Goal: Transaction & Acquisition: Purchase product/service

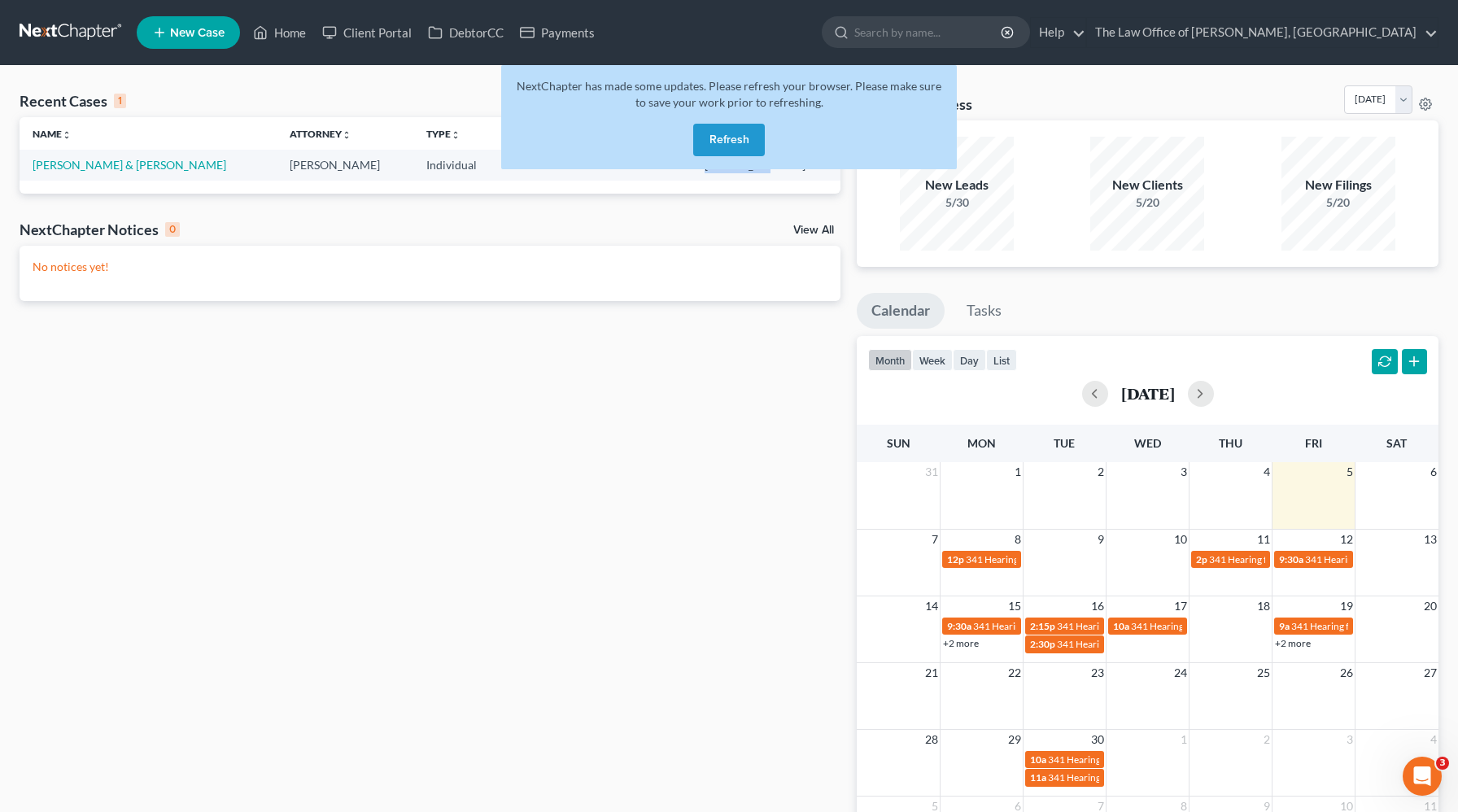
click at [735, 150] on button "Refresh" at bounding box center [729, 140] width 72 height 32
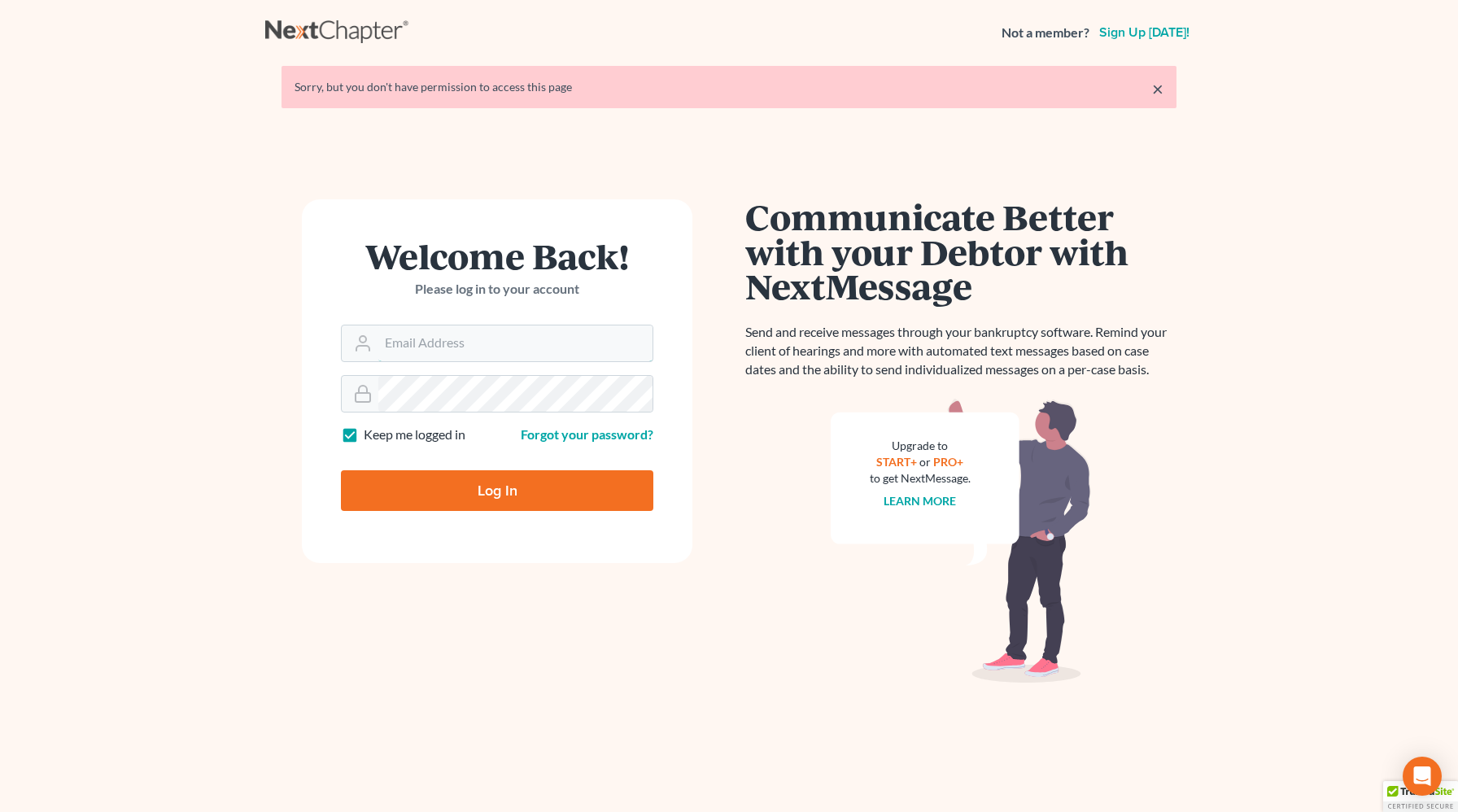
type input "[PERSON_NAME][EMAIL_ADDRESS][DOMAIN_NAME]"
click at [492, 502] on input "Log In" at bounding box center [497, 490] width 312 height 41
type input "Thinking..."
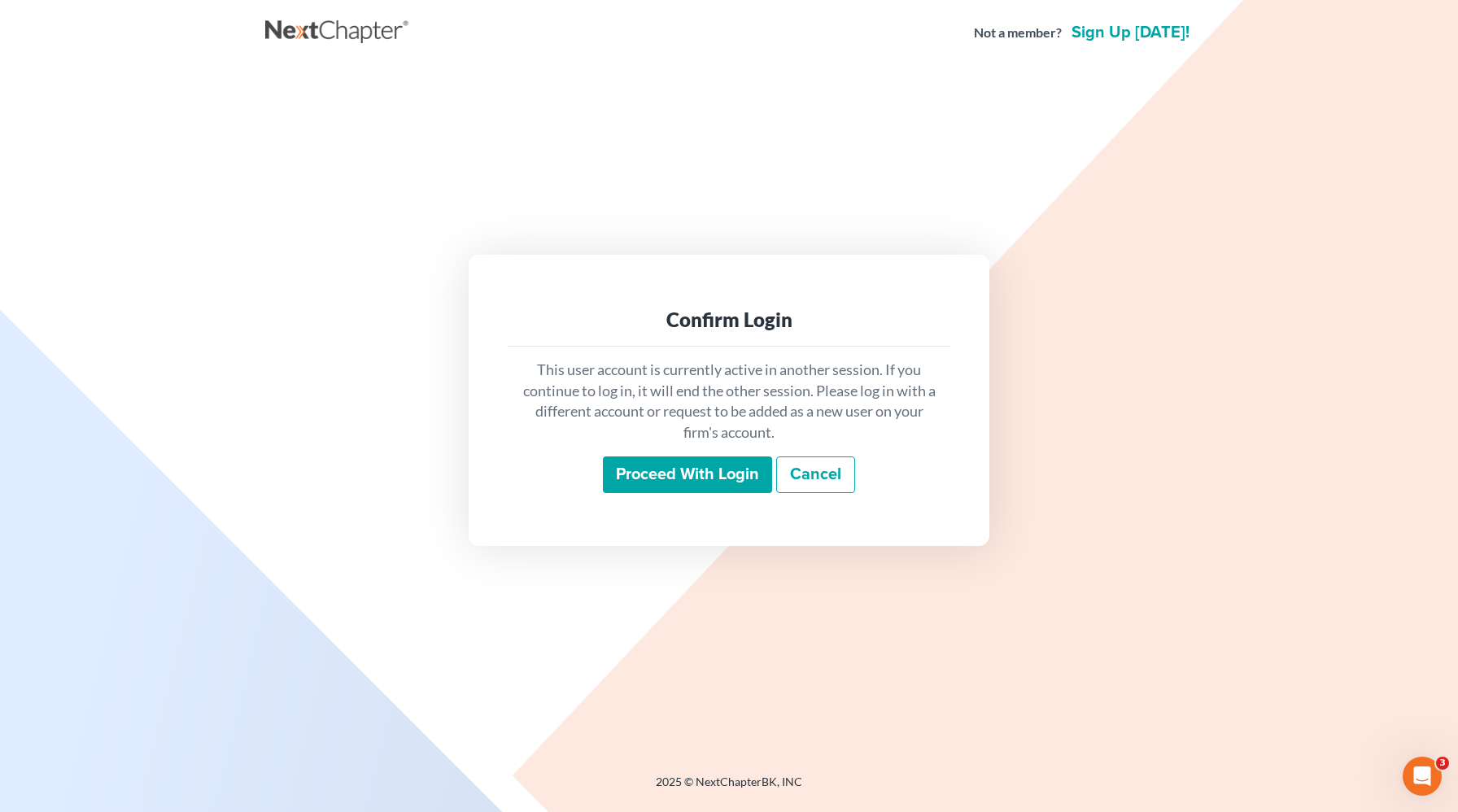
click at [715, 482] on input "Proceed with login" at bounding box center [688, 475] width 169 height 38
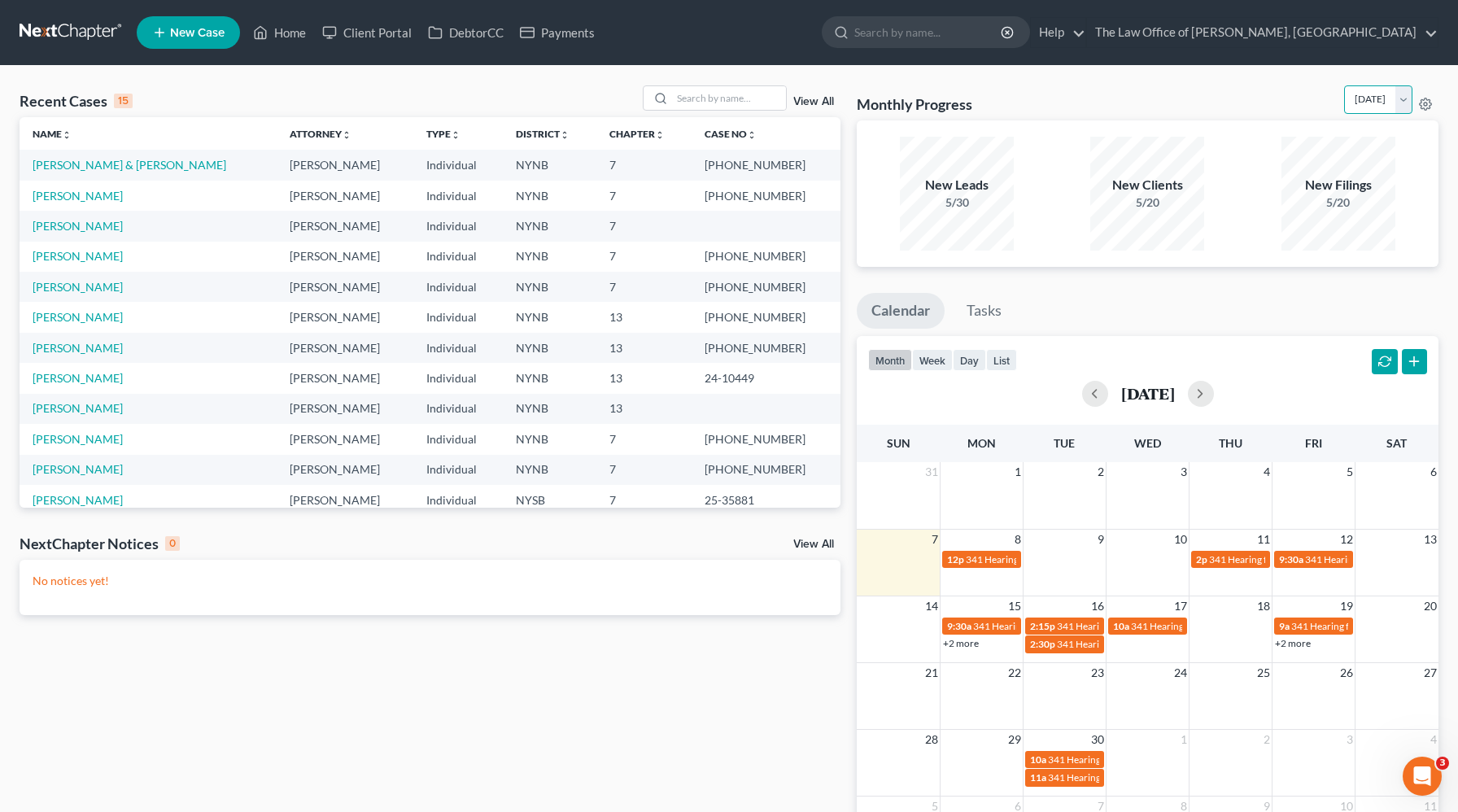
click at [1374, 95] on select "September 2025 August 2025 July 2025 June 2025 May 2025 April 2025 March 2025 F…" at bounding box center [1379, 99] width 68 height 28
select select "1"
click at [1345, 85] on select "September 2025 August 2025 July 2025 June 2025 May 2025 April 2025 March 2025 F…" at bounding box center [1379, 99] width 68 height 28
click at [732, 94] on input "search" at bounding box center [729, 98] width 114 height 24
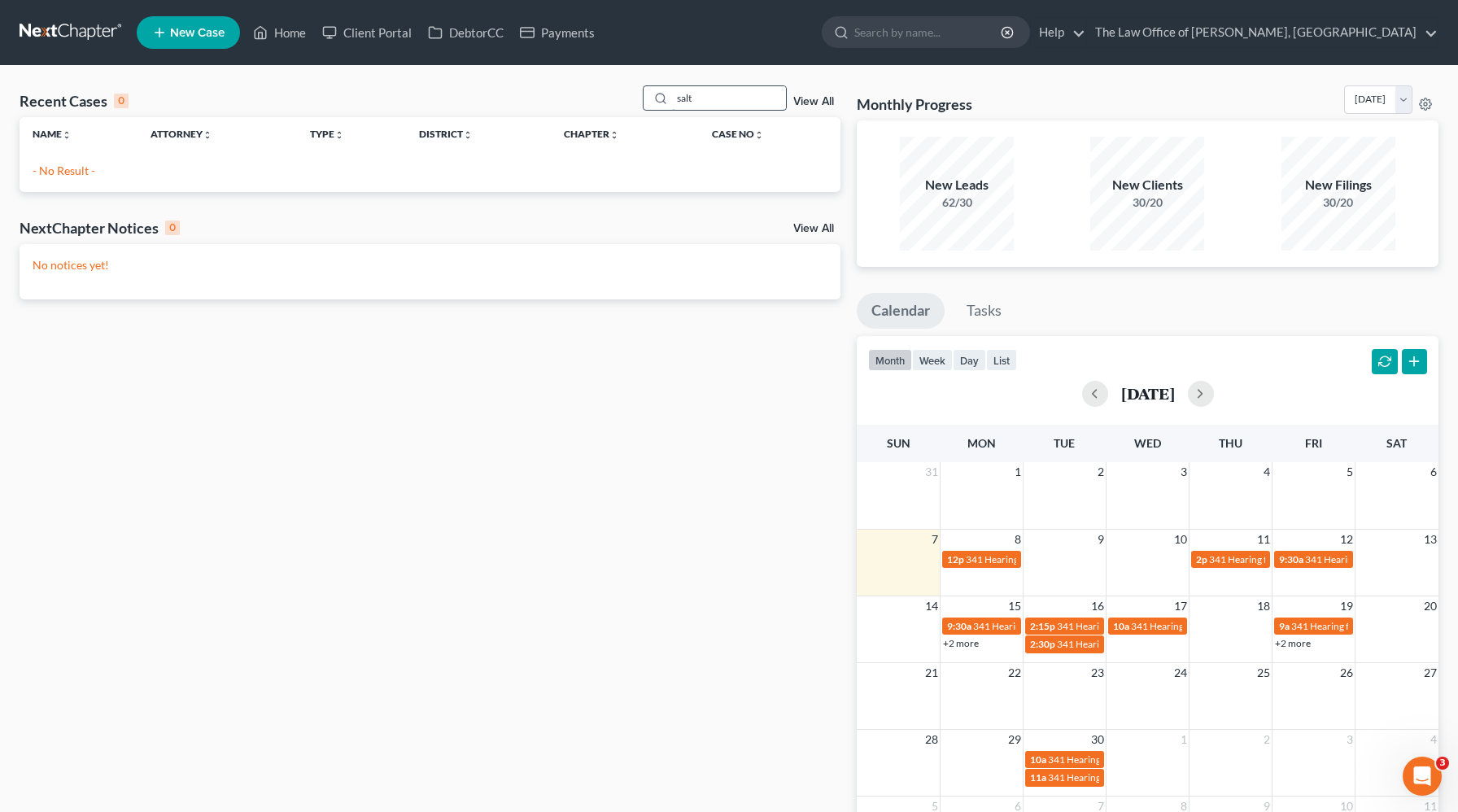
drag, startPoint x: 757, startPoint y: 94, endPoint x: 673, endPoint y: 98, distance: 84.1
click at [673, 98] on div "salt" at bounding box center [716, 98] width 145 height 26
type input "solt"
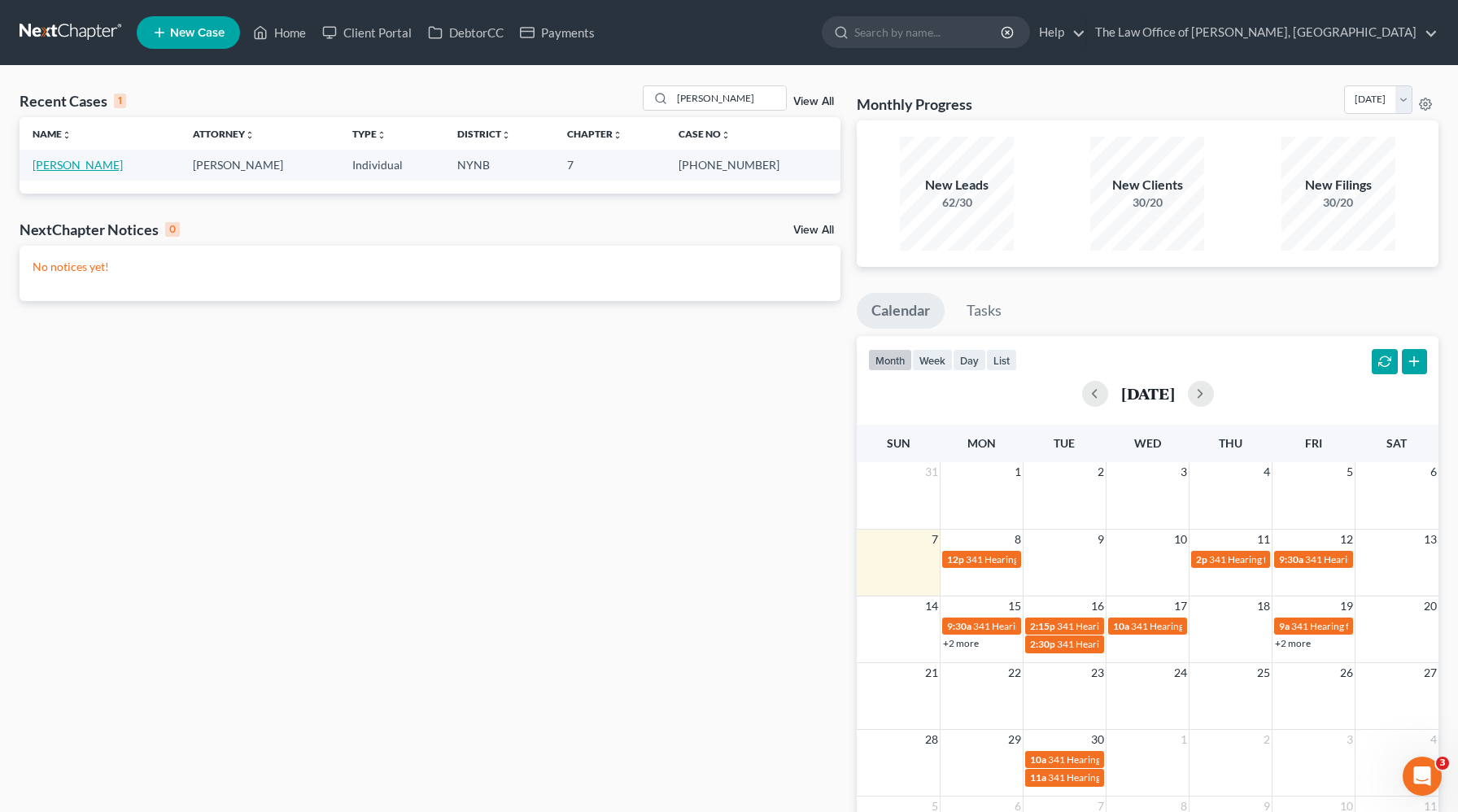
click at [79, 169] on link "Solt, Michael" at bounding box center [78, 165] width 90 height 14
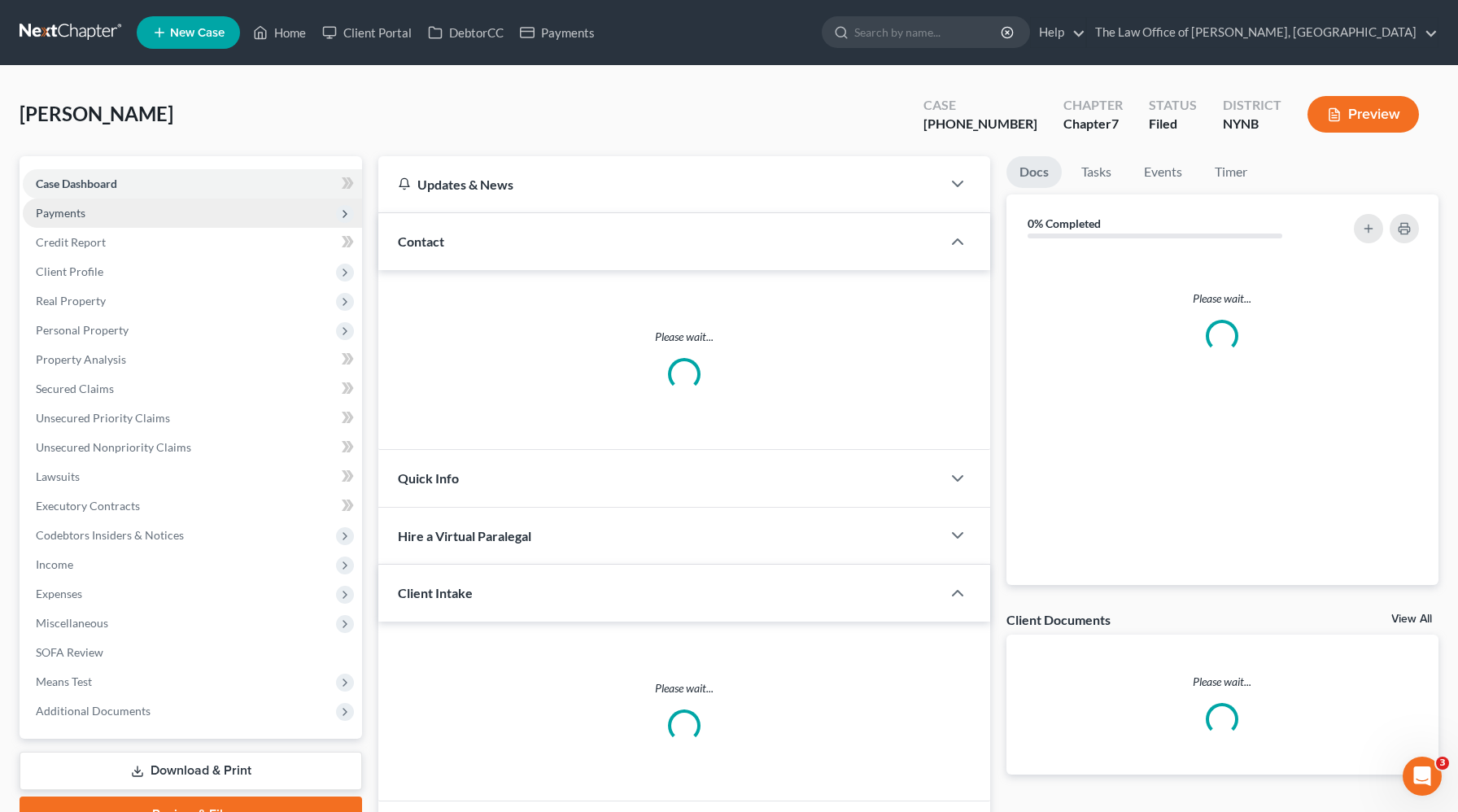
click at [79, 213] on span "Payments" at bounding box center [61, 212] width 49 height 14
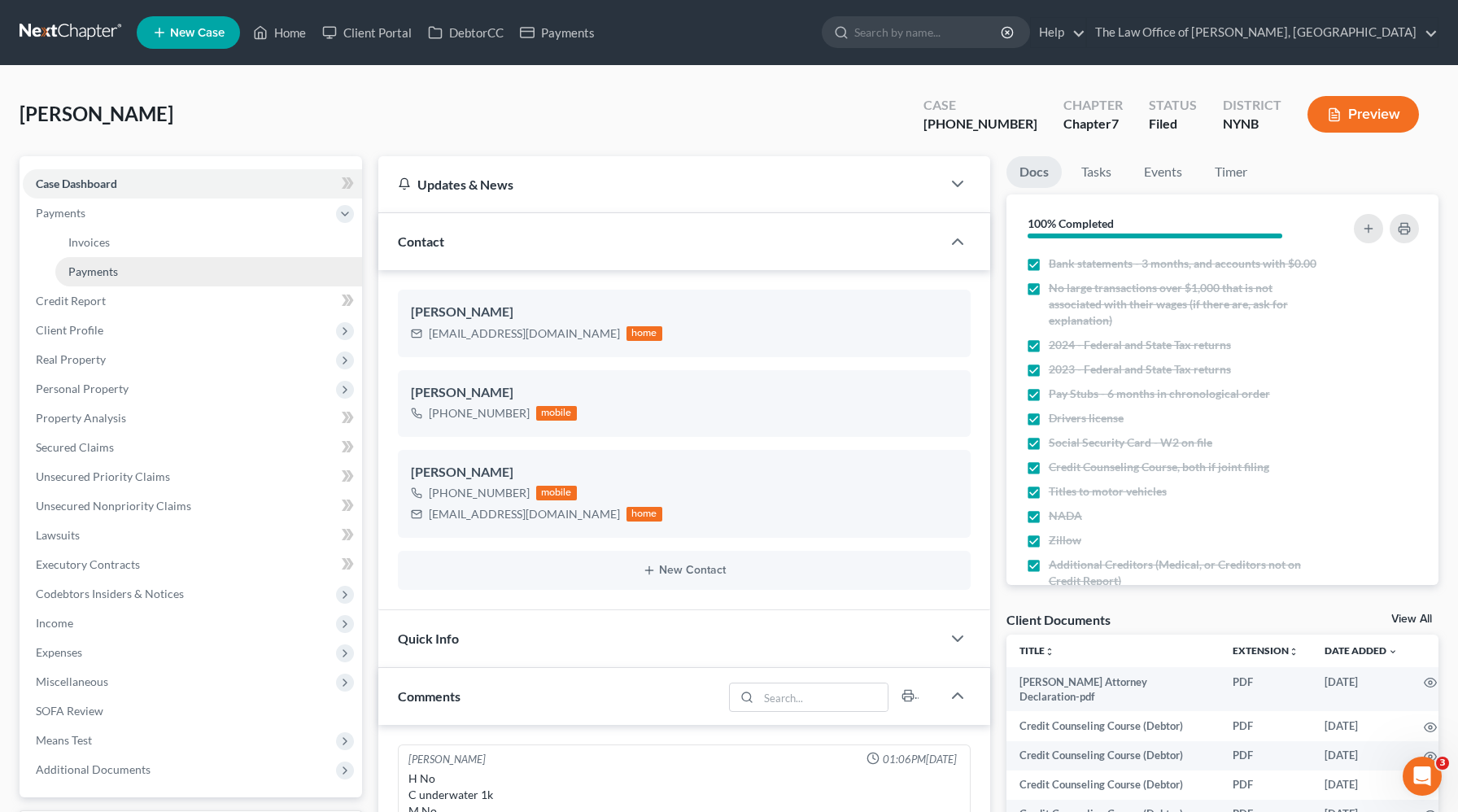
click at [97, 267] on span "Payments" at bounding box center [93, 271] width 49 height 14
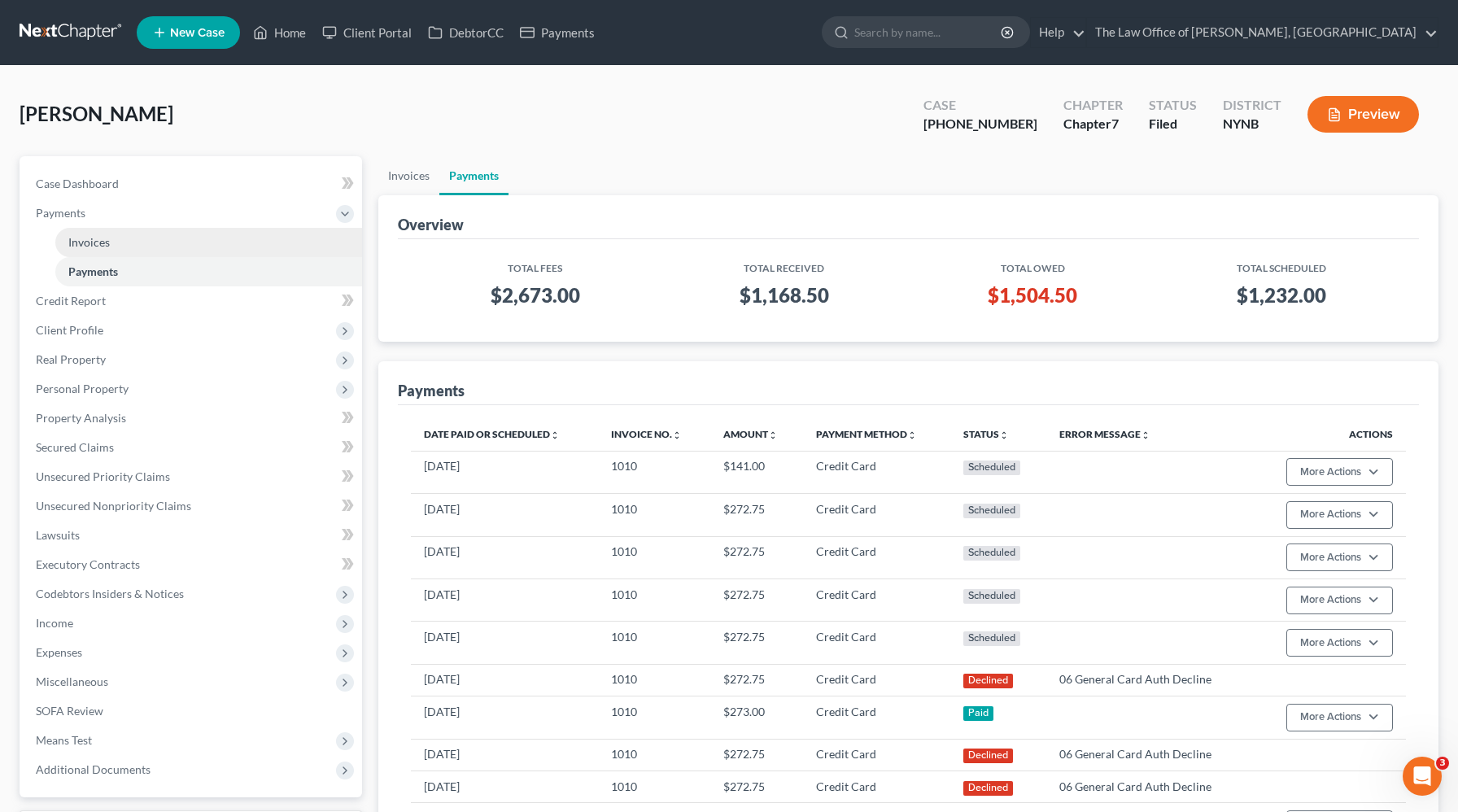
click at [139, 253] on link "Invoices" at bounding box center [209, 242] width 307 height 29
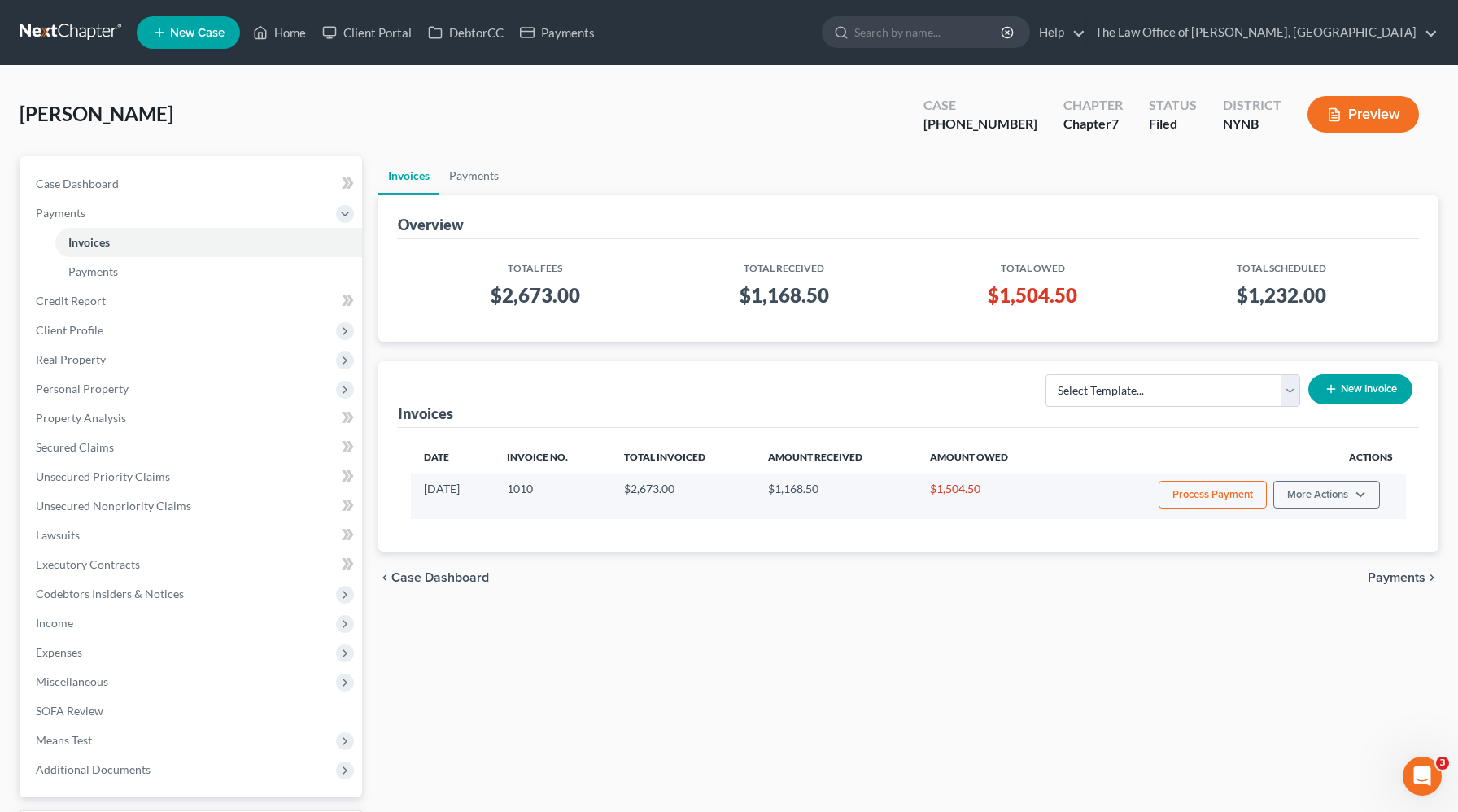
click at [1231, 495] on button "Process Payment" at bounding box center [1212, 495] width 108 height 27
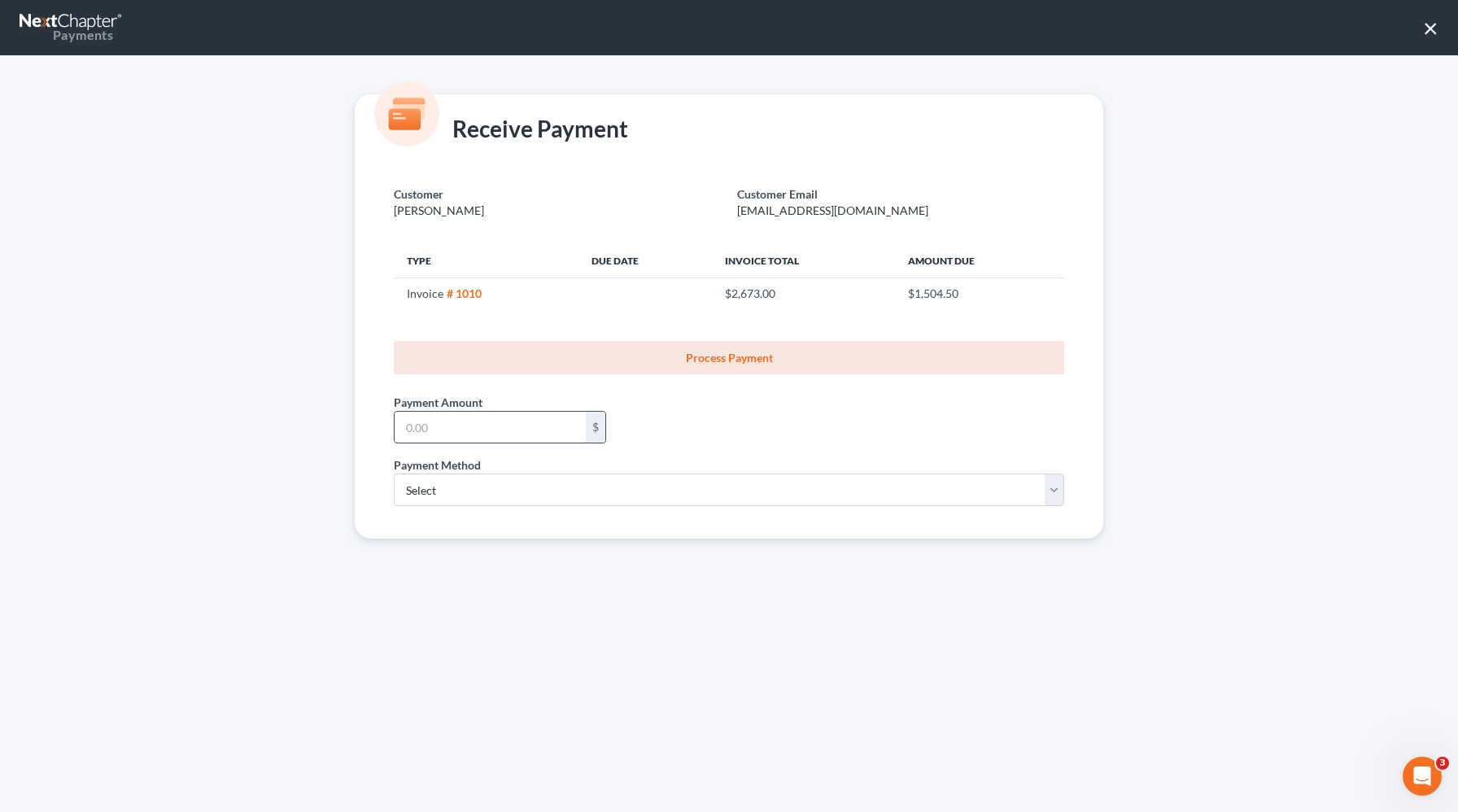
click at [528, 426] on input "text" at bounding box center [491, 427] width 191 height 31
type input "272.76"
click at [473, 492] on select "Select ACH Credit Card" at bounding box center [729, 490] width 671 height 32
select select "1"
click at [394, 473] on select "Select ACH Credit Card" at bounding box center [729, 490] width 671 height 32
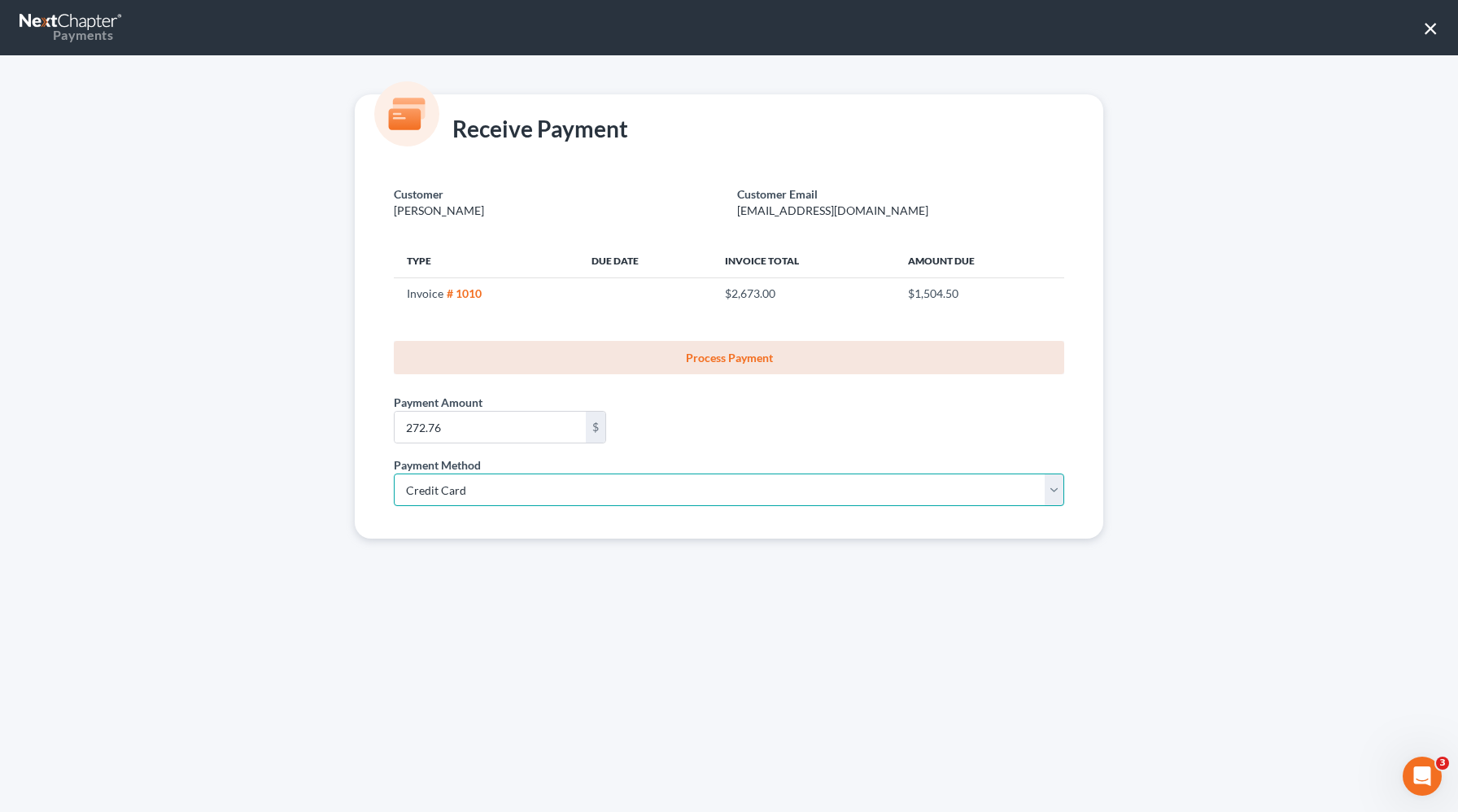
select select "35"
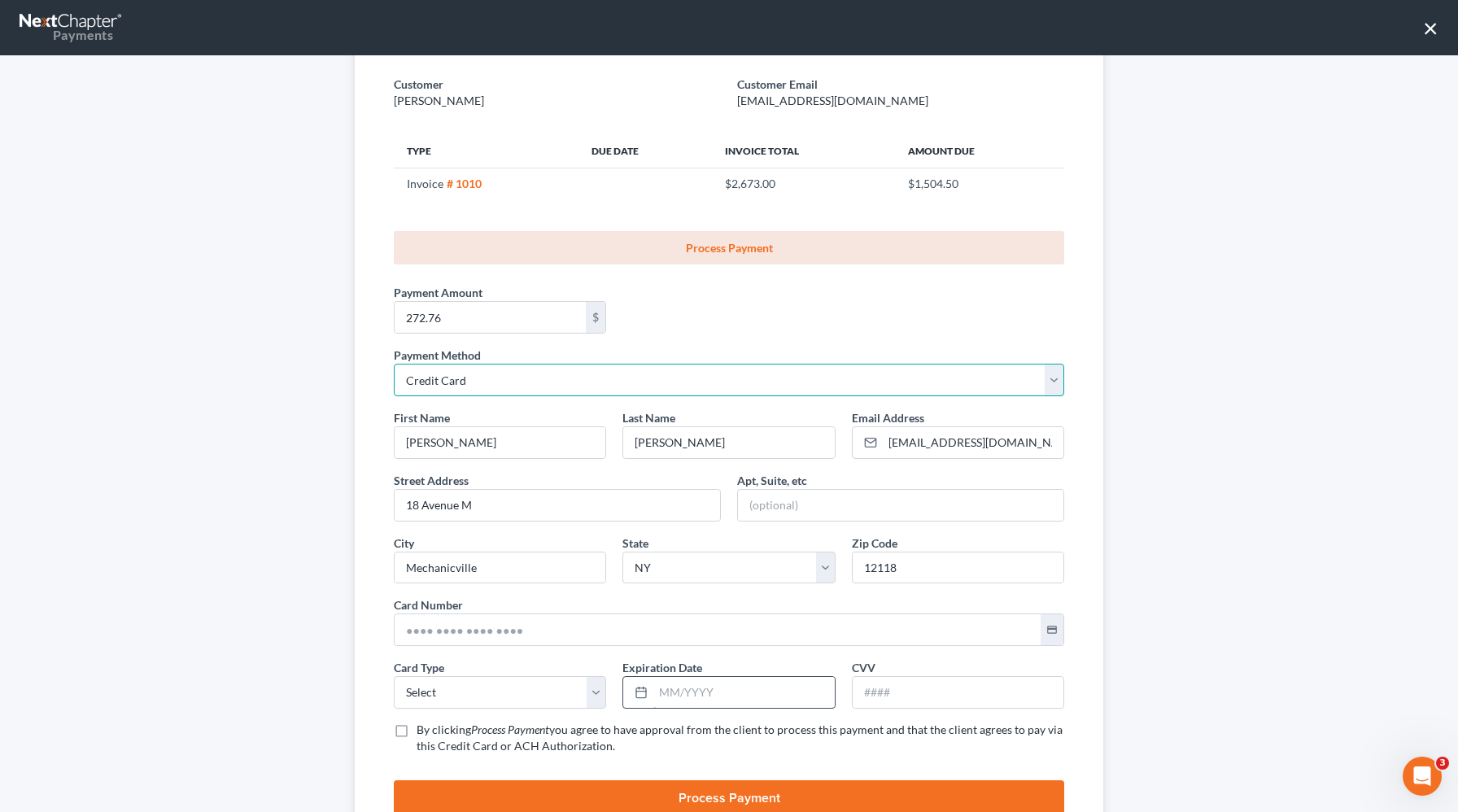
scroll to position [172, 0]
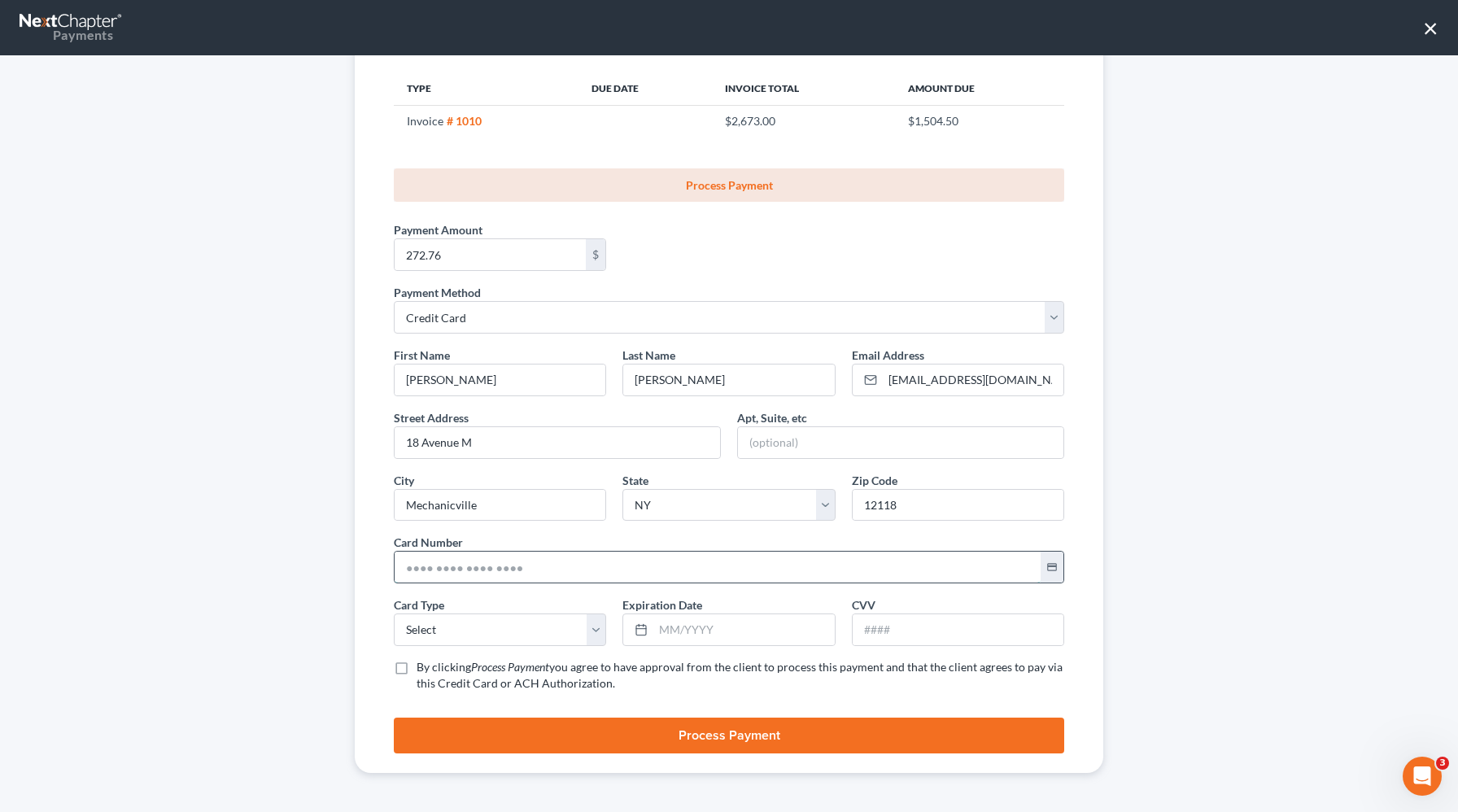
click at [426, 570] on input "text" at bounding box center [717, 567] width 646 height 31
paste input "5290 9998 0519 2888"
type input "5290 9998 0519 2888"
click at [423, 623] on select "Select Visa MasterCard Discover American Express" at bounding box center [500, 629] width 212 height 32
select select "1"
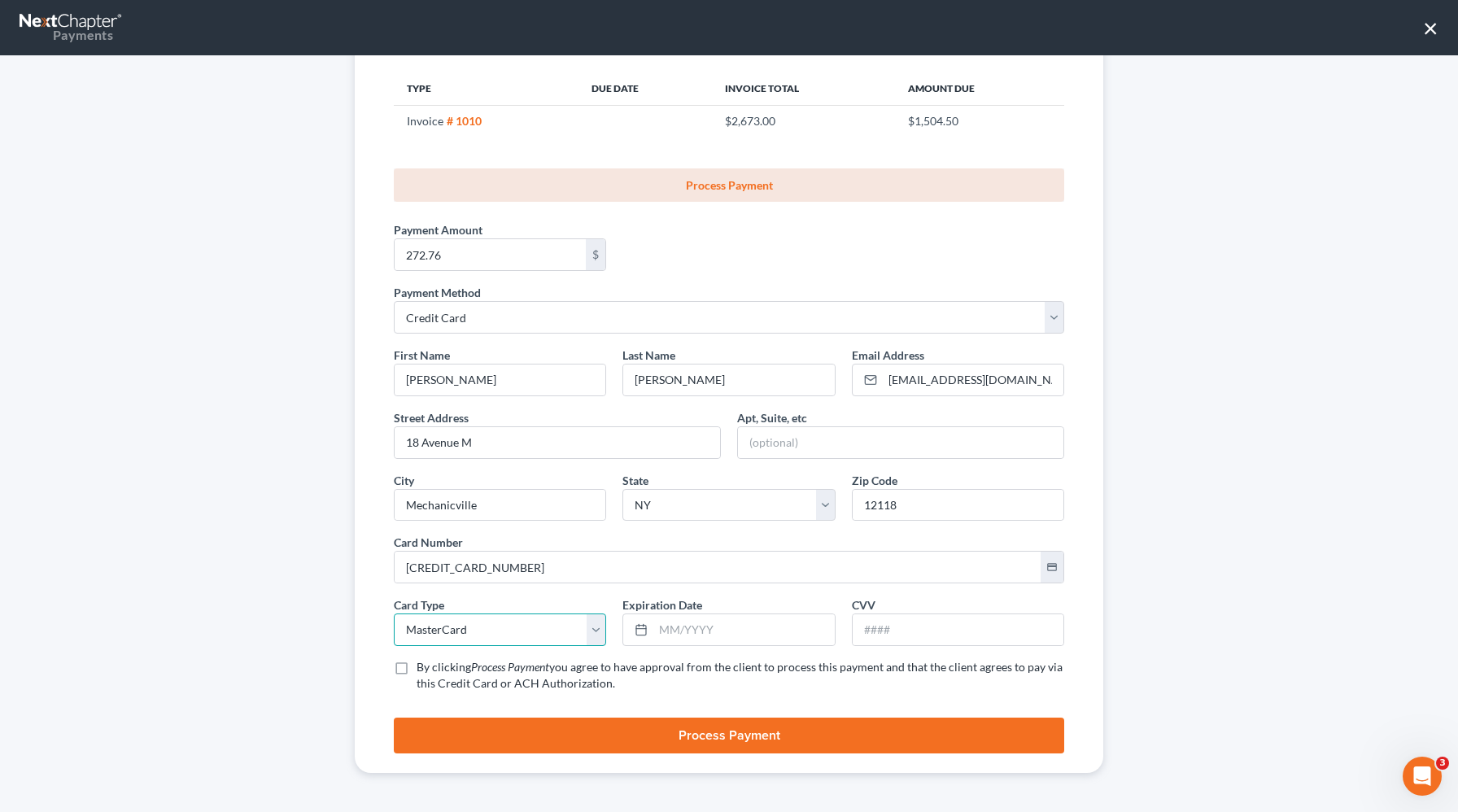
click at [394, 613] on select "Select Visa MasterCard Discover American Express" at bounding box center [500, 629] width 212 height 32
click at [700, 637] on input "text" at bounding box center [744, 629] width 181 height 31
type input "06/2029"
click at [906, 630] on input "text" at bounding box center [958, 629] width 211 height 31
type input "654"
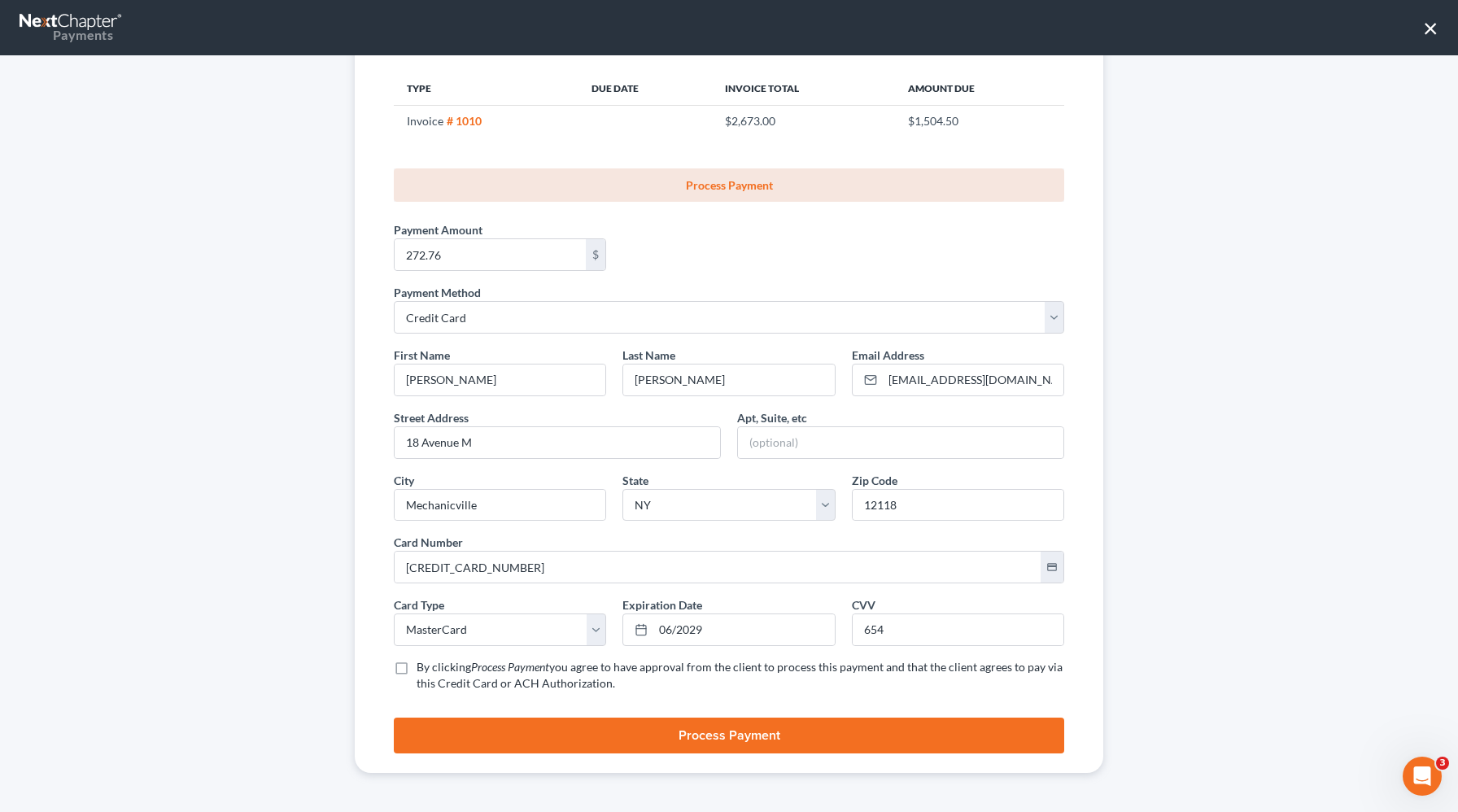
click at [416, 667] on label "By clicking Process Payment you agree to have approval from the client to proce…" at bounding box center [740, 676] width 648 height 32
click at [423, 667] on input "By clicking Process Payment you agree to have approval from the client to proce…" at bounding box center [428, 664] width 10 height 10
checkbox input "true"
click at [547, 727] on button "Process Payment" at bounding box center [729, 735] width 671 height 36
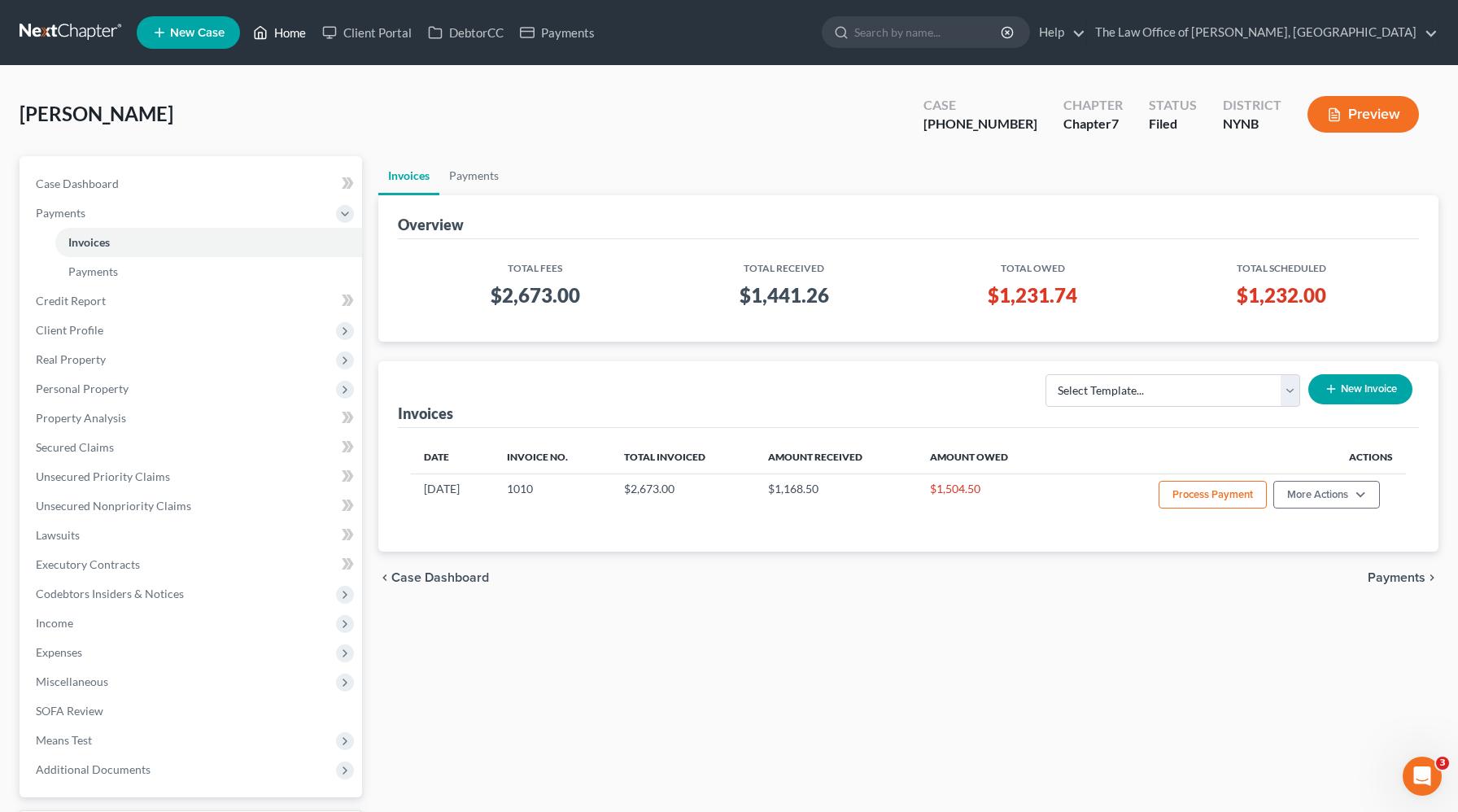
click at [296, 32] on link "Home" at bounding box center [279, 32] width 69 height 29
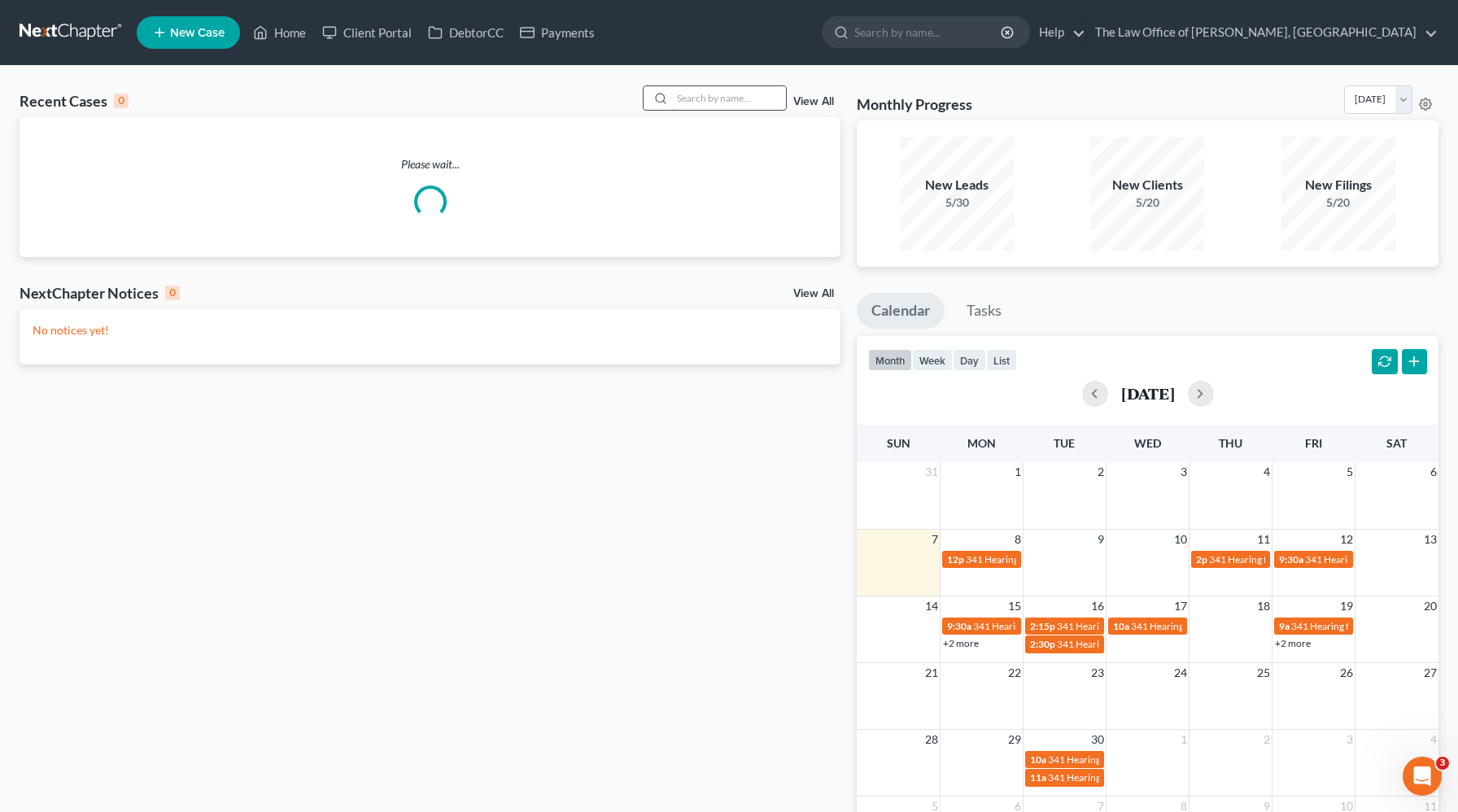
click at [743, 104] on input "search" at bounding box center [729, 98] width 114 height 24
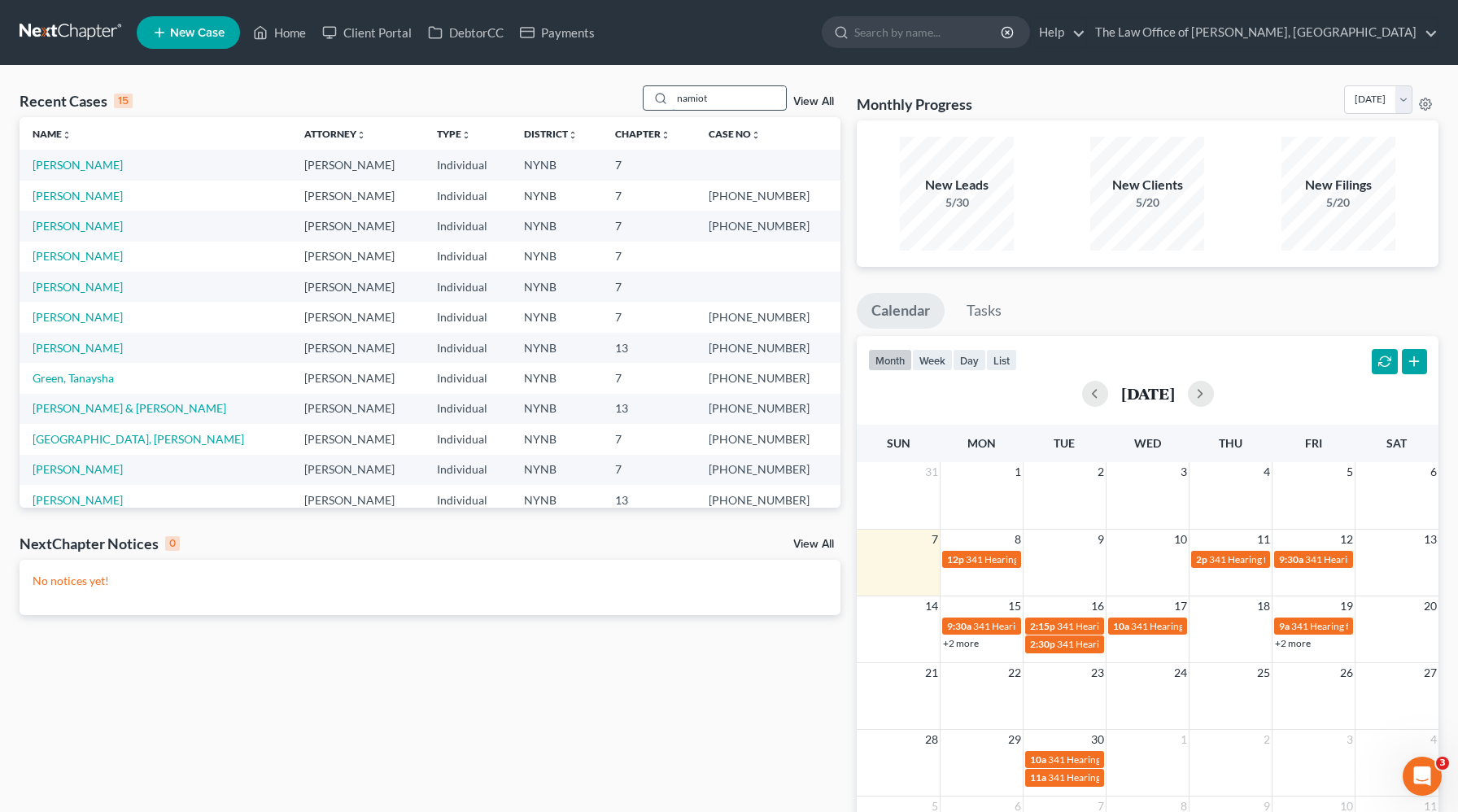
type input "namiot"
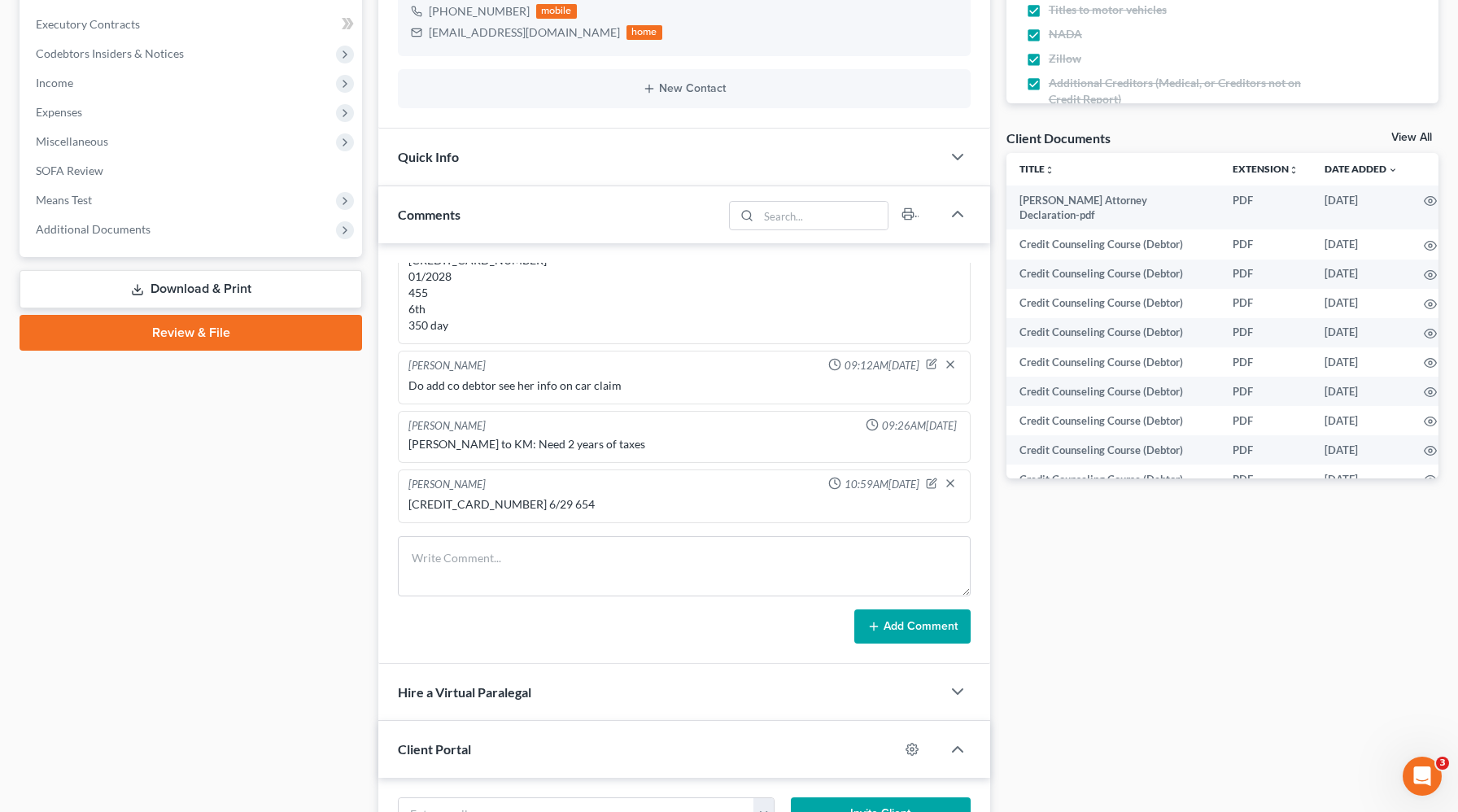
scroll to position [483, 0]
drag, startPoint x: 520, startPoint y: 503, endPoint x: 397, endPoint y: 503, distance: 123.0
click at [397, 503] on div "Christiaan Van Niekerk 01:06PM, 04/28/2025 H No C underwater 1k M No K yes, do …" at bounding box center [684, 452] width 612 height 420
copy div "5290 9998 0519 2888"
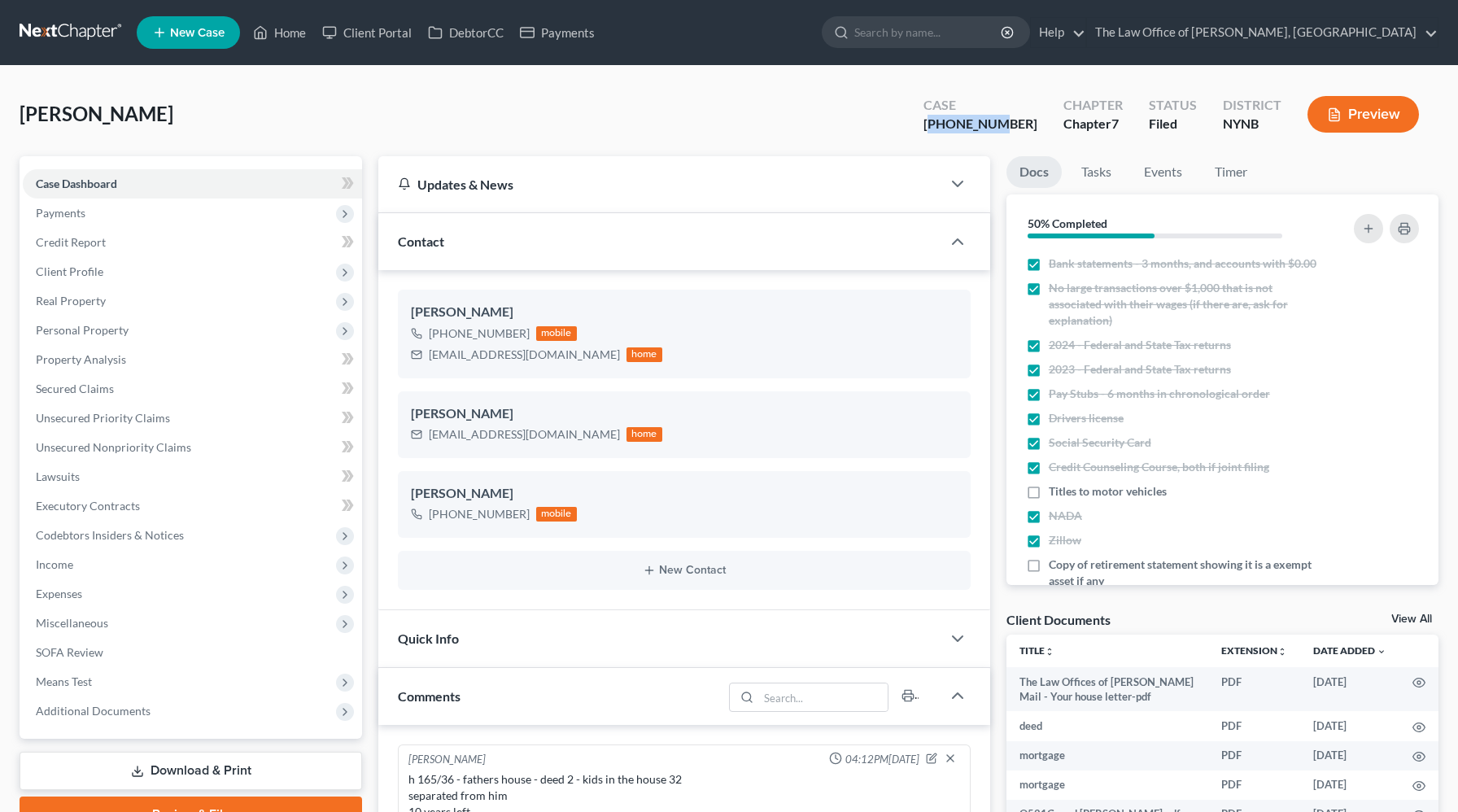
drag, startPoint x: 1038, startPoint y: 129, endPoint x: 963, endPoint y: 126, distance: 75.1
click at [963, 126] on div "Case [PHONE_NUMBER]" at bounding box center [980, 116] width 140 height 48
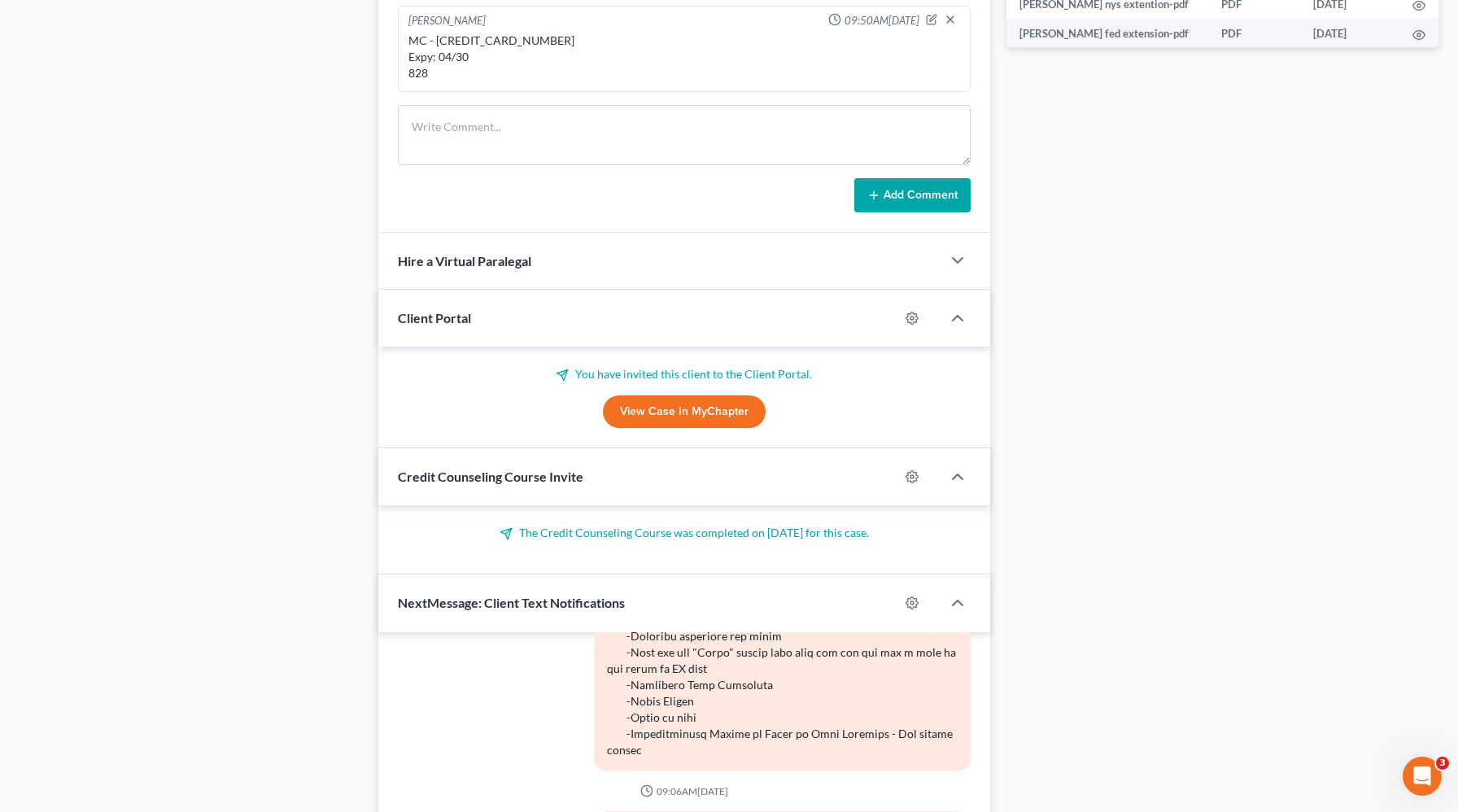
scroll to position [1157, 0]
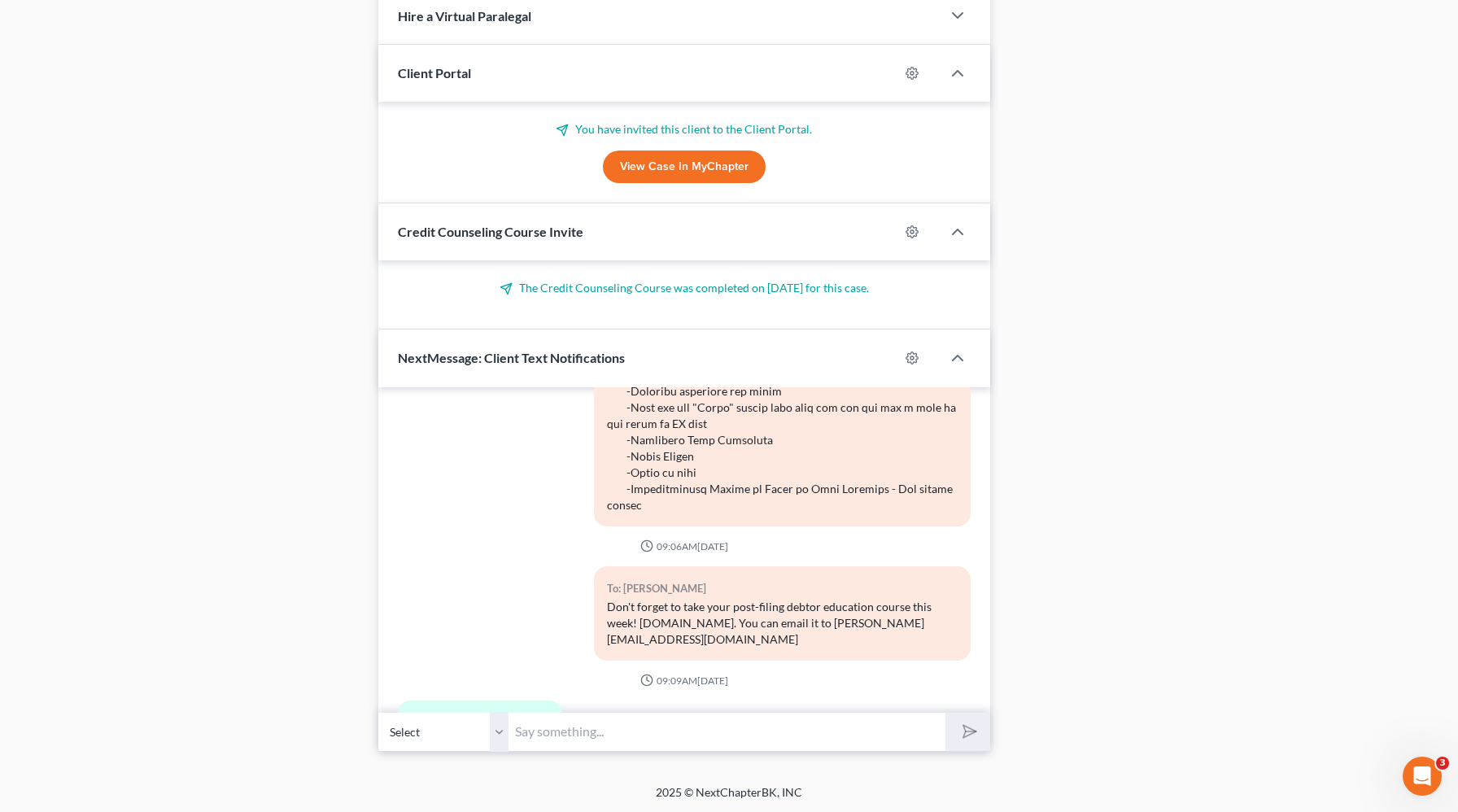
click at [560, 733] on input "text" at bounding box center [727, 732] width 437 height 40
paste input "25-10992-1"
type input "25-10992"
click at [945, 713] on button "submit" at bounding box center [967, 732] width 44 height 38
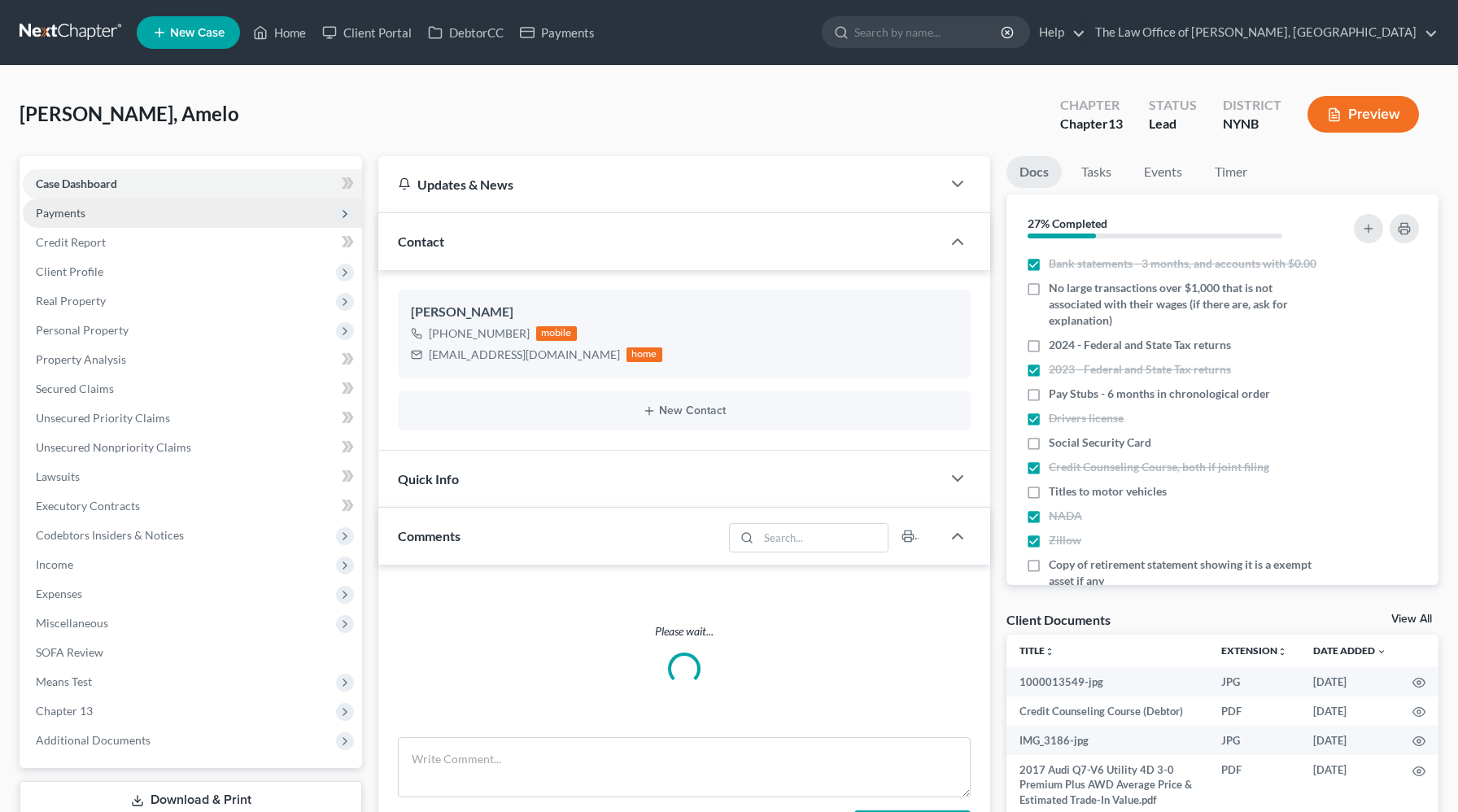
click at [101, 219] on span "Payments" at bounding box center [193, 213] width 340 height 29
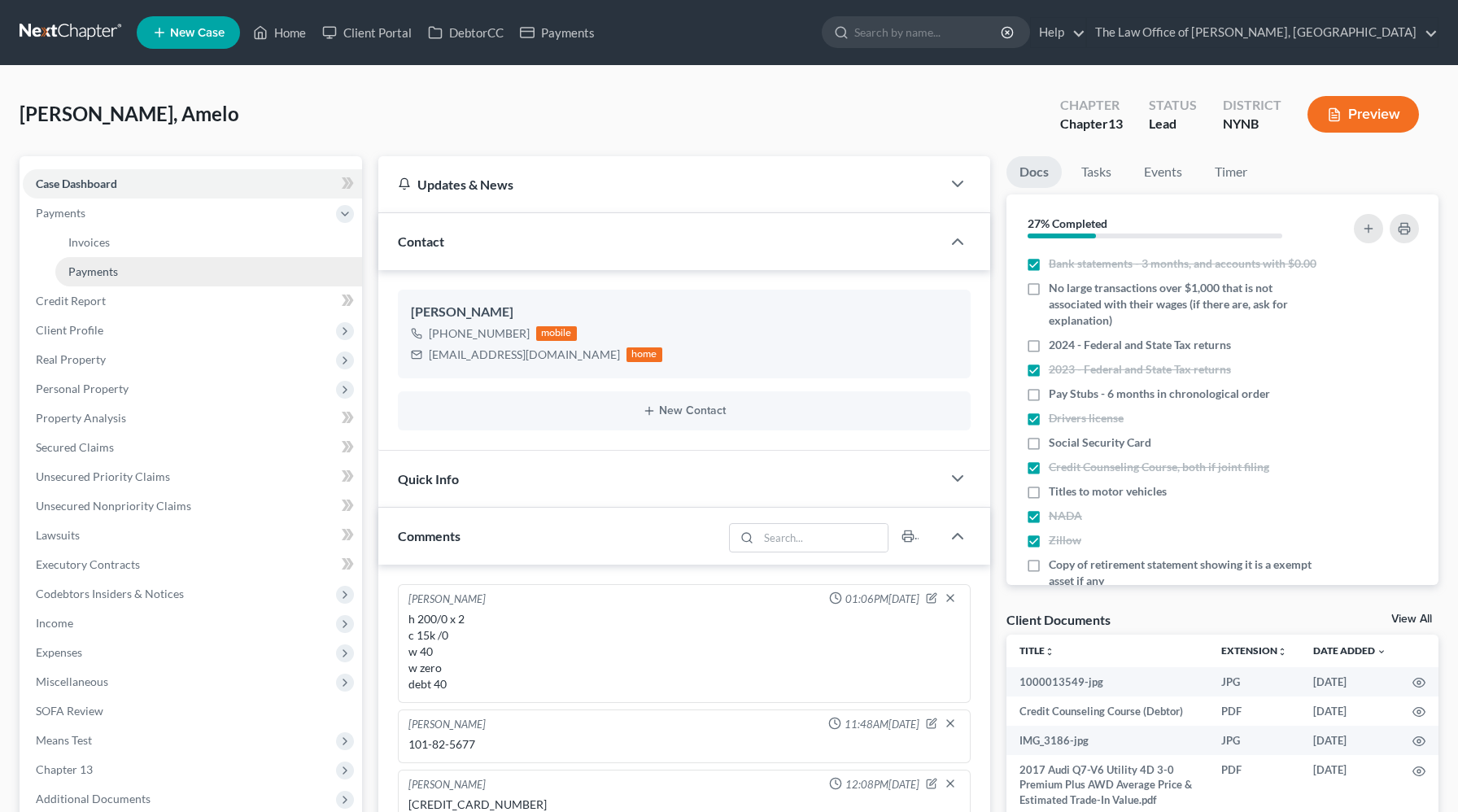
click at [113, 276] on span "Payments" at bounding box center [93, 271] width 49 height 14
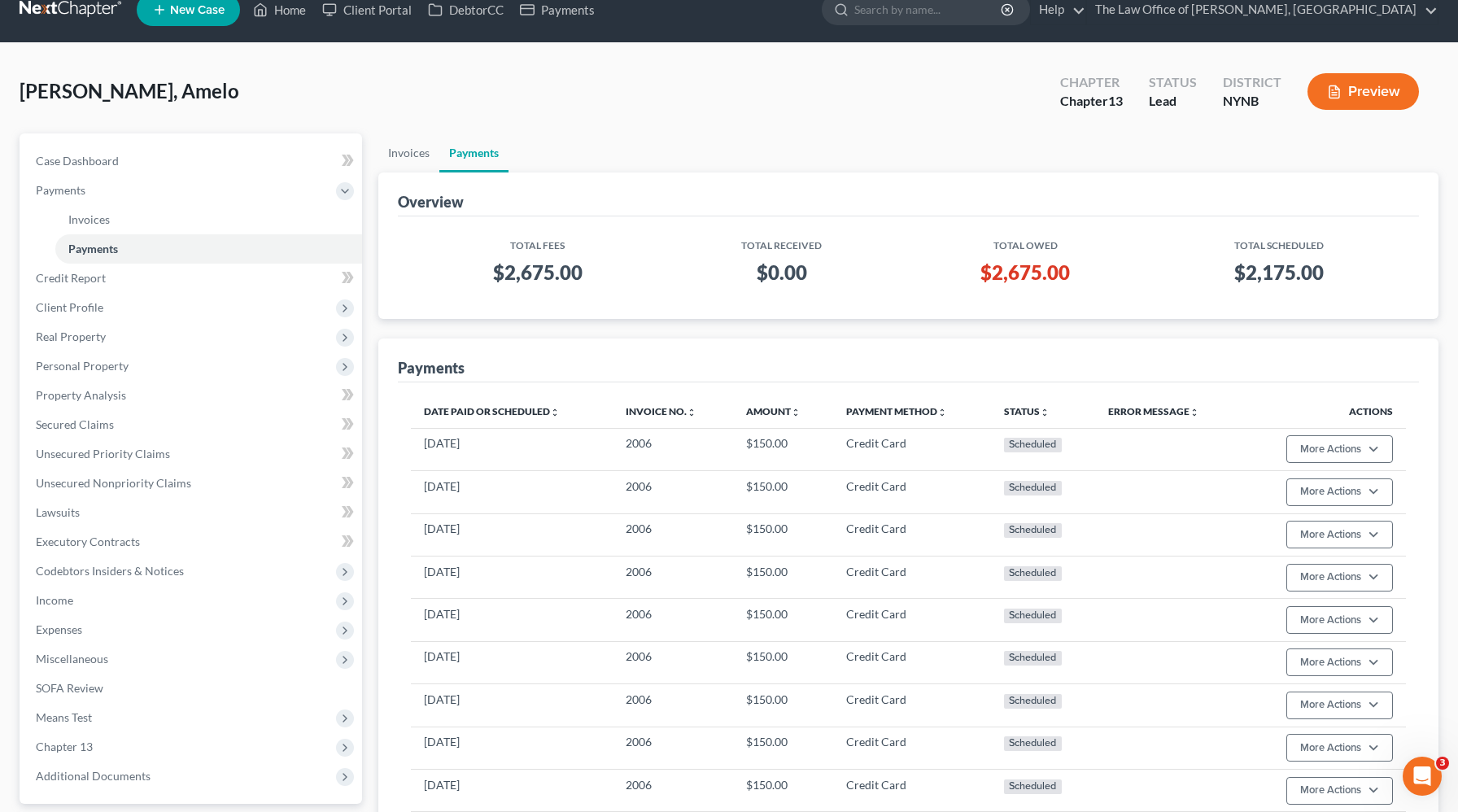
scroll to position [26, 0]
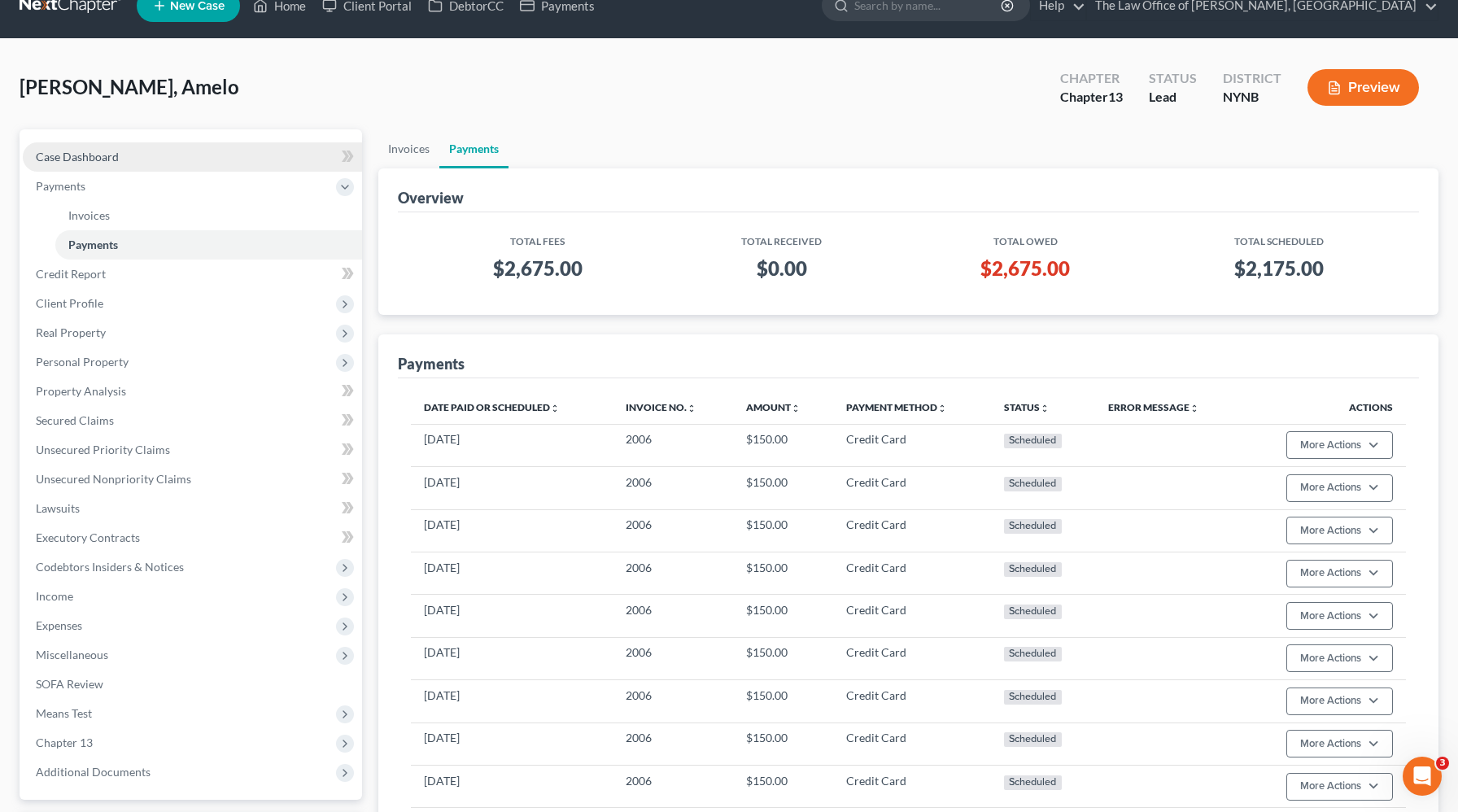
click at [145, 155] on link "Case Dashboard" at bounding box center [193, 157] width 340 height 29
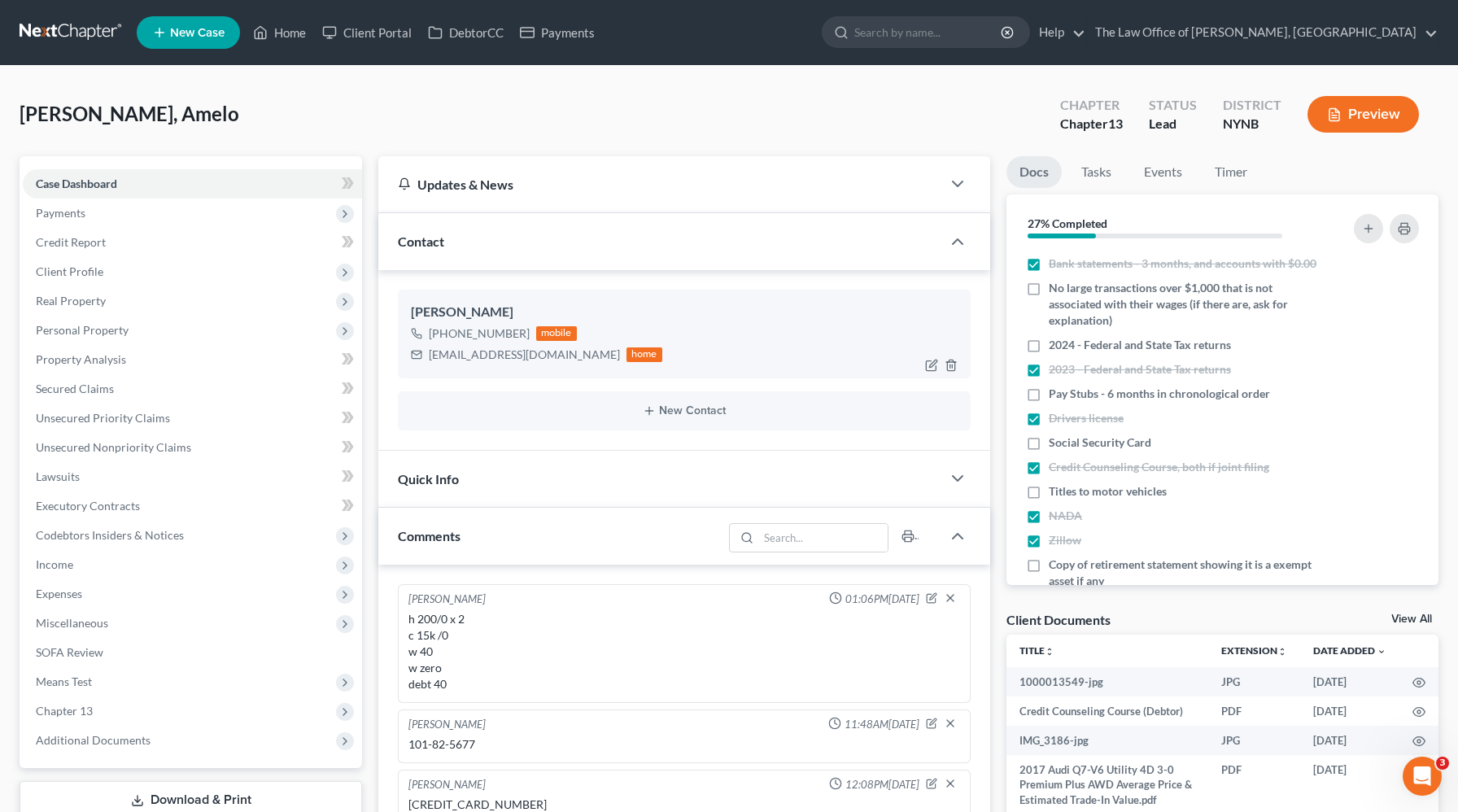
click at [488, 331] on div "+1 (518) 466-9092" at bounding box center [479, 334] width 101 height 16
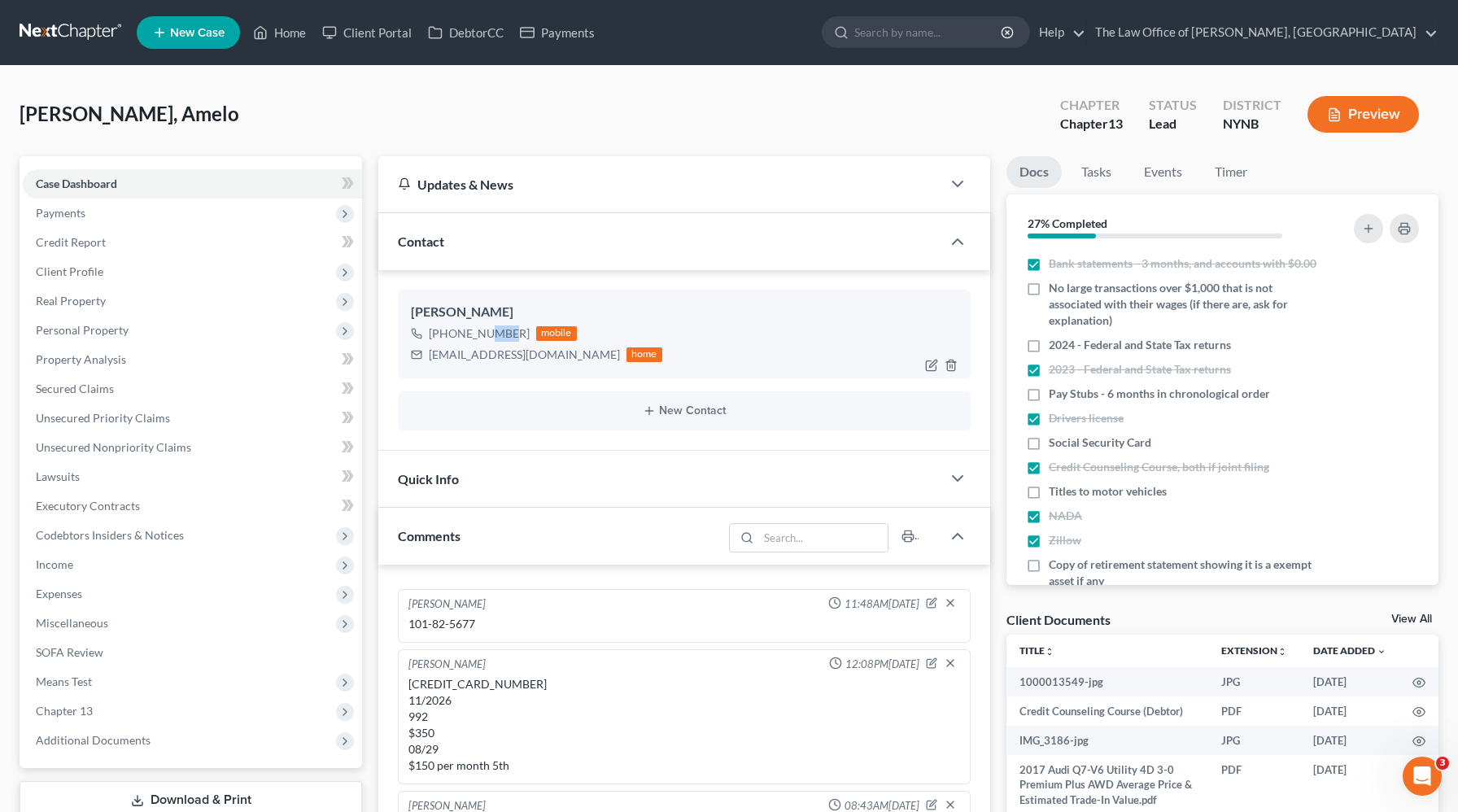
click at [488, 331] on div "+1 (518) 466-9092" at bounding box center [479, 334] width 101 height 16
copy div "+1 (518) 466-9092"
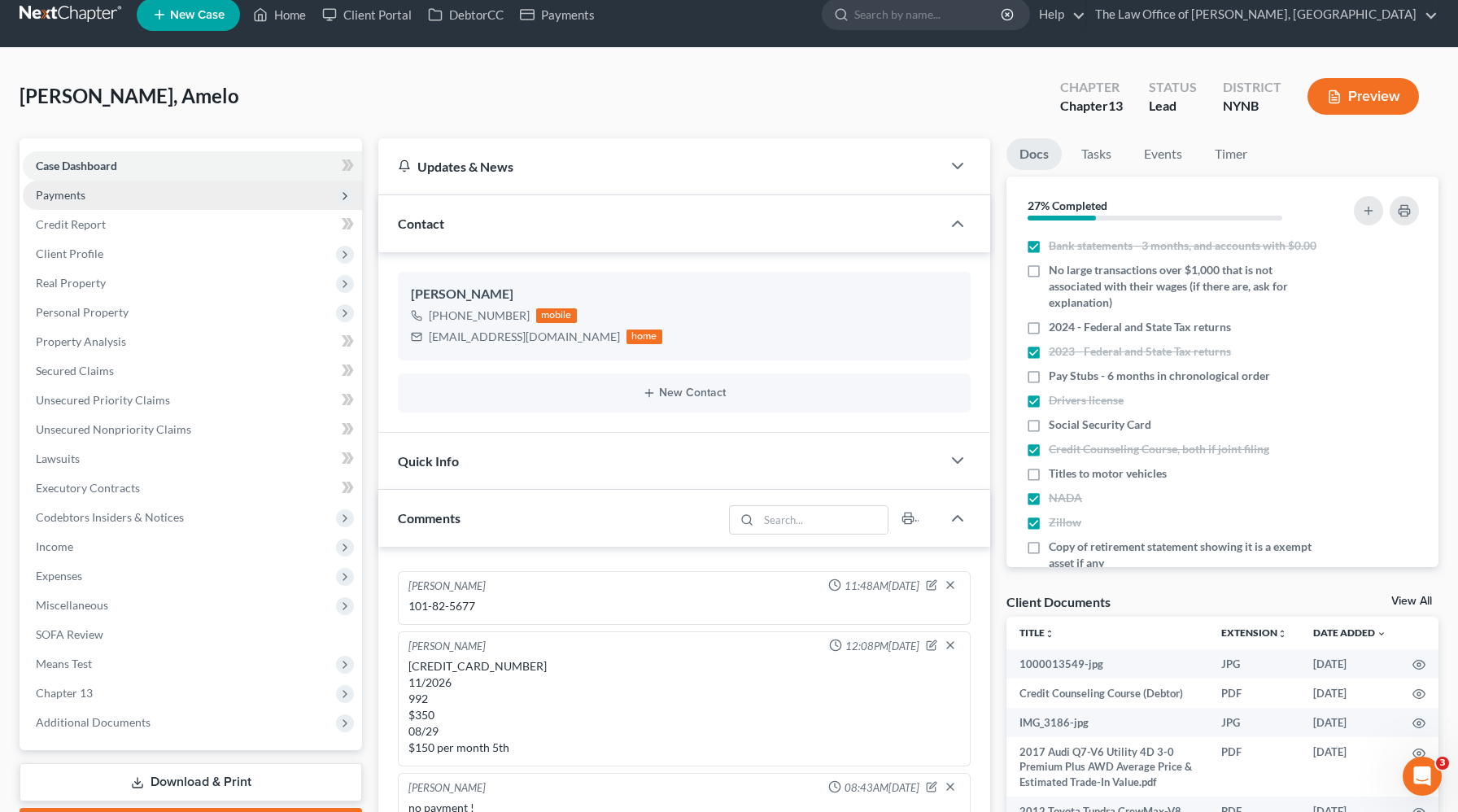
click at [126, 200] on span "Payments" at bounding box center [193, 195] width 340 height 29
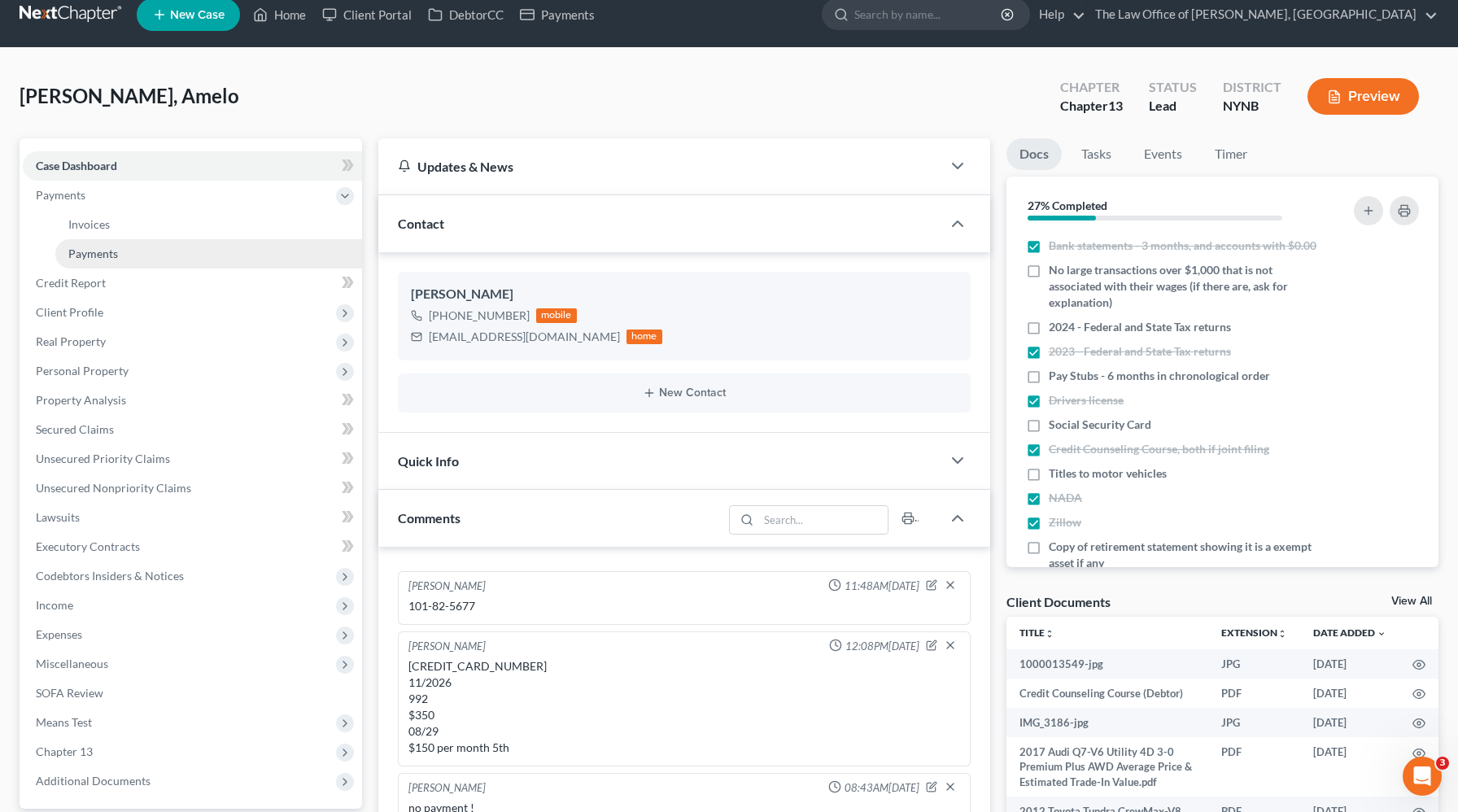
click at [114, 256] on span "Payments" at bounding box center [93, 253] width 49 height 14
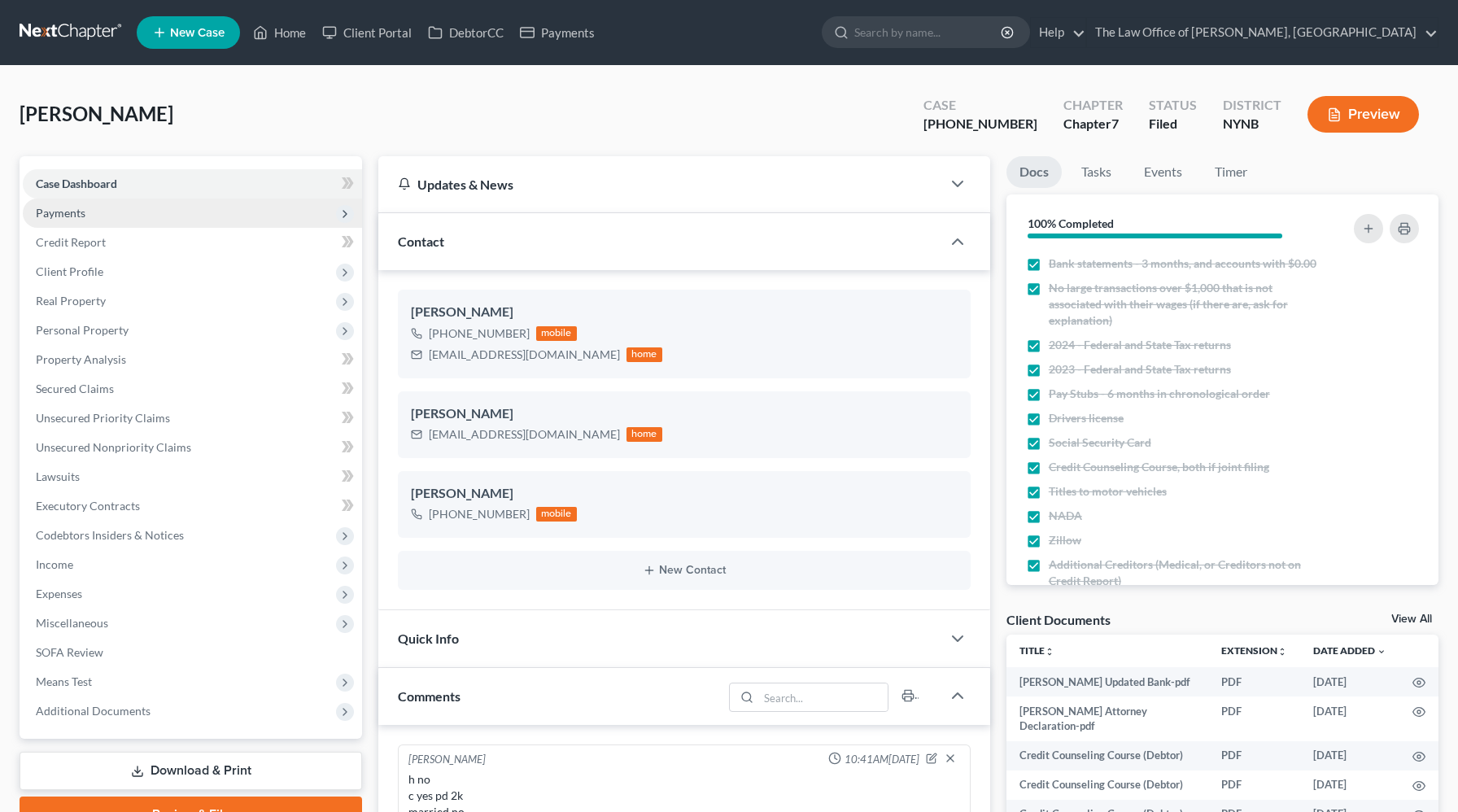
click at [101, 218] on span "Payments" at bounding box center [193, 213] width 340 height 29
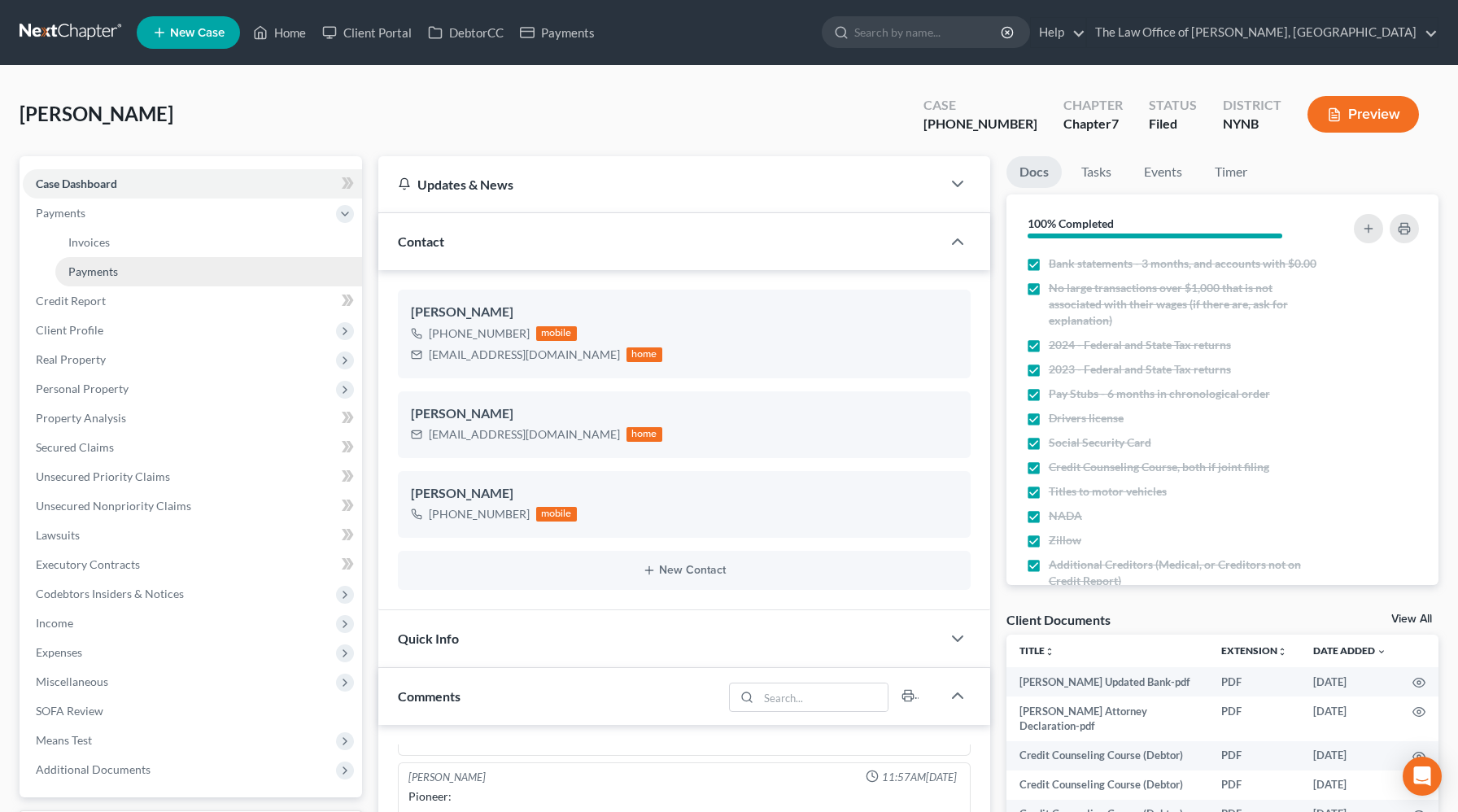
scroll to position [877, 0]
click at [112, 273] on span "Payments" at bounding box center [93, 271] width 49 height 14
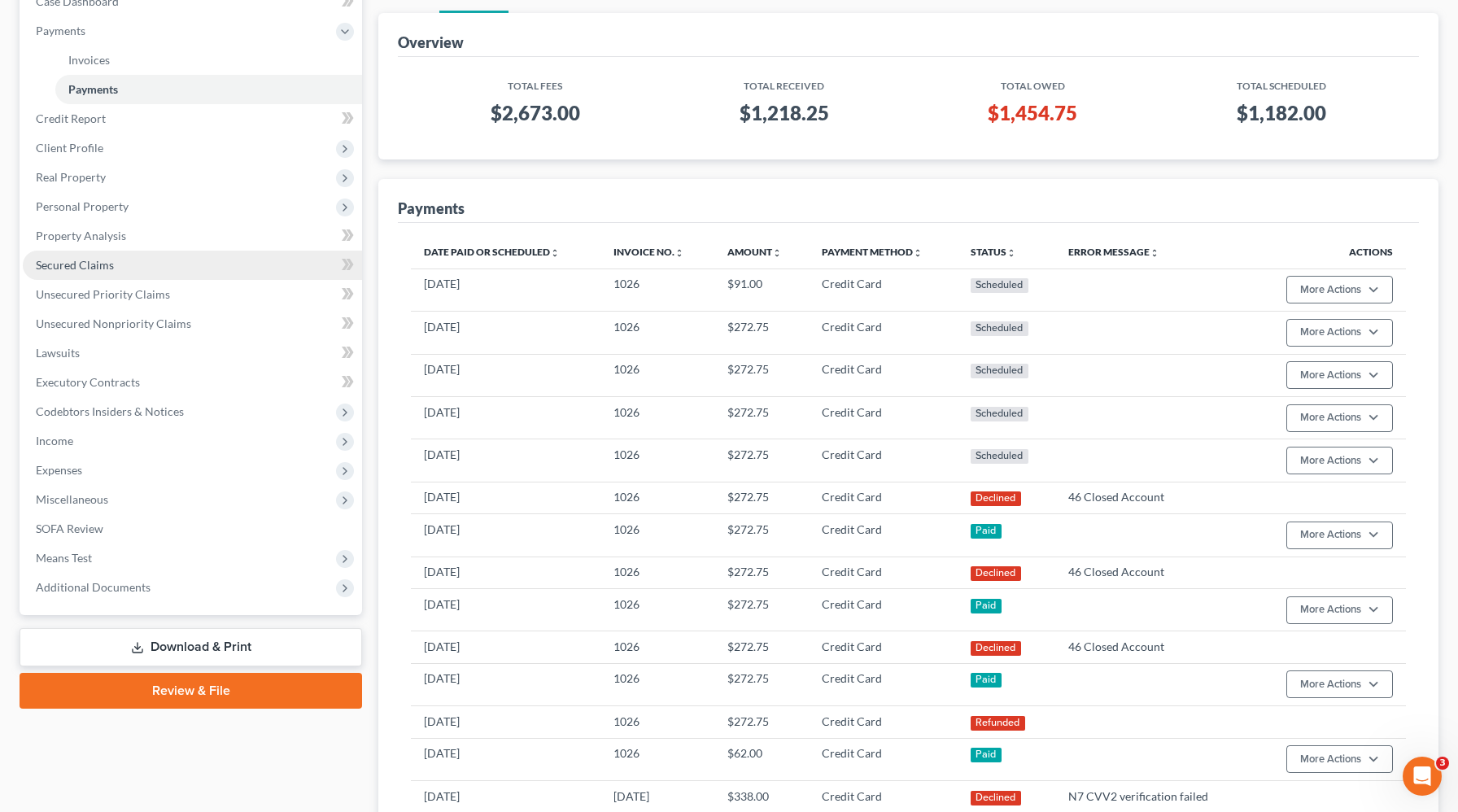
scroll to position [140, 0]
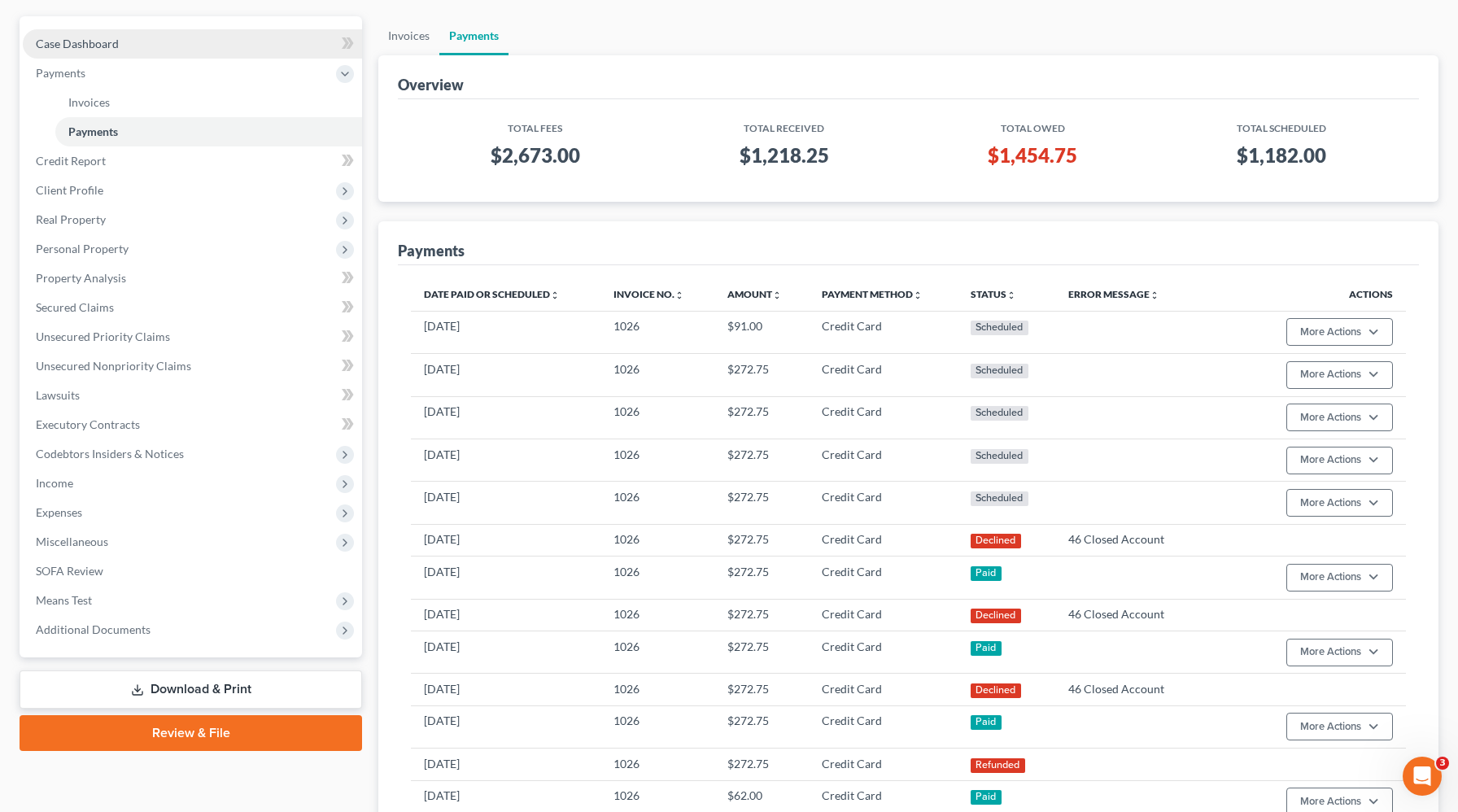
click at [213, 42] on link "Case Dashboard" at bounding box center [193, 44] width 340 height 29
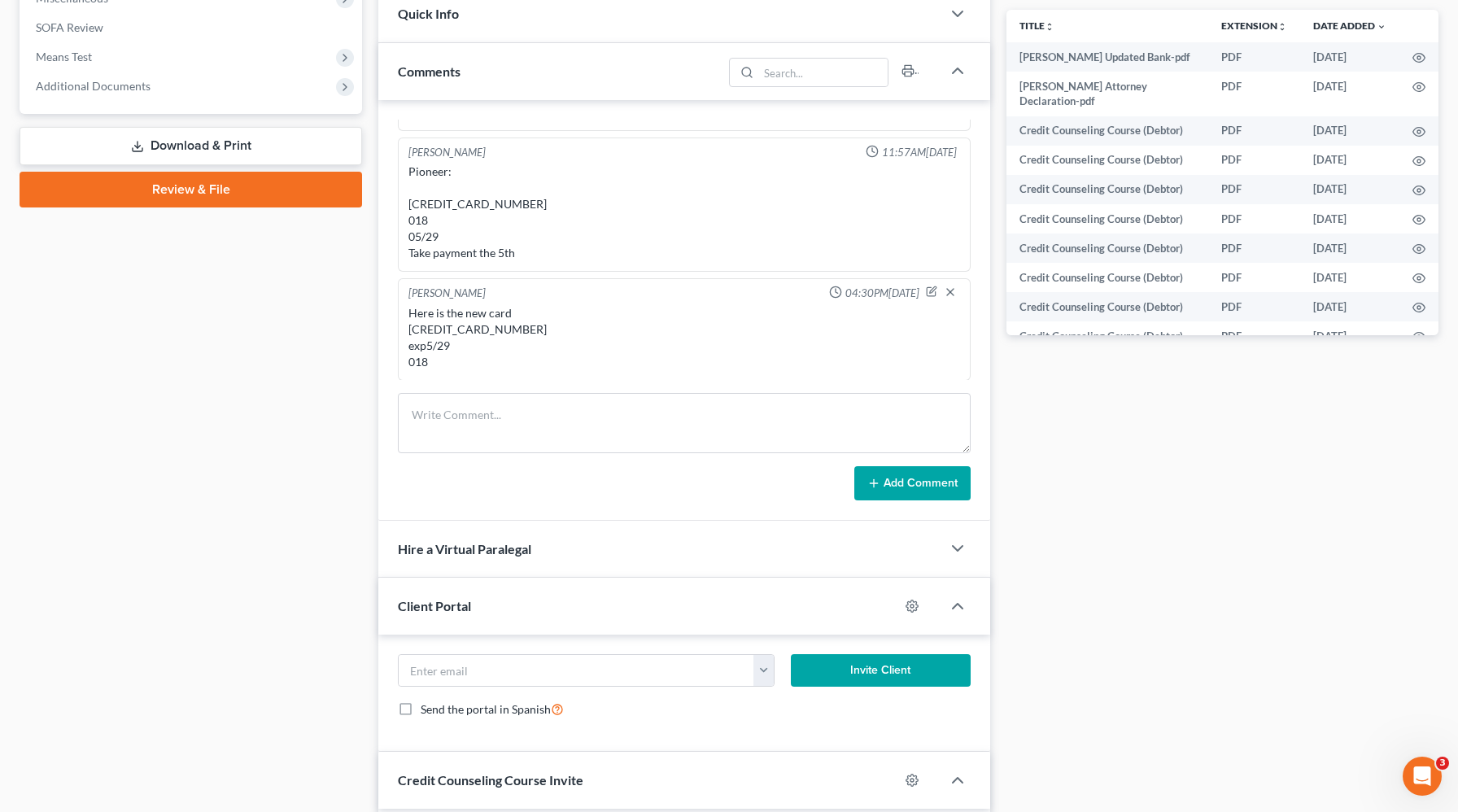
scroll to position [628, 0]
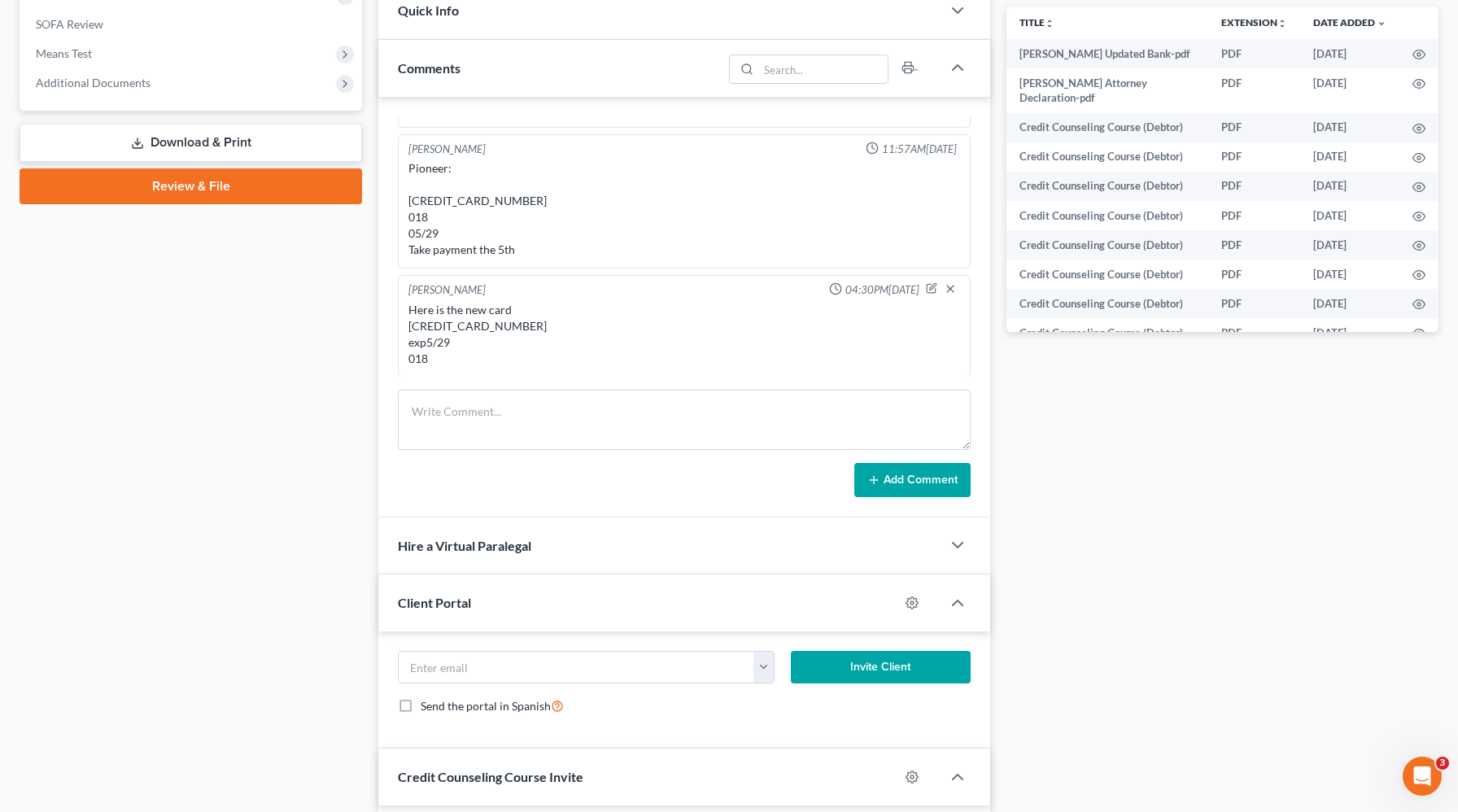
click at [498, 327] on div "Here is the new card 5519389001363829 exp5/29 018" at bounding box center [684, 334] width 552 height 65
copy div "5519389001363829"
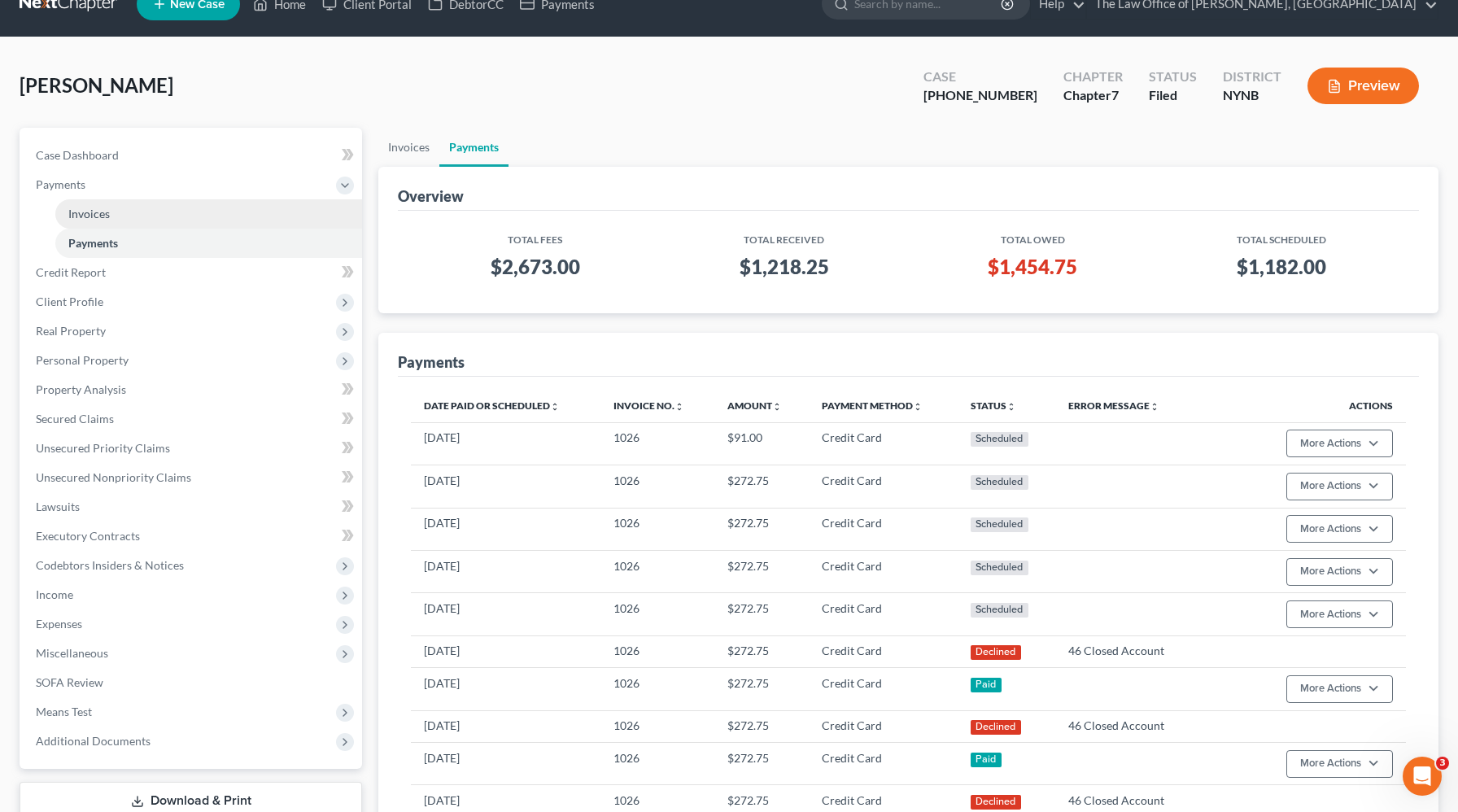
click at [229, 222] on link "Invoices" at bounding box center [209, 214] width 307 height 29
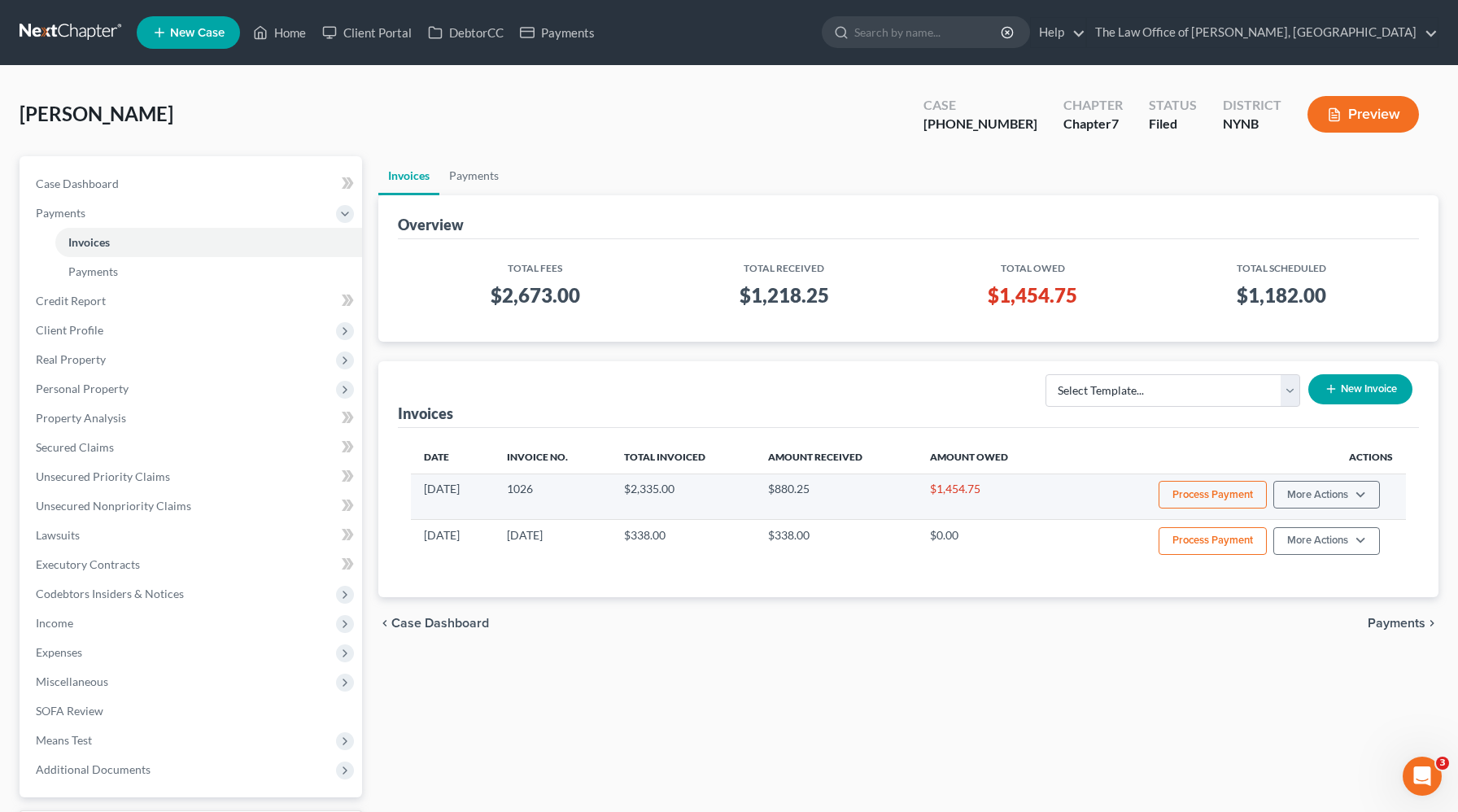
click at [1170, 499] on button "Process Payment" at bounding box center [1212, 495] width 108 height 27
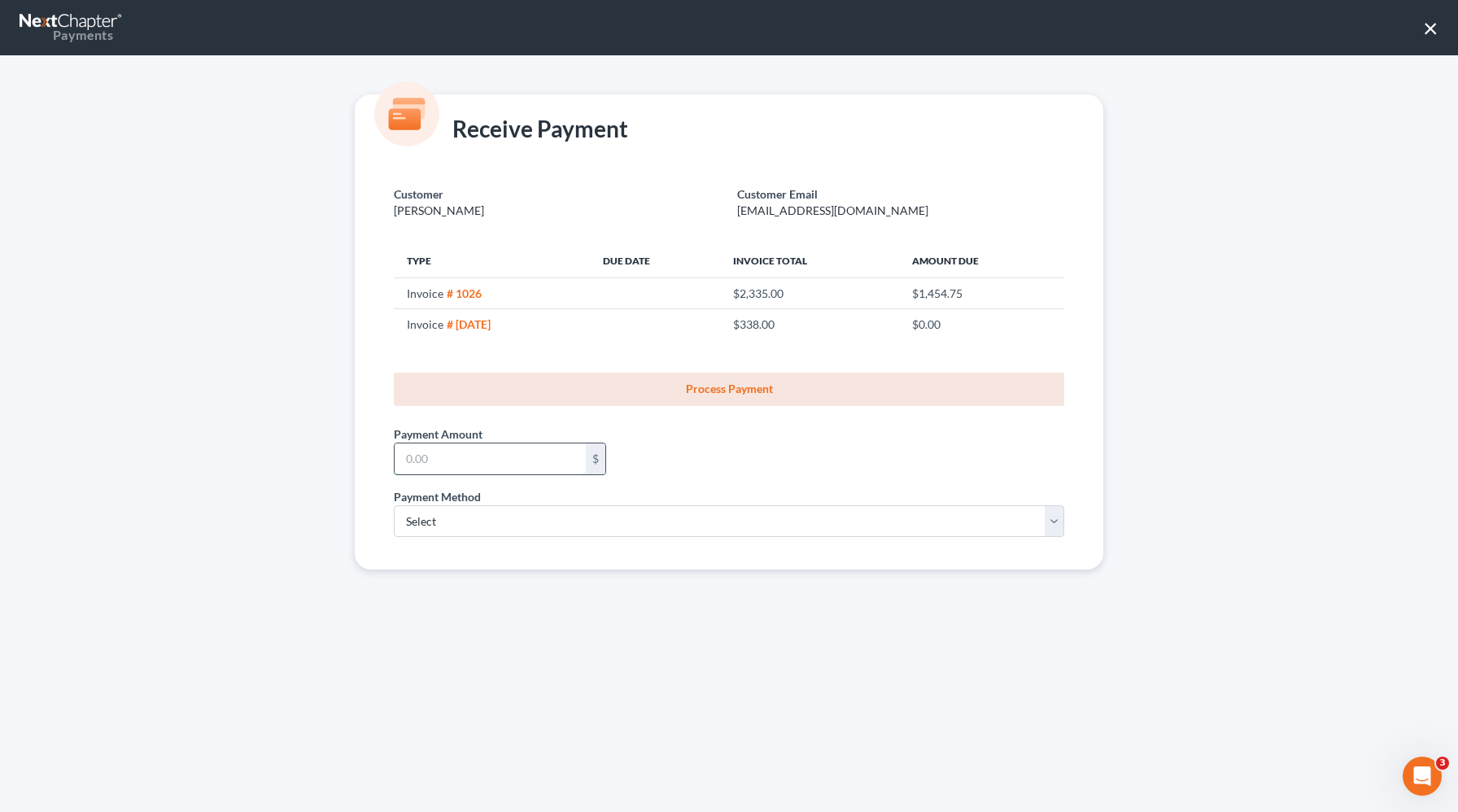
click at [534, 465] on input "text" at bounding box center [491, 459] width 191 height 31
type input "272.76"
click at [494, 525] on select "Select ACH Credit Card" at bounding box center [729, 521] width 671 height 32
select select "1"
click at [394, 505] on select "Select ACH Credit Card" at bounding box center [729, 521] width 671 height 32
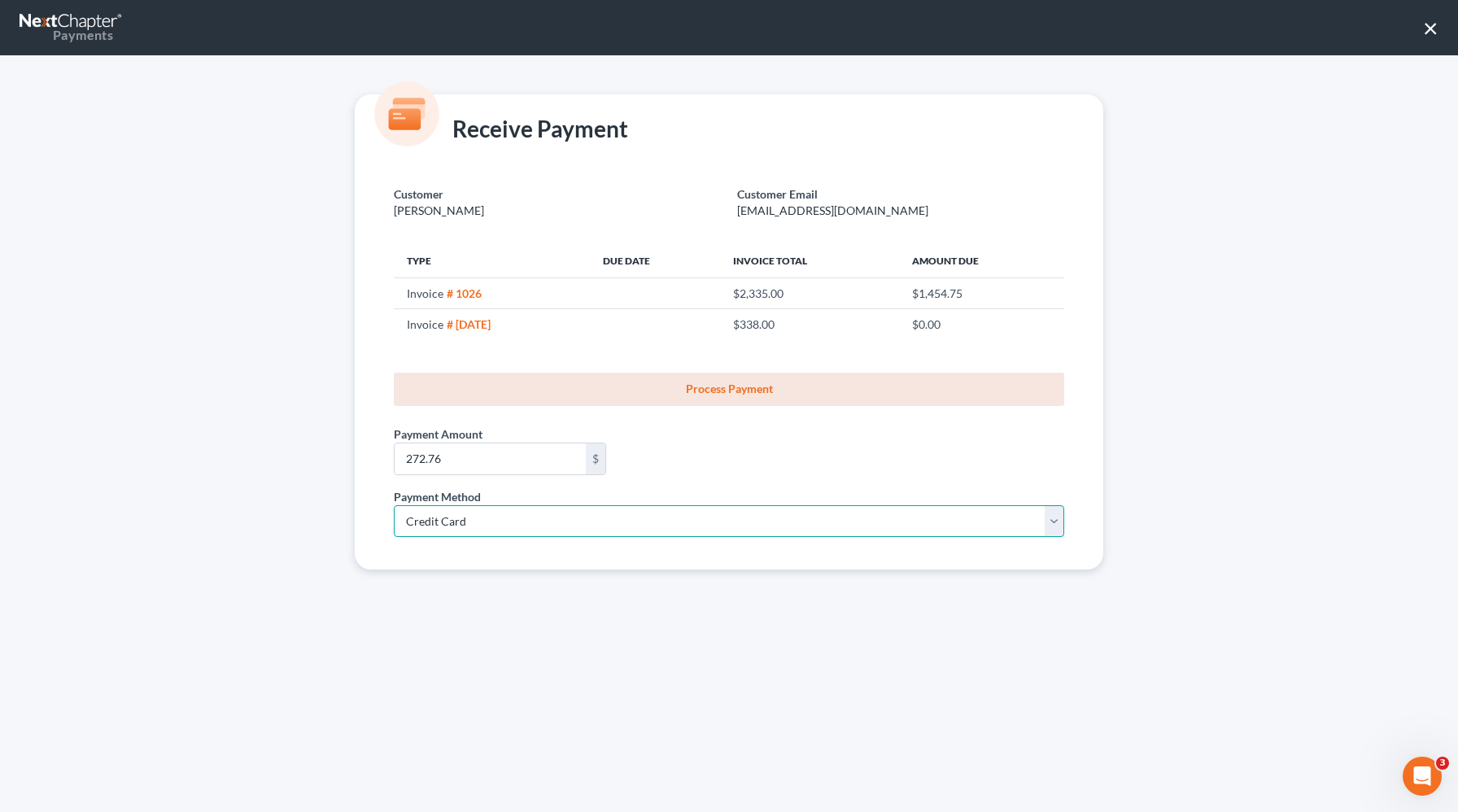
select select "35"
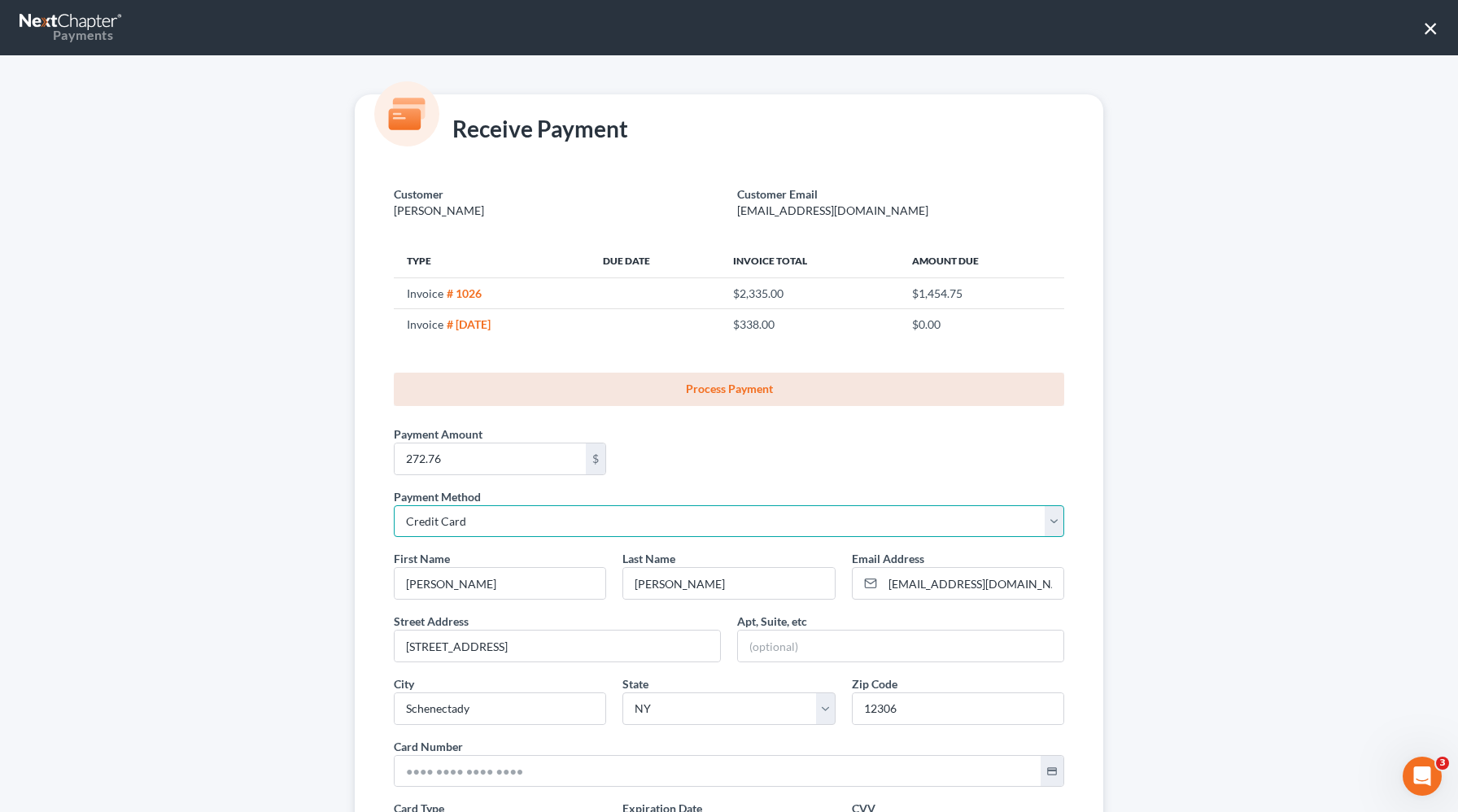
scroll to position [203, 0]
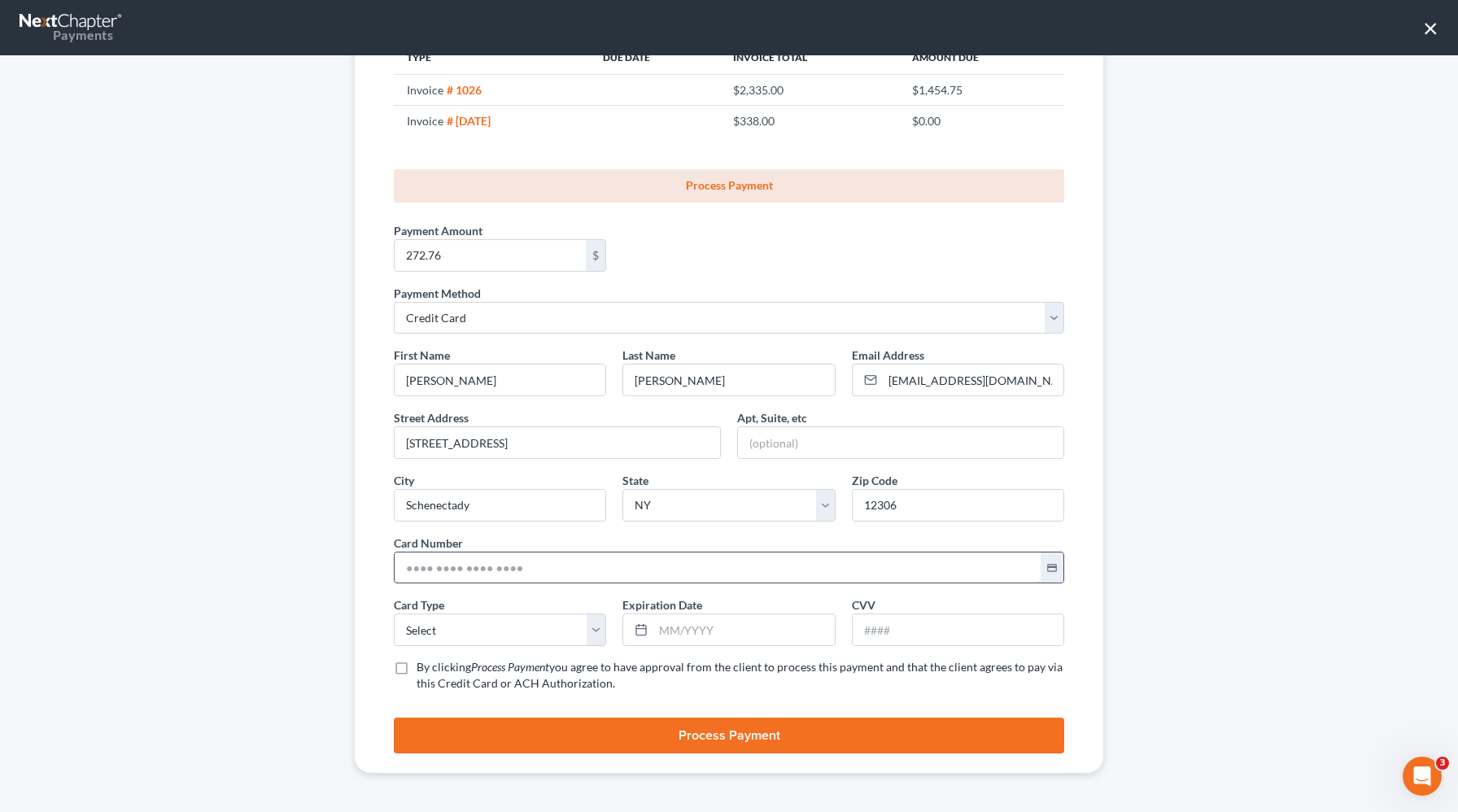
click at [439, 554] on input "text" at bounding box center [717, 568] width 646 height 31
paste input "[CREDIT_CARD_NUMBER]"
type input "[CREDIT_CARD_NUMBER]"
click at [429, 624] on select "Select Visa MasterCard Discover American Express" at bounding box center [500, 629] width 212 height 32
select select "1"
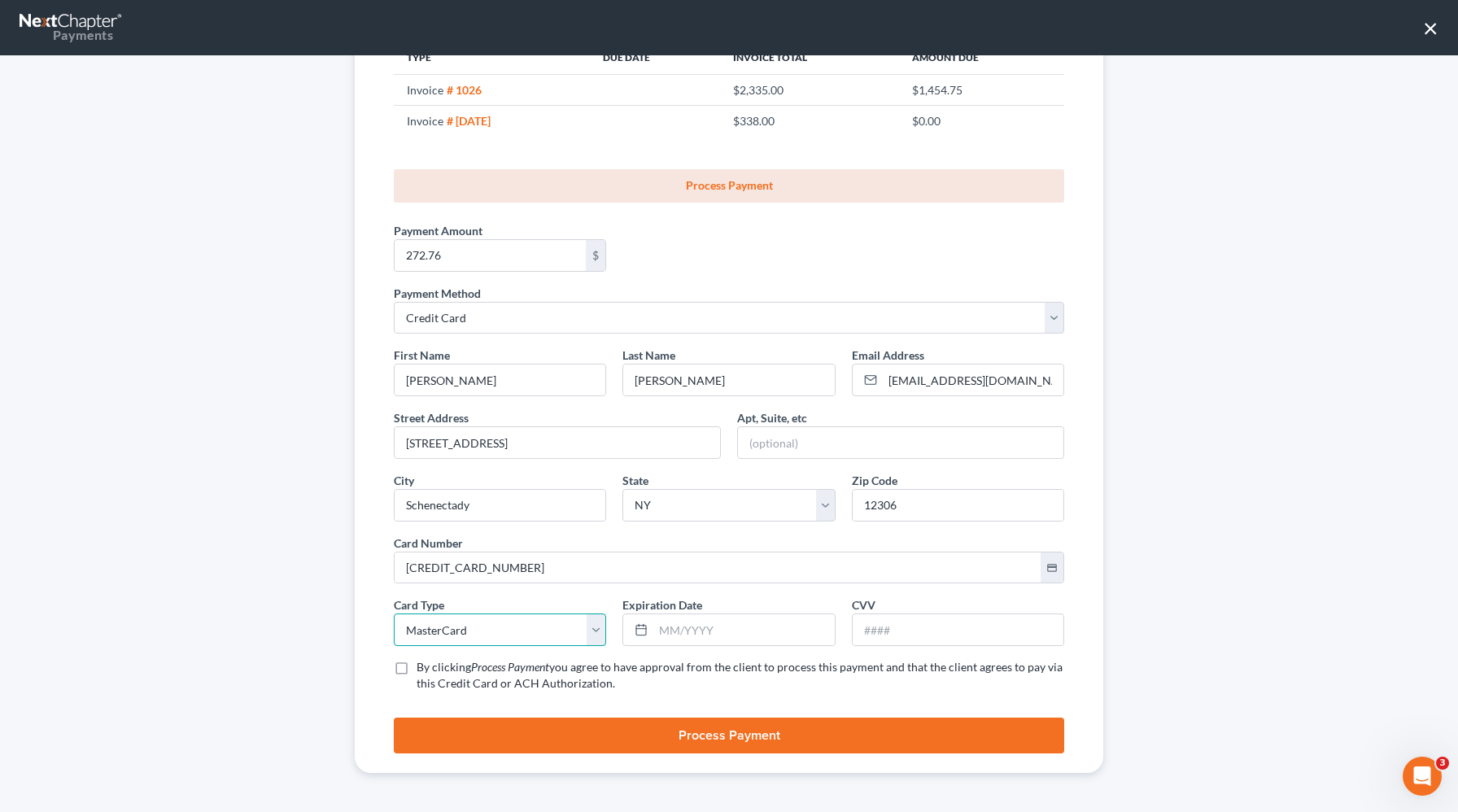
click at [394, 613] on select "Select Visa MasterCard Discover American Express" at bounding box center [500, 629] width 212 height 32
click at [696, 632] on input "text" at bounding box center [744, 629] width 181 height 31
type input "05/2029"
click at [890, 634] on input "text" at bounding box center [958, 629] width 211 height 31
type input "018"
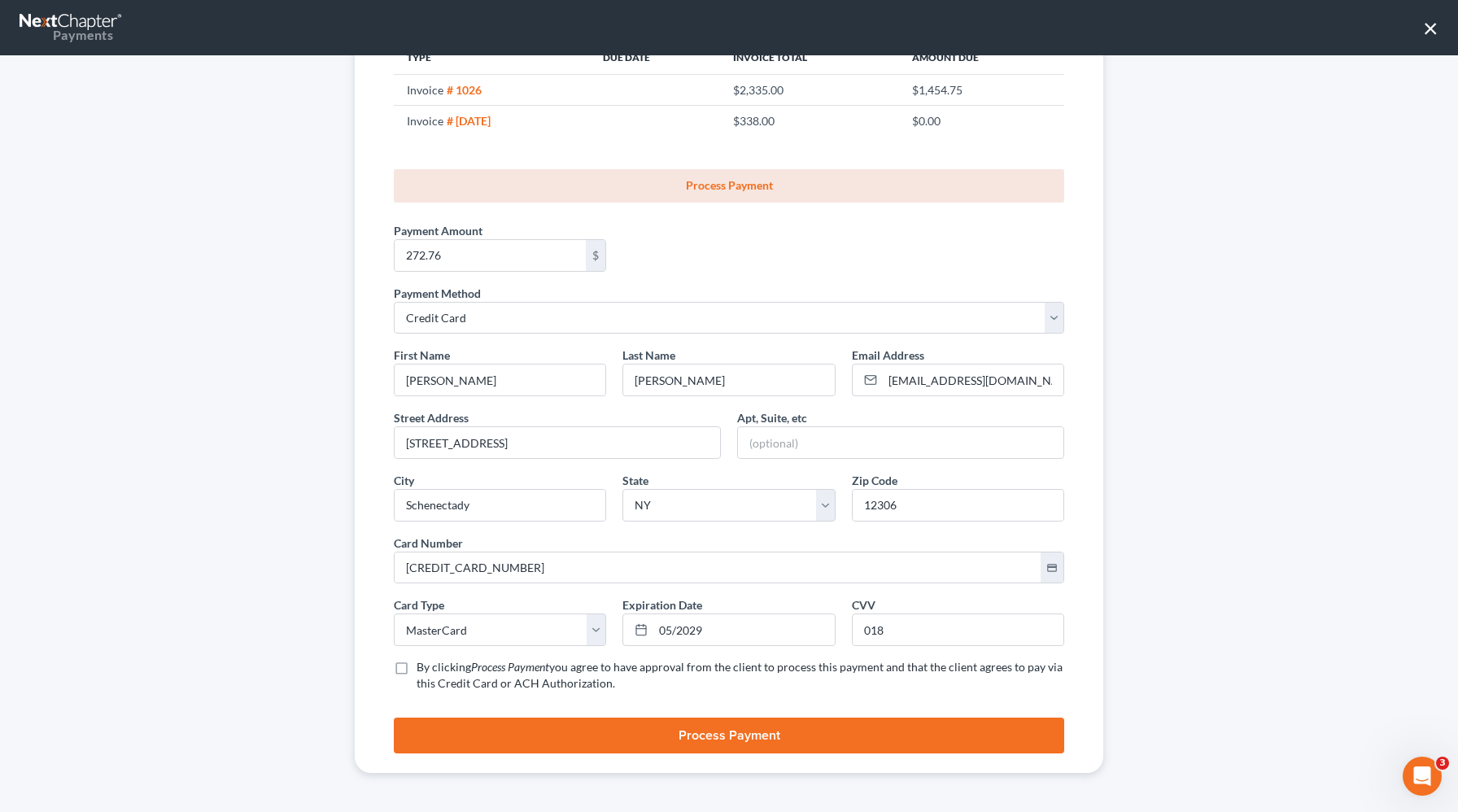
click at [416, 668] on label "By clicking Process Payment you agree to have approval from the client to proce…" at bounding box center [740, 676] width 648 height 32
click at [423, 668] on input "By clicking Process Payment you agree to have approval from the client to proce…" at bounding box center [428, 664] width 10 height 10
checkbox input "true"
click at [595, 738] on button "Process Payment" at bounding box center [729, 735] width 671 height 36
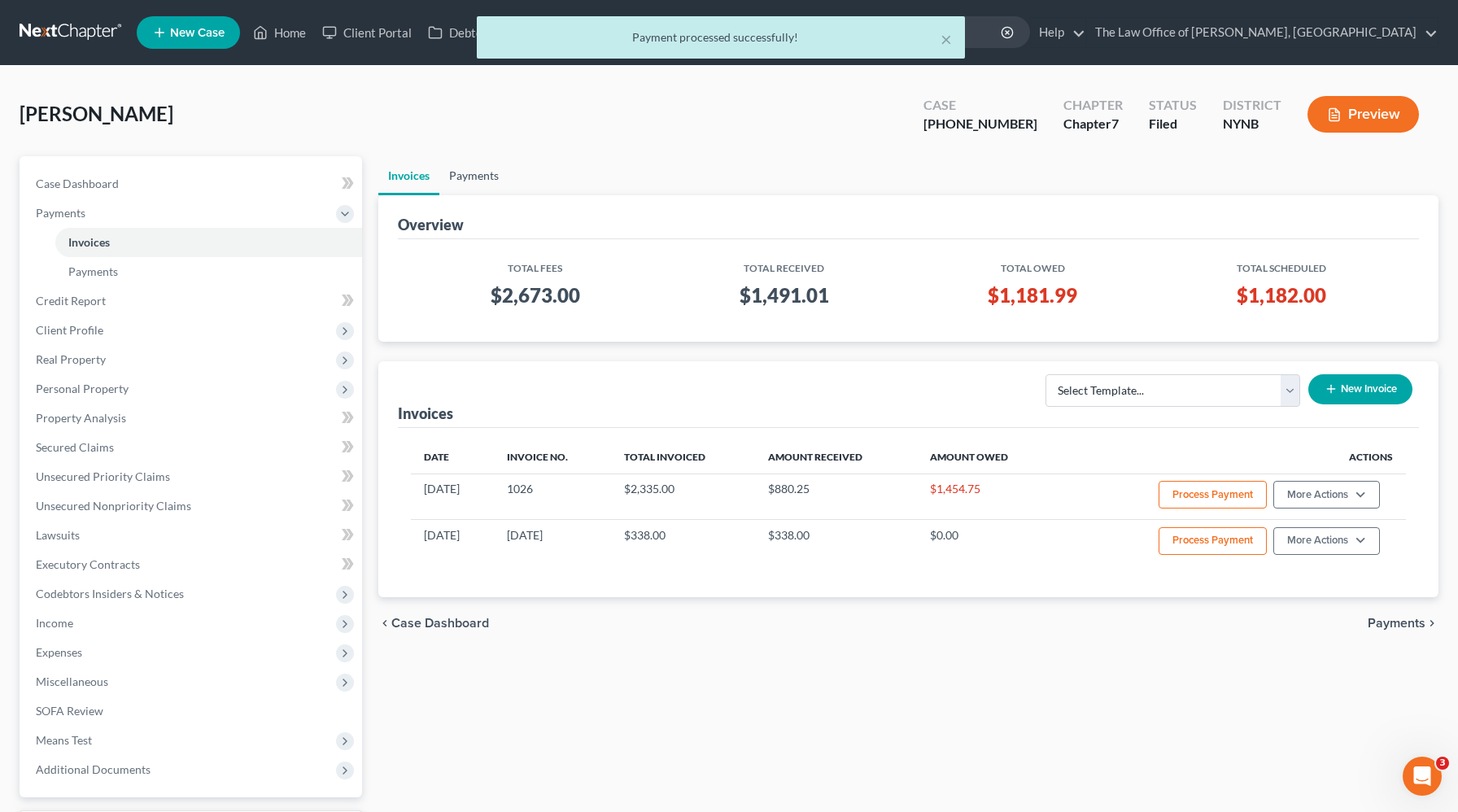
click at [483, 178] on link "Payments" at bounding box center [473, 176] width 69 height 39
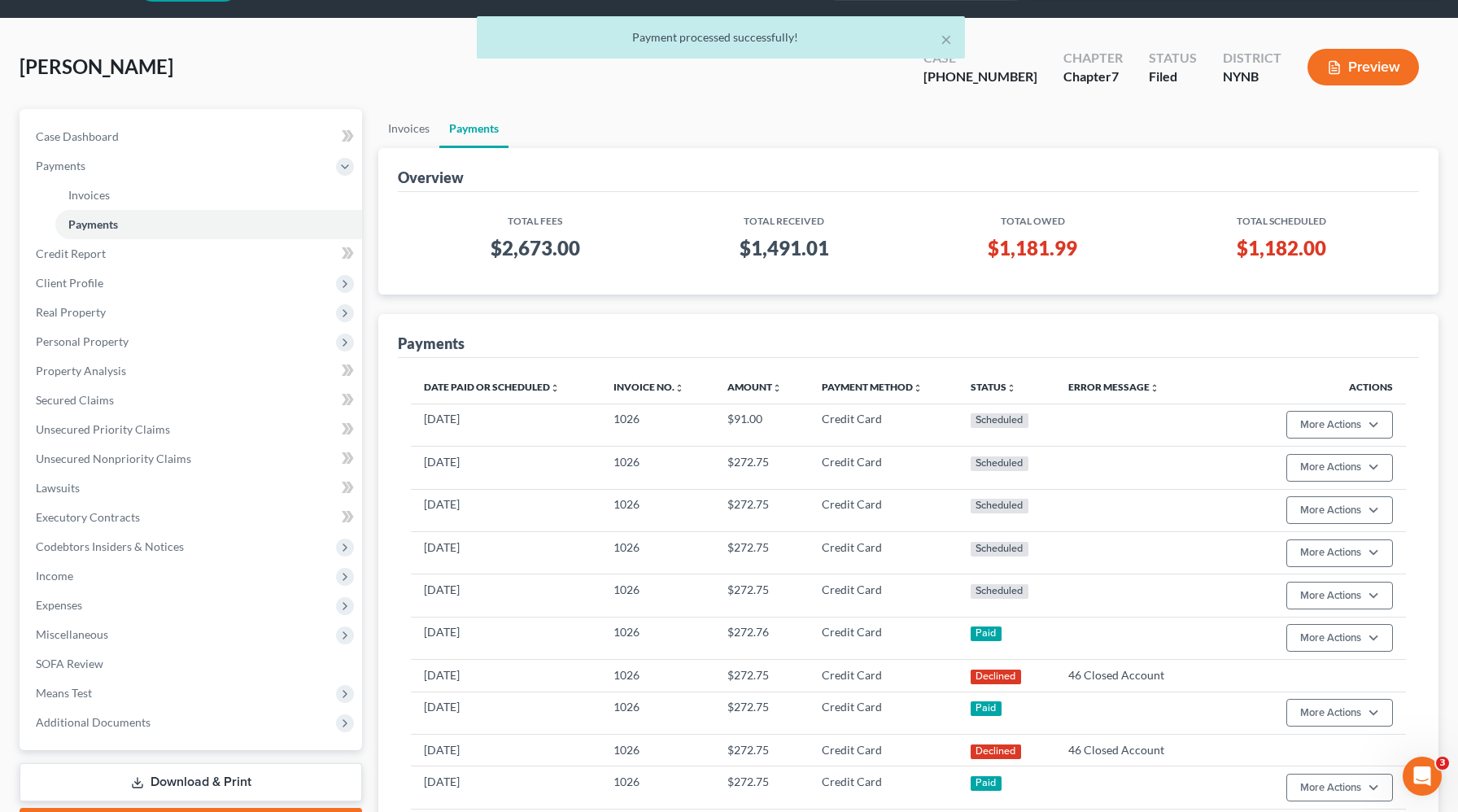
scroll to position [49, 0]
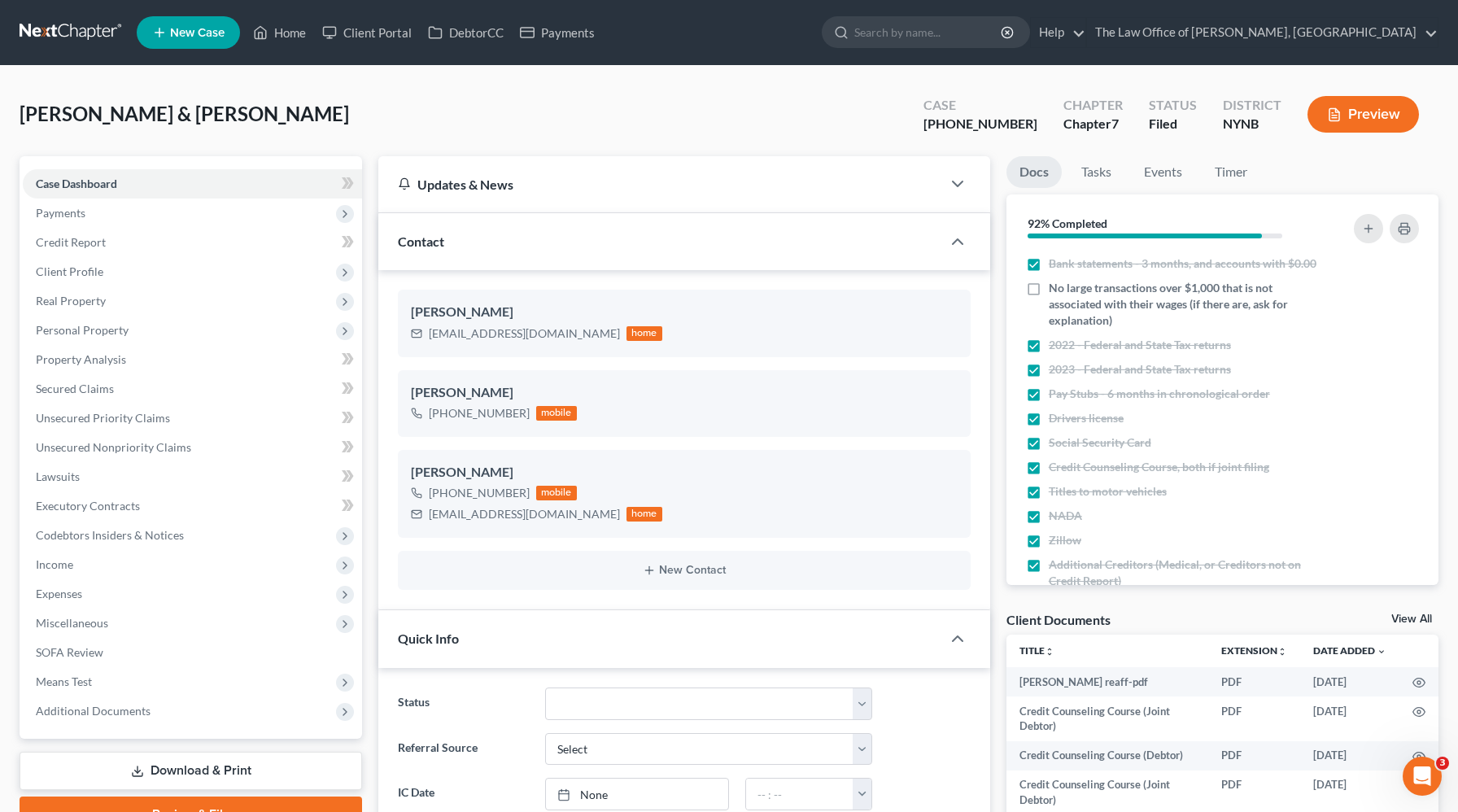
scroll to position [643, 0]
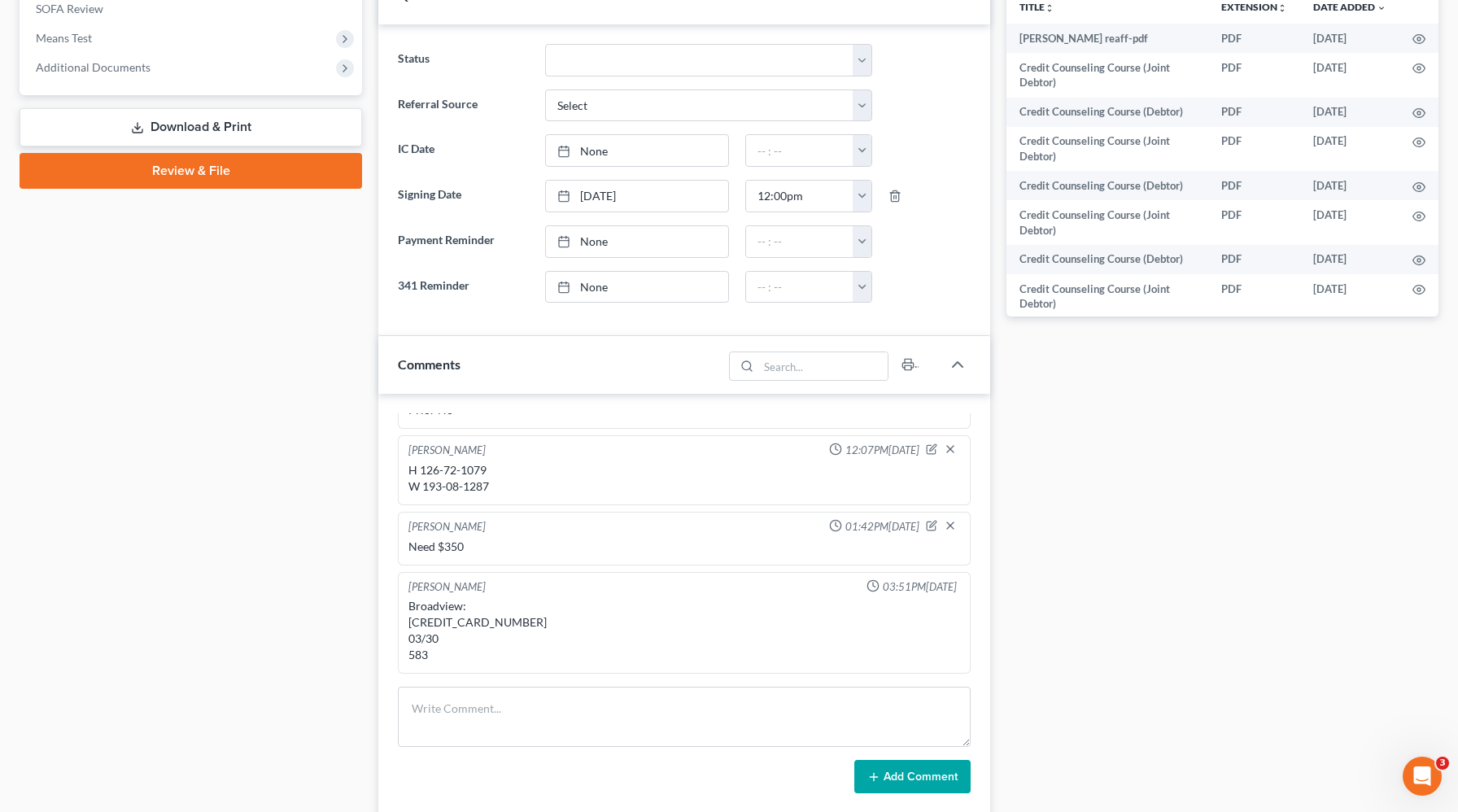
click at [479, 625] on div "Broadview: [CREDIT_CARD_NUMBER] 03/30 583" at bounding box center [684, 630] width 552 height 65
copy div "[CREDIT_CARD_NUMBER]"
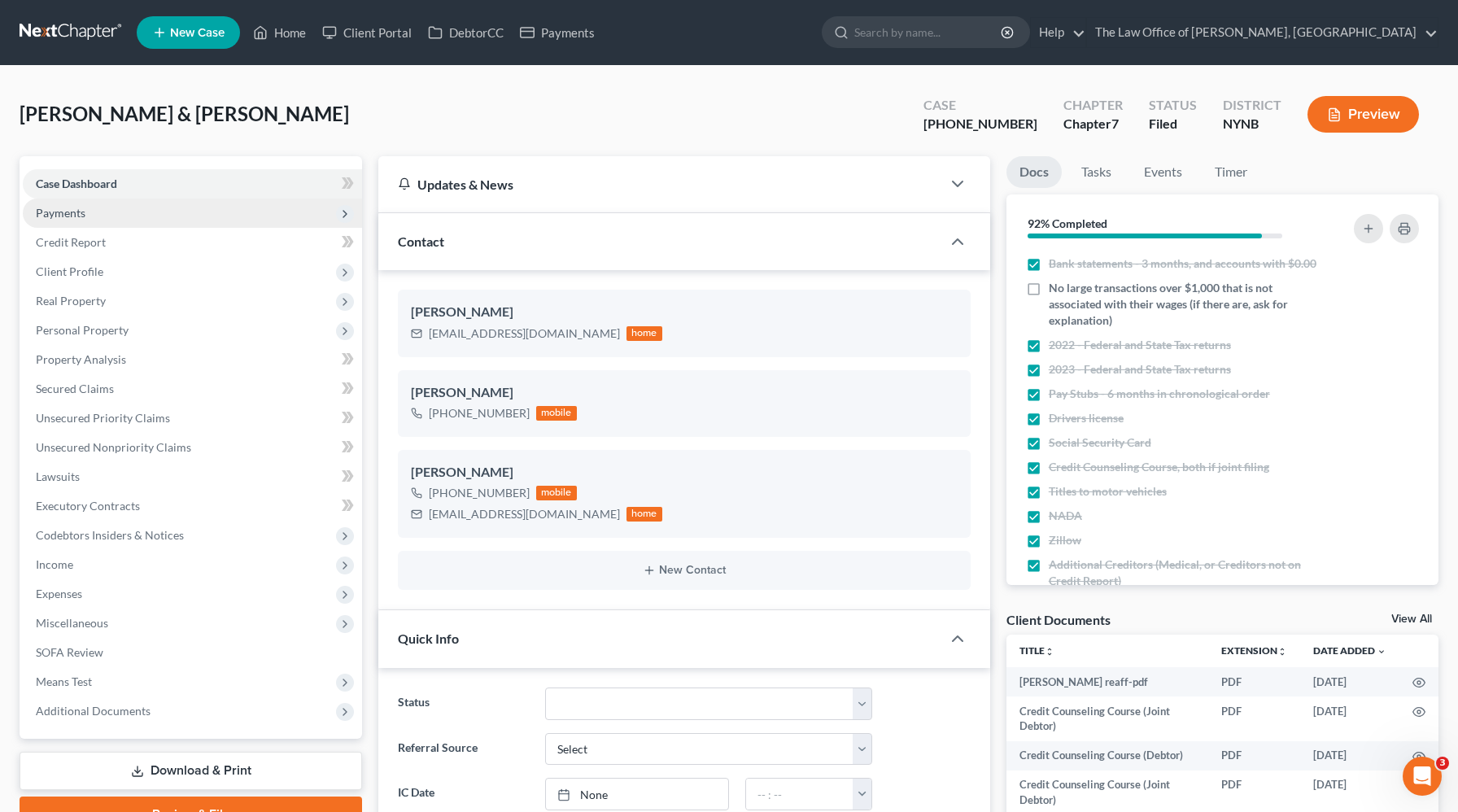
click at [139, 218] on span "Payments" at bounding box center [193, 213] width 340 height 29
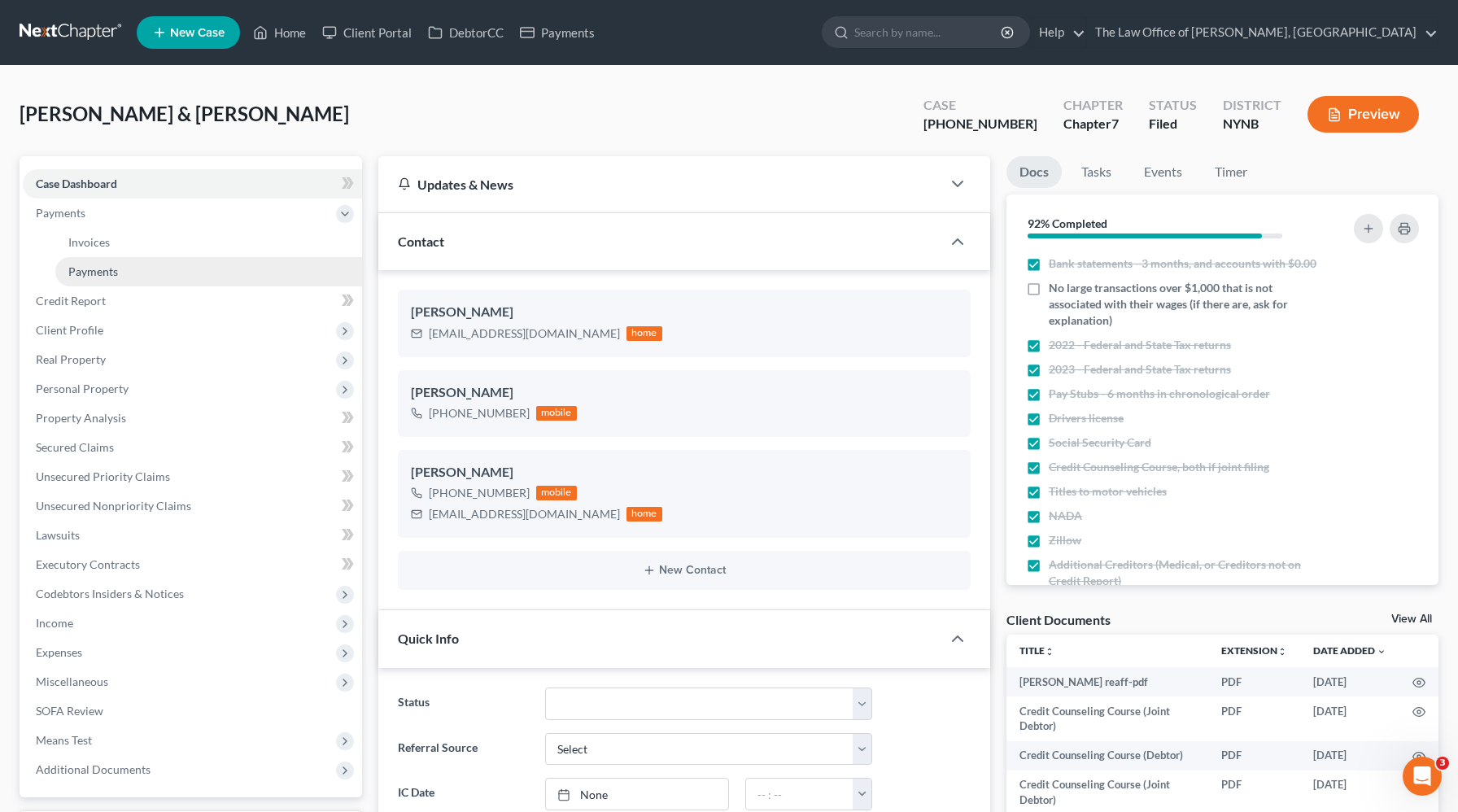
click at [119, 257] on link "Payments" at bounding box center [209, 271] width 307 height 29
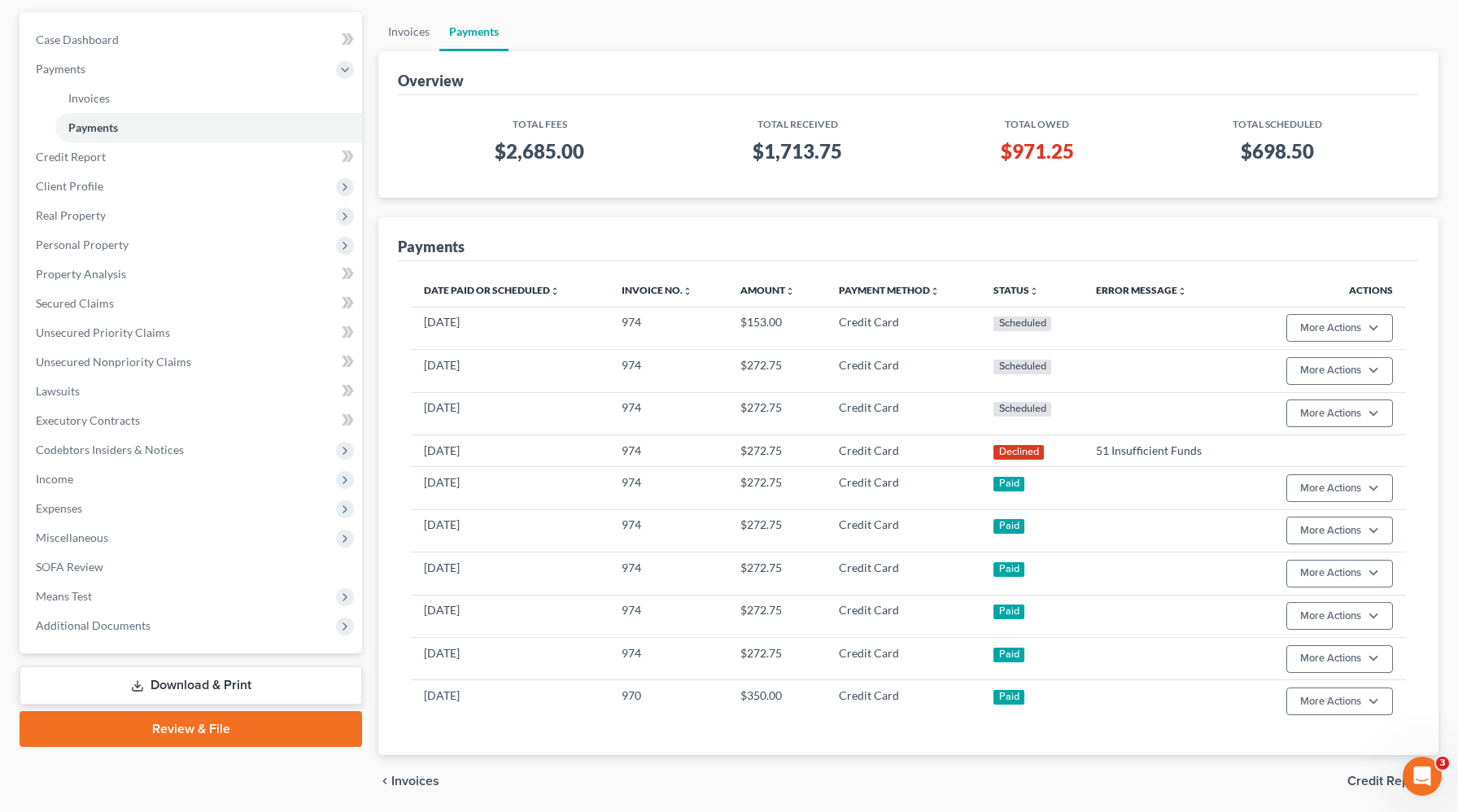
scroll to position [65, 0]
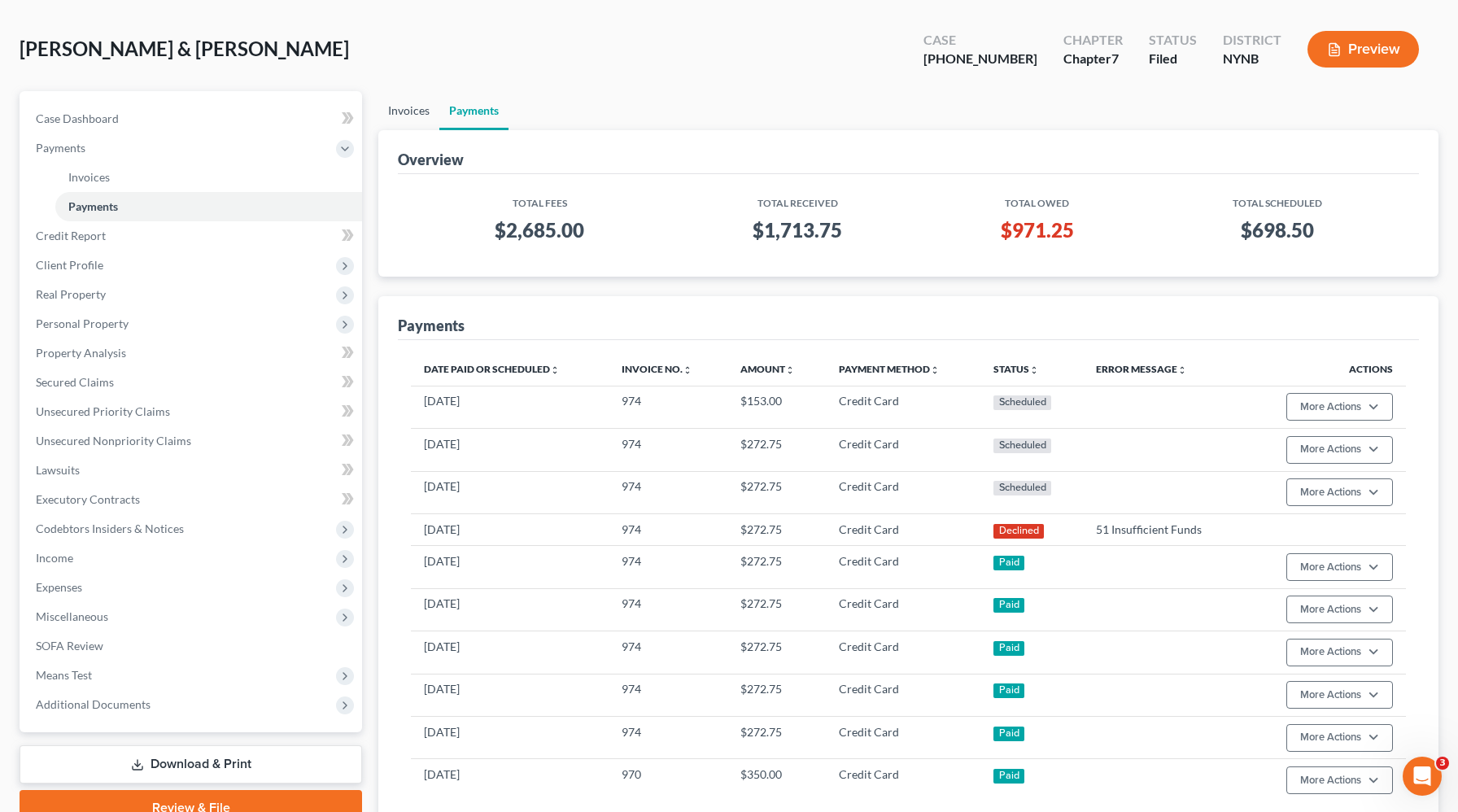
click at [404, 108] on link "Invoices" at bounding box center [410, 111] width 61 height 39
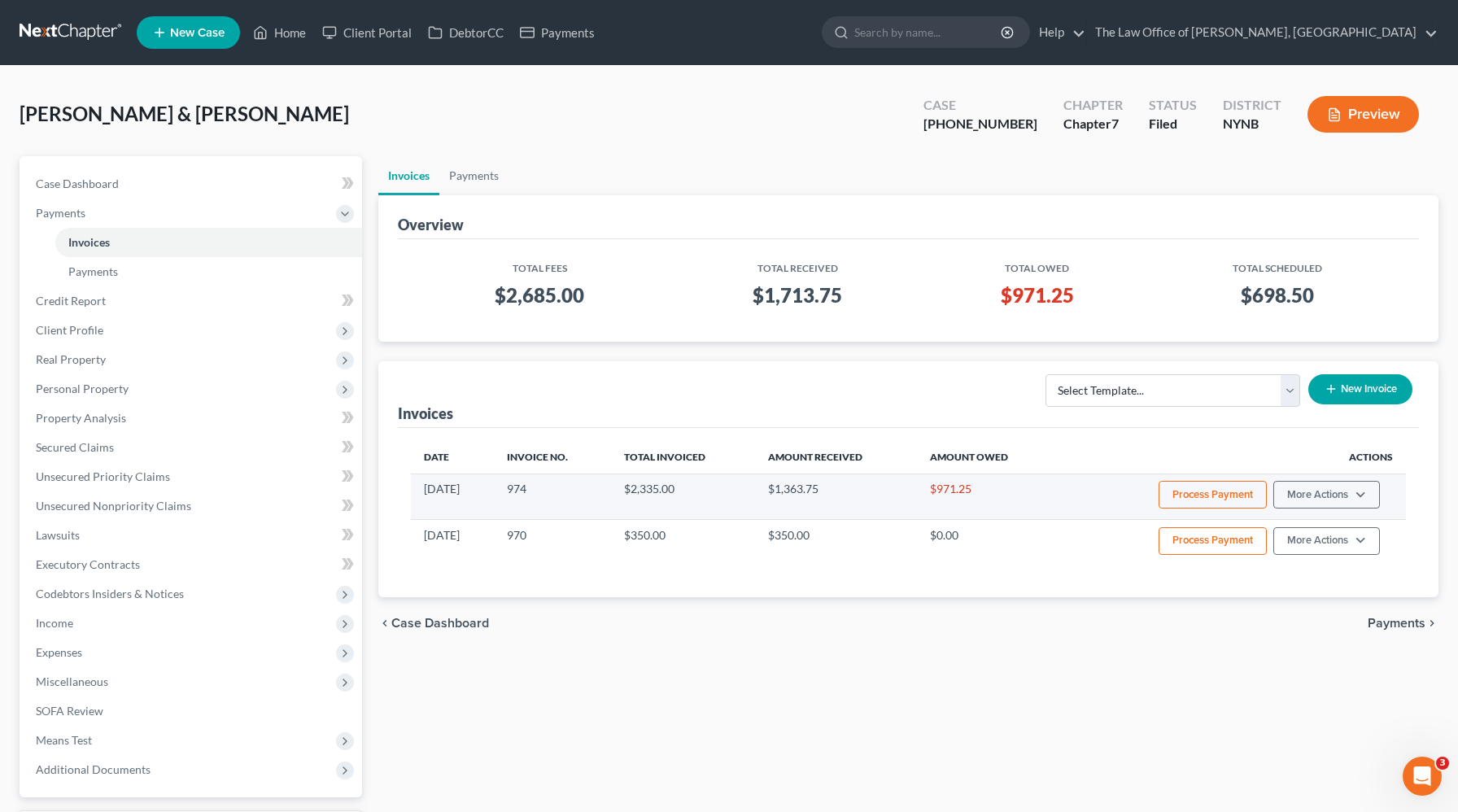
click at [1176, 493] on button "Process Payment" at bounding box center [1212, 495] width 108 height 27
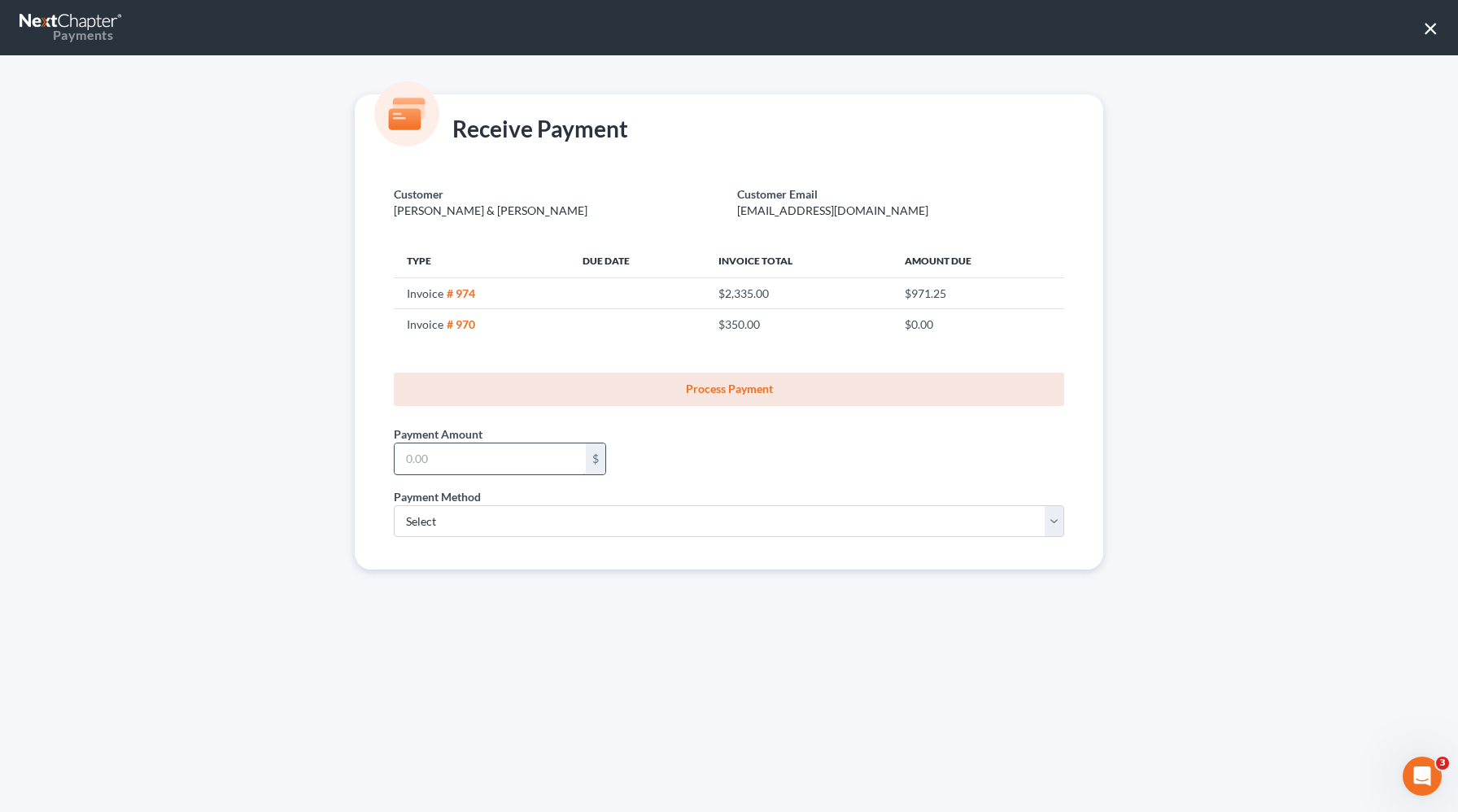
click at [470, 467] on input "text" at bounding box center [491, 459] width 191 height 31
type input "272.76"
click at [408, 531] on select "Select ACH Credit Card" at bounding box center [729, 521] width 671 height 32
select select "1"
click at [394, 505] on select "Select ACH Credit Card" at bounding box center [729, 521] width 671 height 32
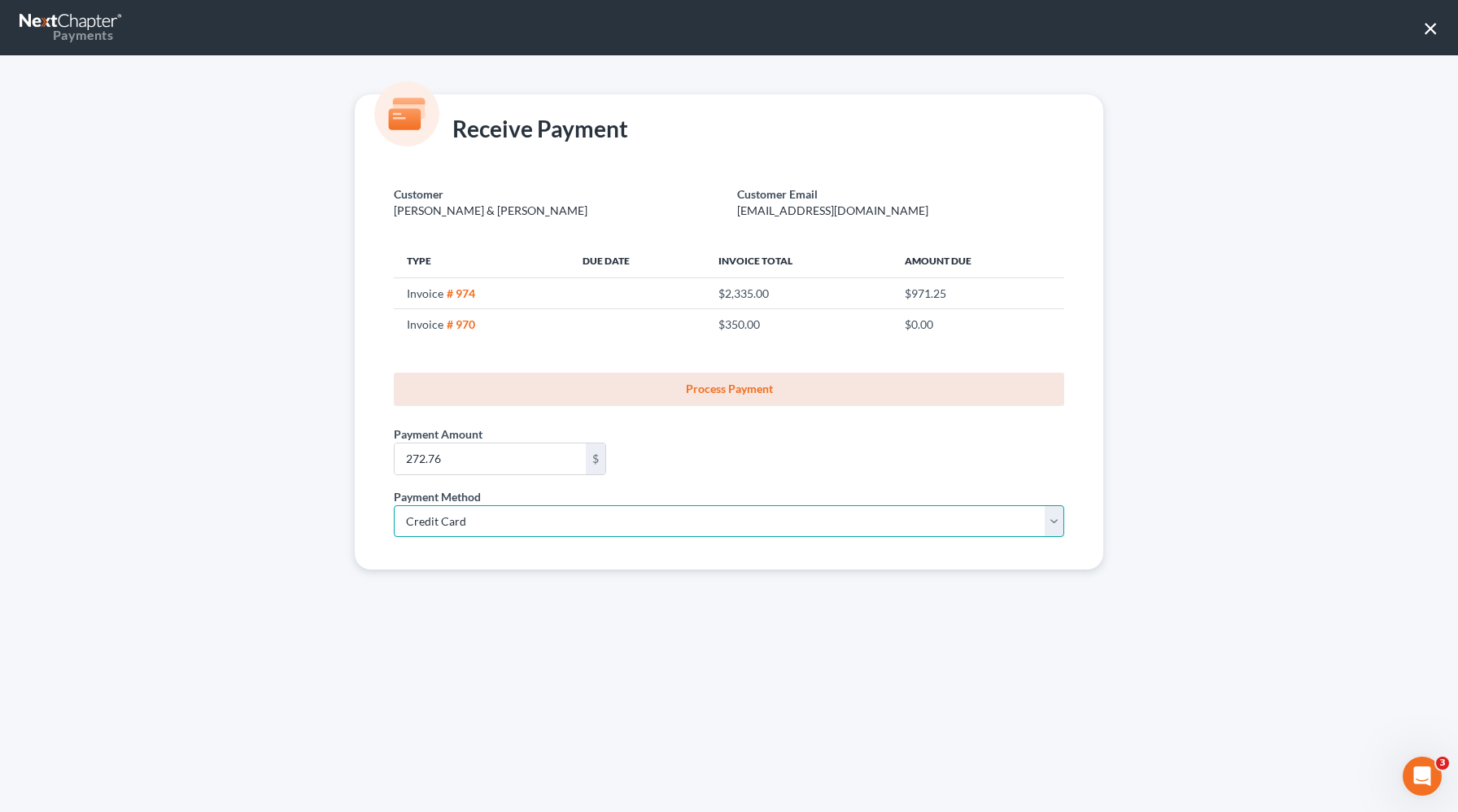
select select "35"
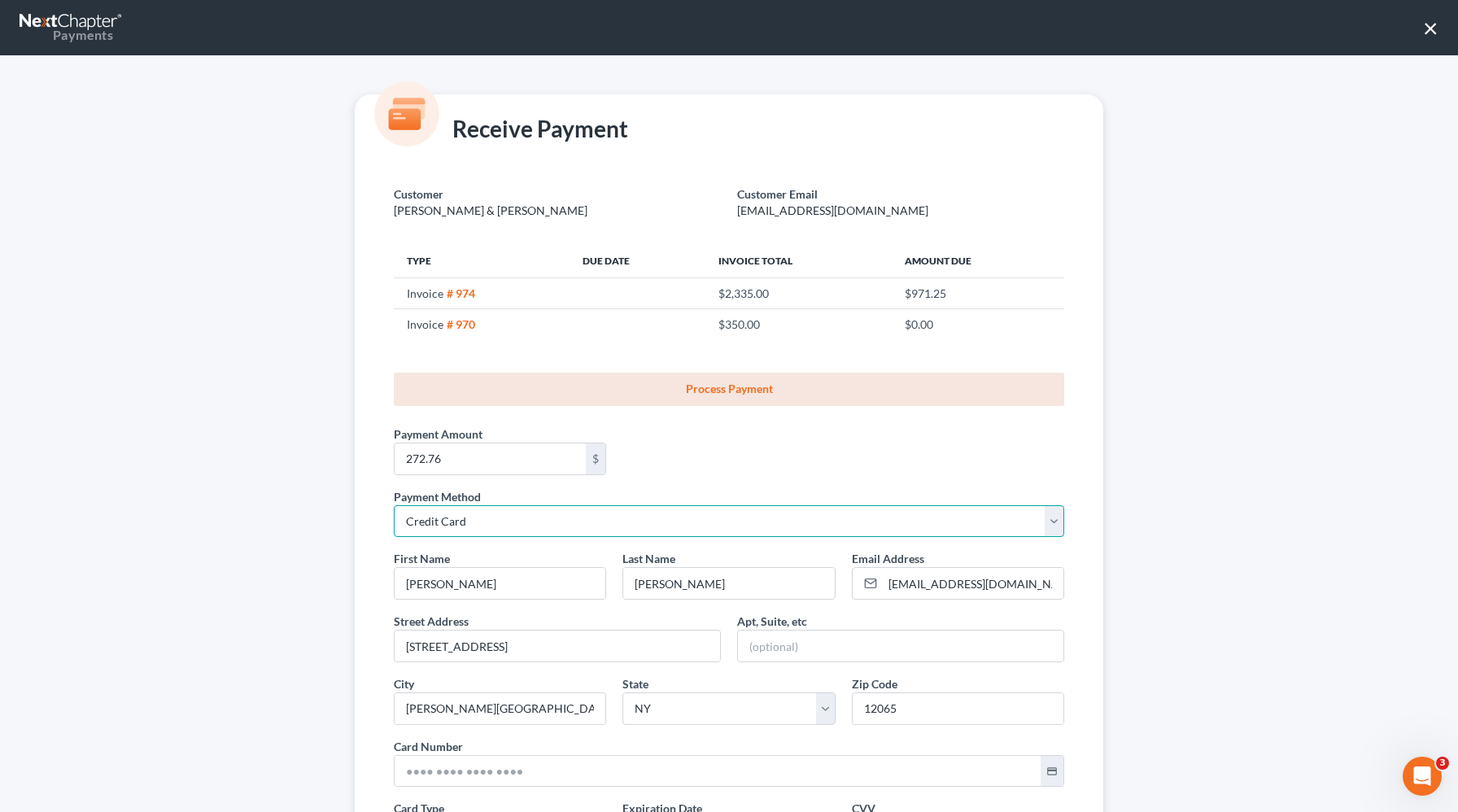
scroll to position [203, 0]
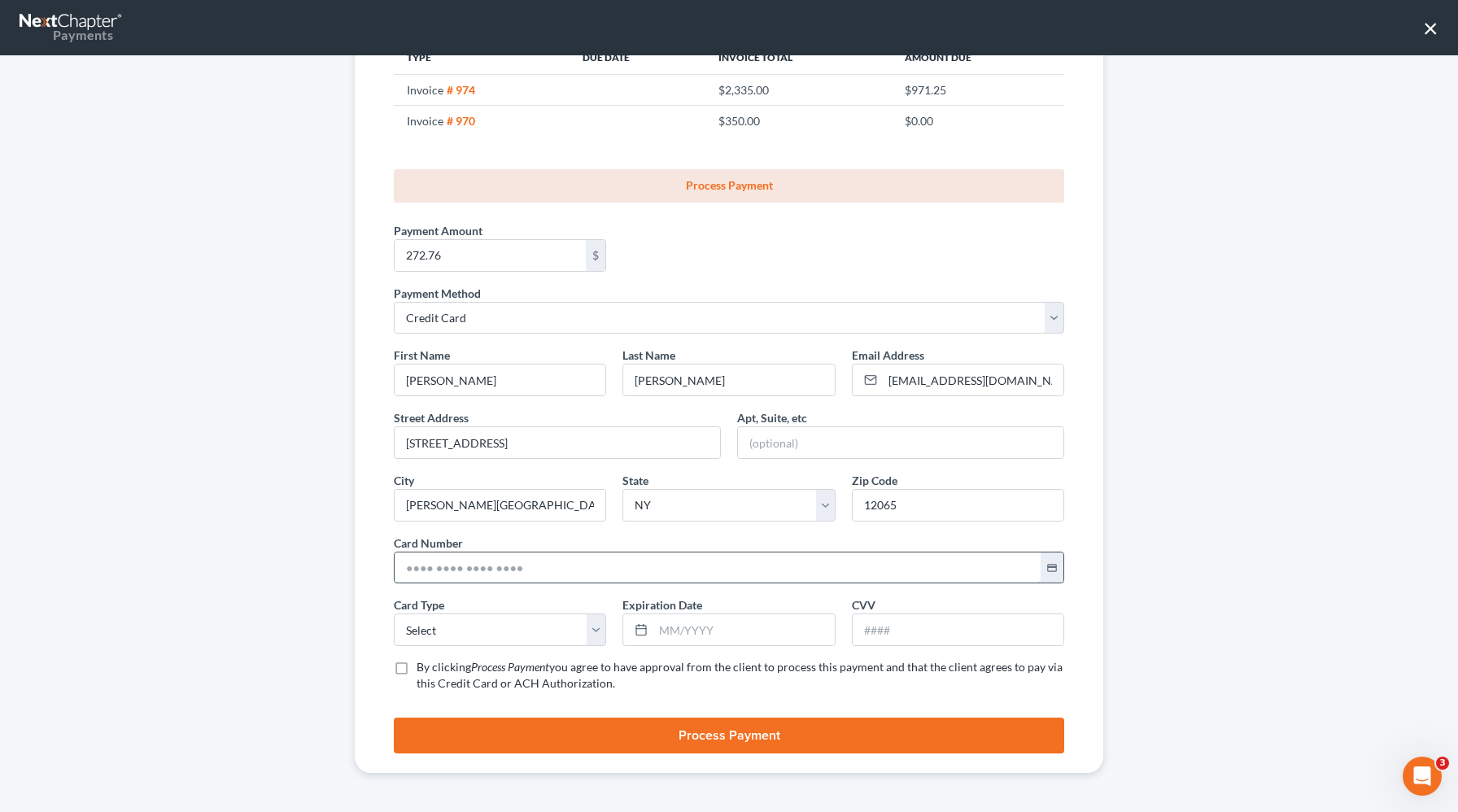
click at [436, 569] on input "text" at bounding box center [717, 568] width 646 height 31
paste input "5149 6800 2328 7709"
type input "5149 6800 2328 7709"
click at [410, 625] on select "Select Visa MasterCard Discover American Express" at bounding box center [500, 629] width 212 height 32
select select "1"
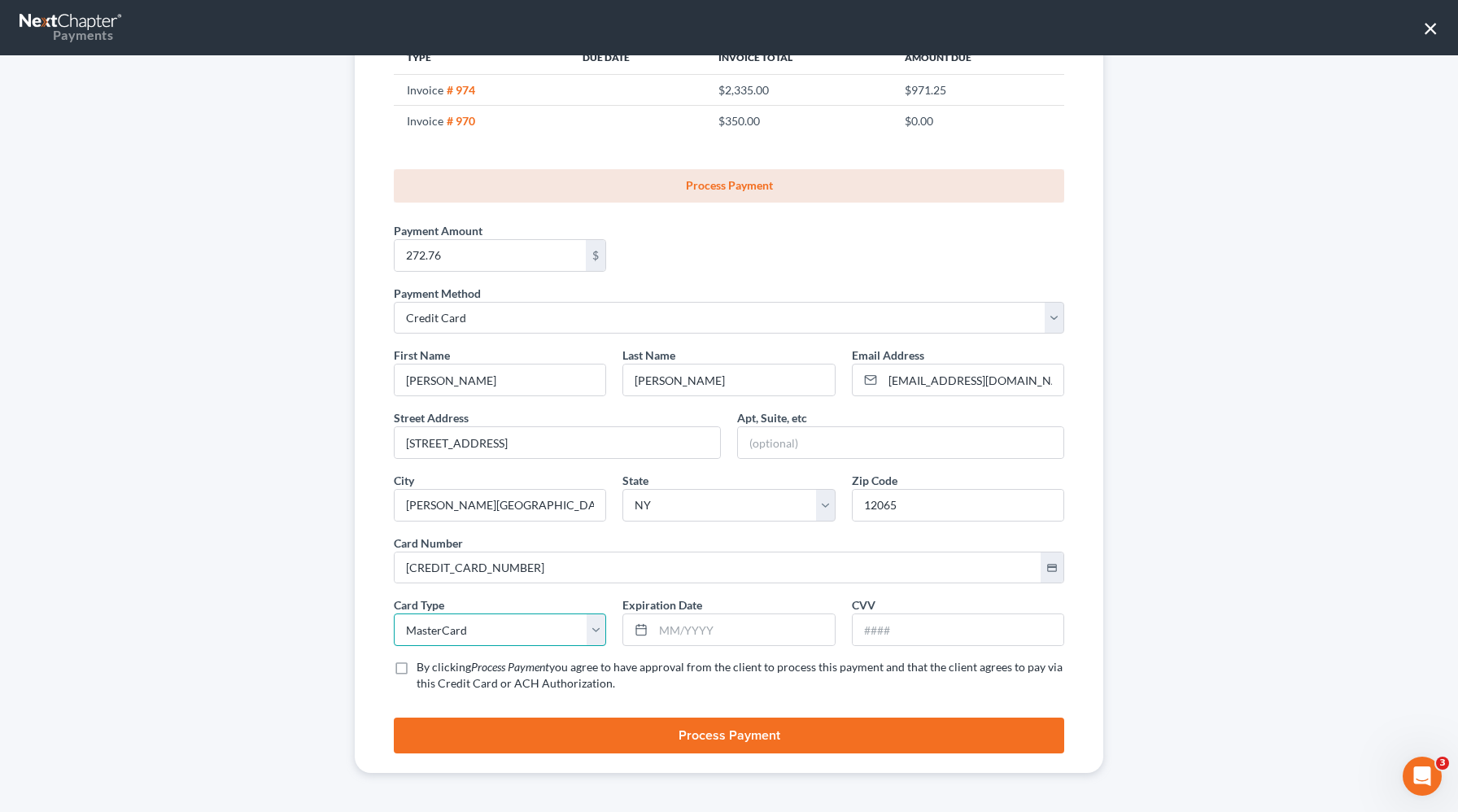
click at [394, 613] on select "Select Visa MasterCard Discover American Express" at bounding box center [500, 629] width 212 height 32
click at [754, 635] on input "text" at bounding box center [744, 629] width 181 height 31
type input "03/2030"
click at [919, 624] on input "text" at bounding box center [958, 629] width 211 height 31
type input "583"
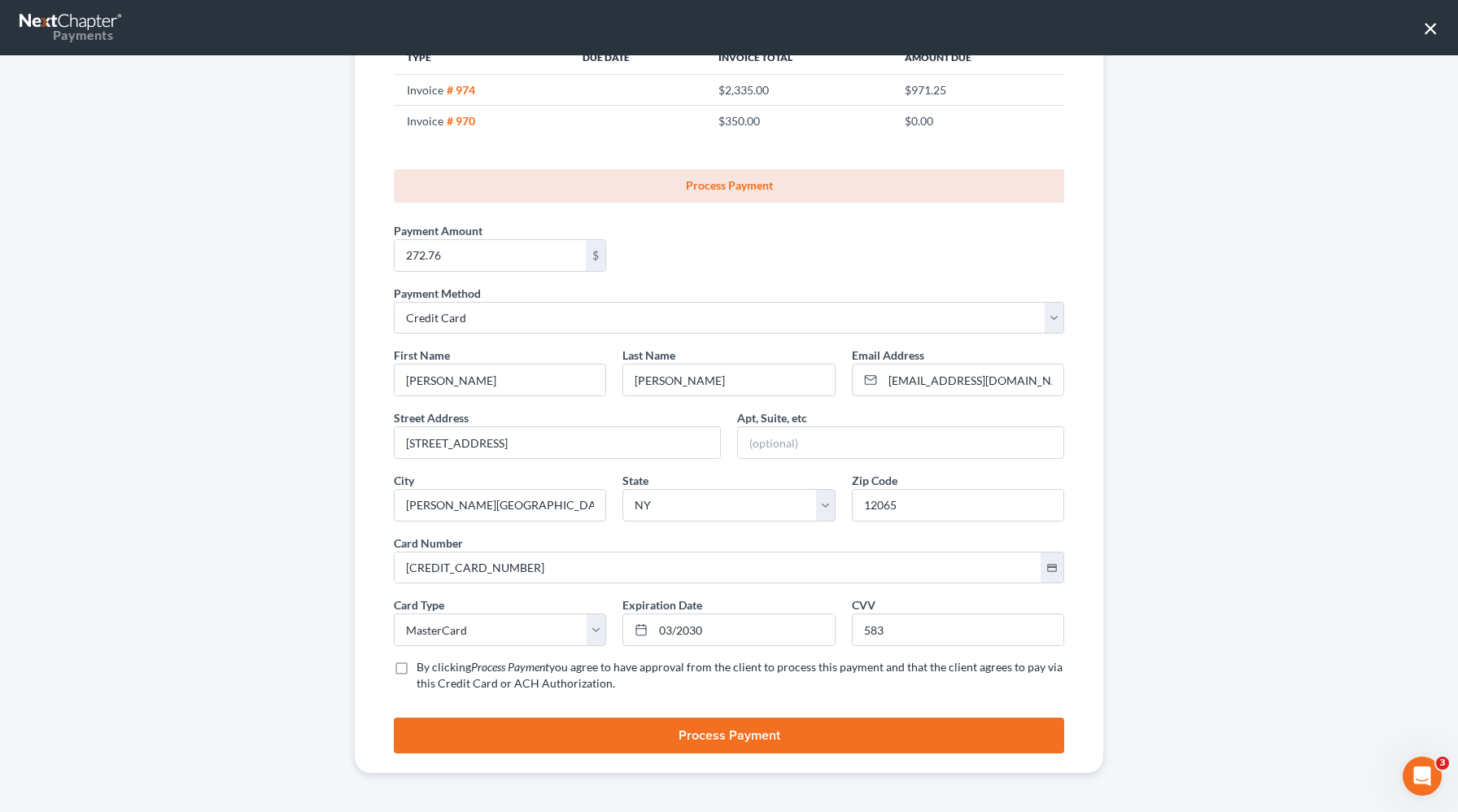
click at [416, 677] on label "By clicking Process Payment you agree to have approval from the client to proce…" at bounding box center [740, 676] width 648 height 32
click at [423, 670] on input "By clicking Process Payment you agree to have approval from the client to proce…" at bounding box center [428, 664] width 10 height 10
checkbox input "true"
click at [663, 742] on button "Process Payment" at bounding box center [729, 735] width 671 height 36
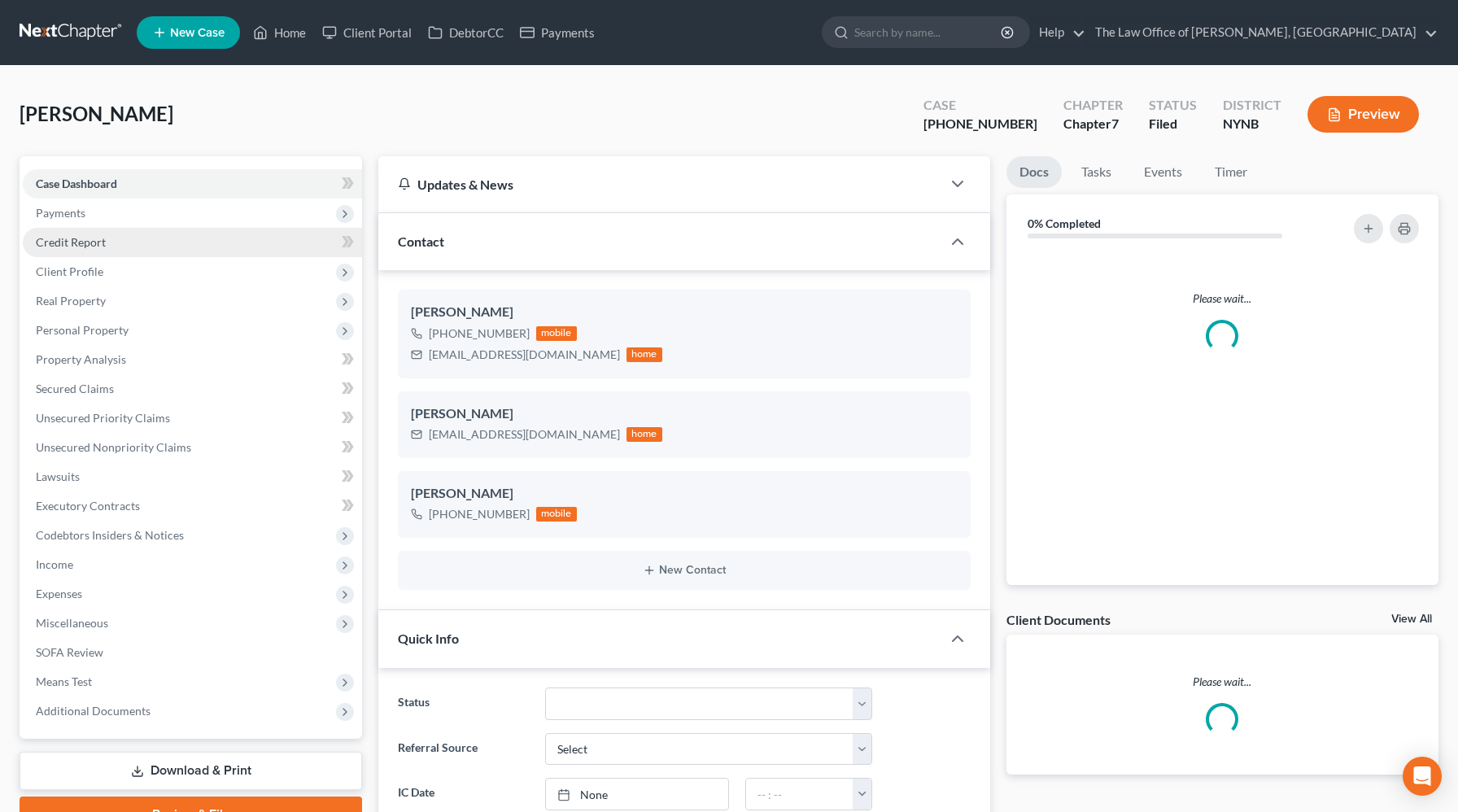
click at [145, 228] on link "Credit Report" at bounding box center [193, 242] width 340 height 29
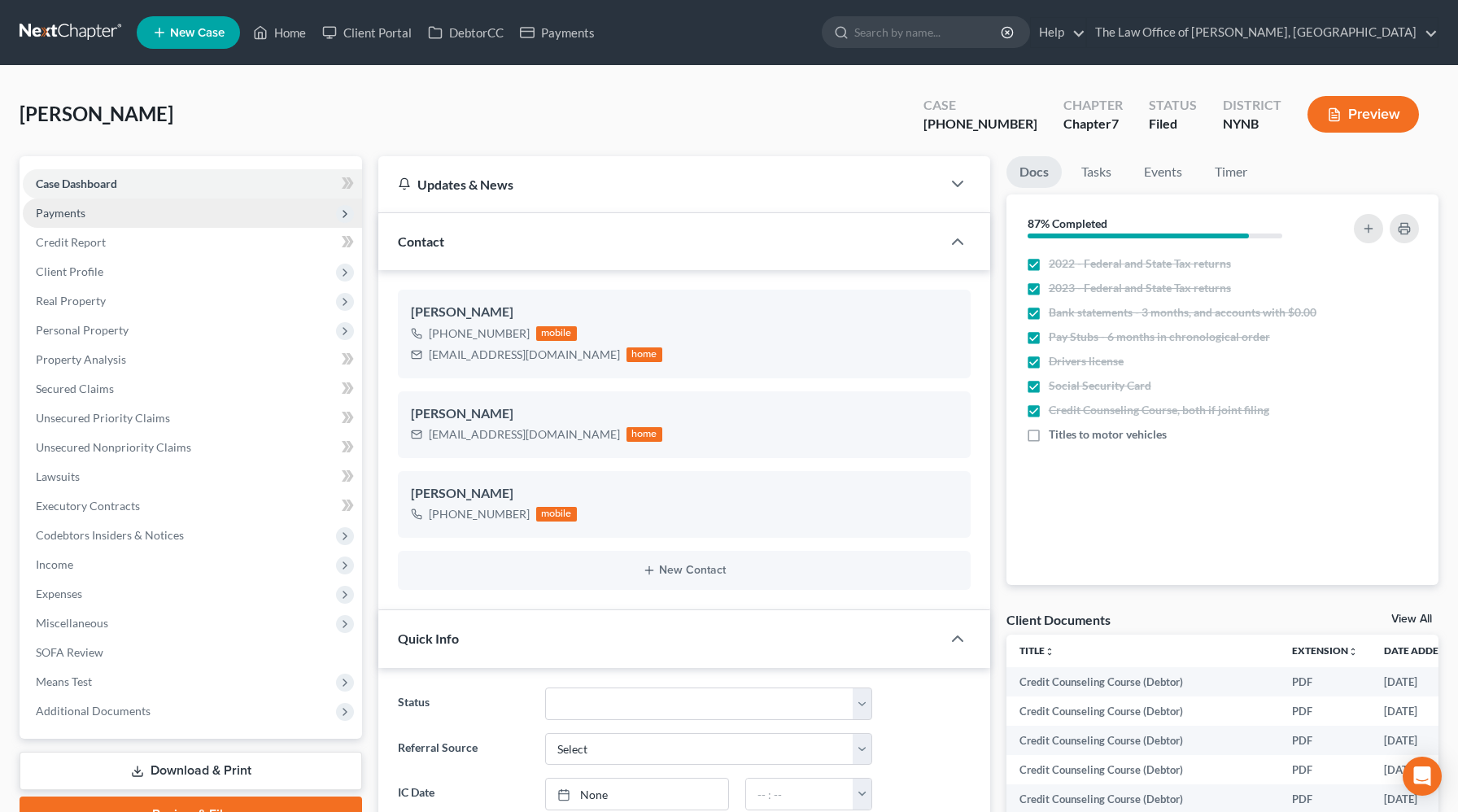
click at [144, 218] on span "Payments" at bounding box center [193, 213] width 340 height 29
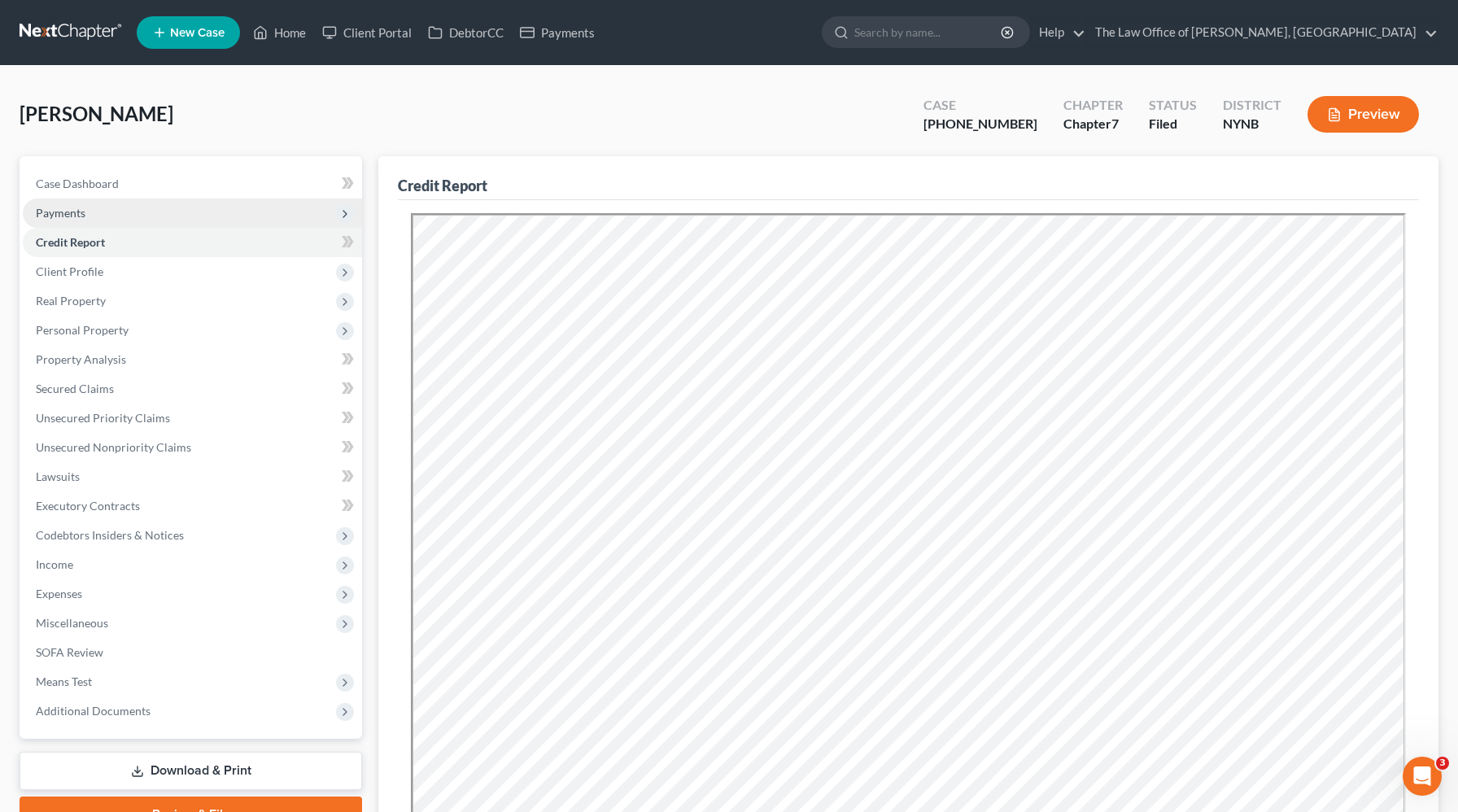
click at [126, 220] on span "Payments" at bounding box center [193, 213] width 340 height 29
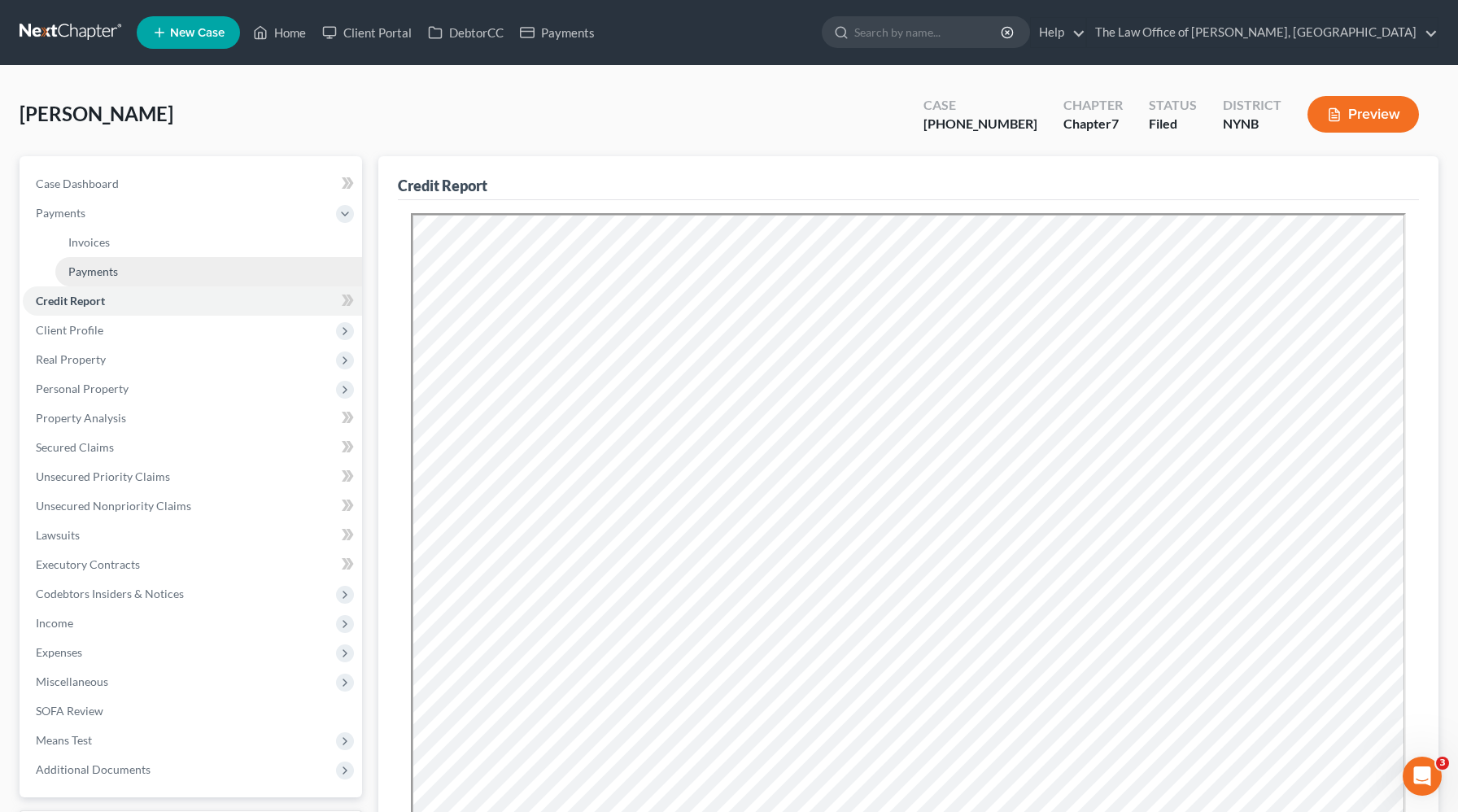
click at [109, 270] on span "Payments" at bounding box center [93, 271] width 49 height 14
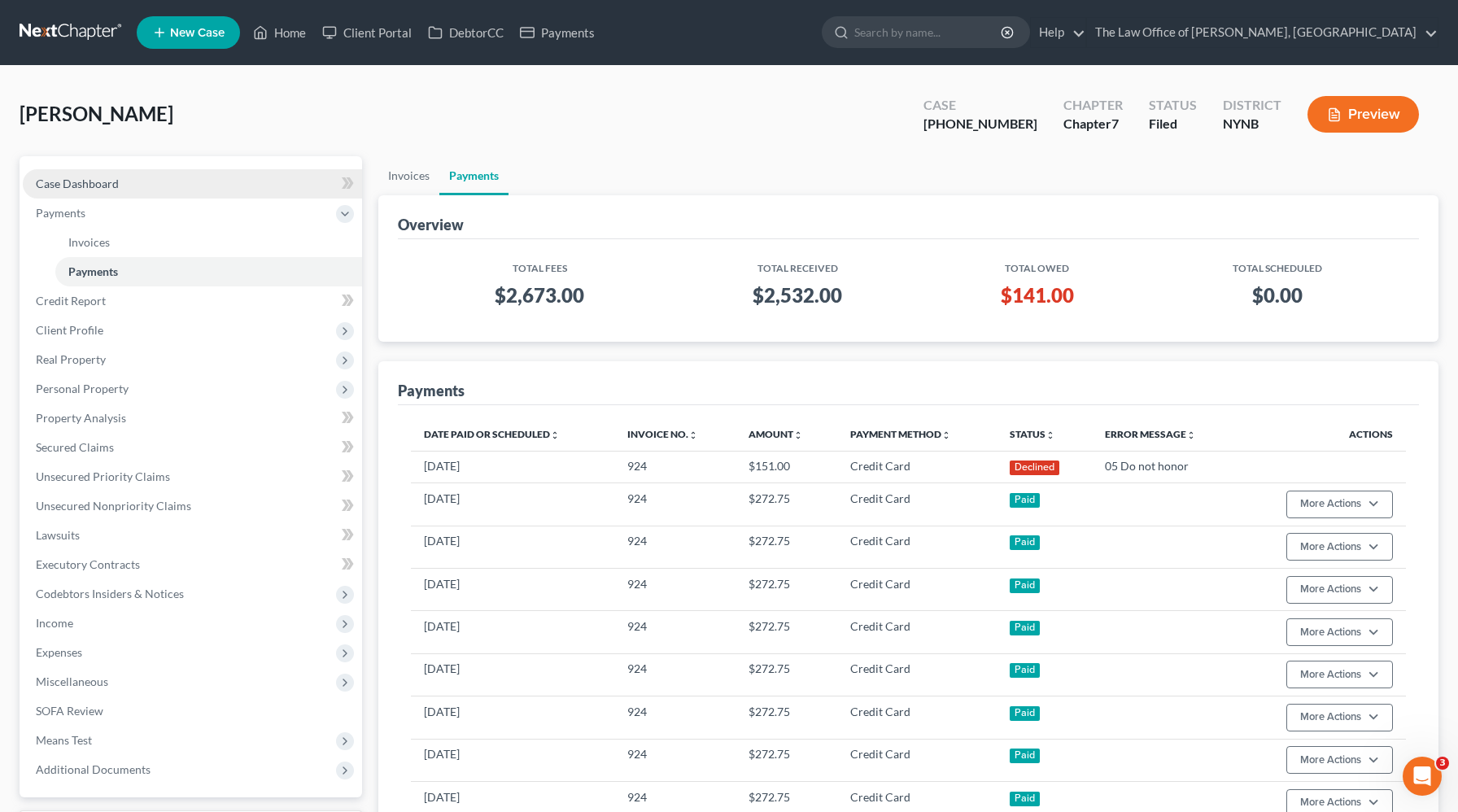
click at [165, 181] on link "Case Dashboard" at bounding box center [193, 183] width 340 height 29
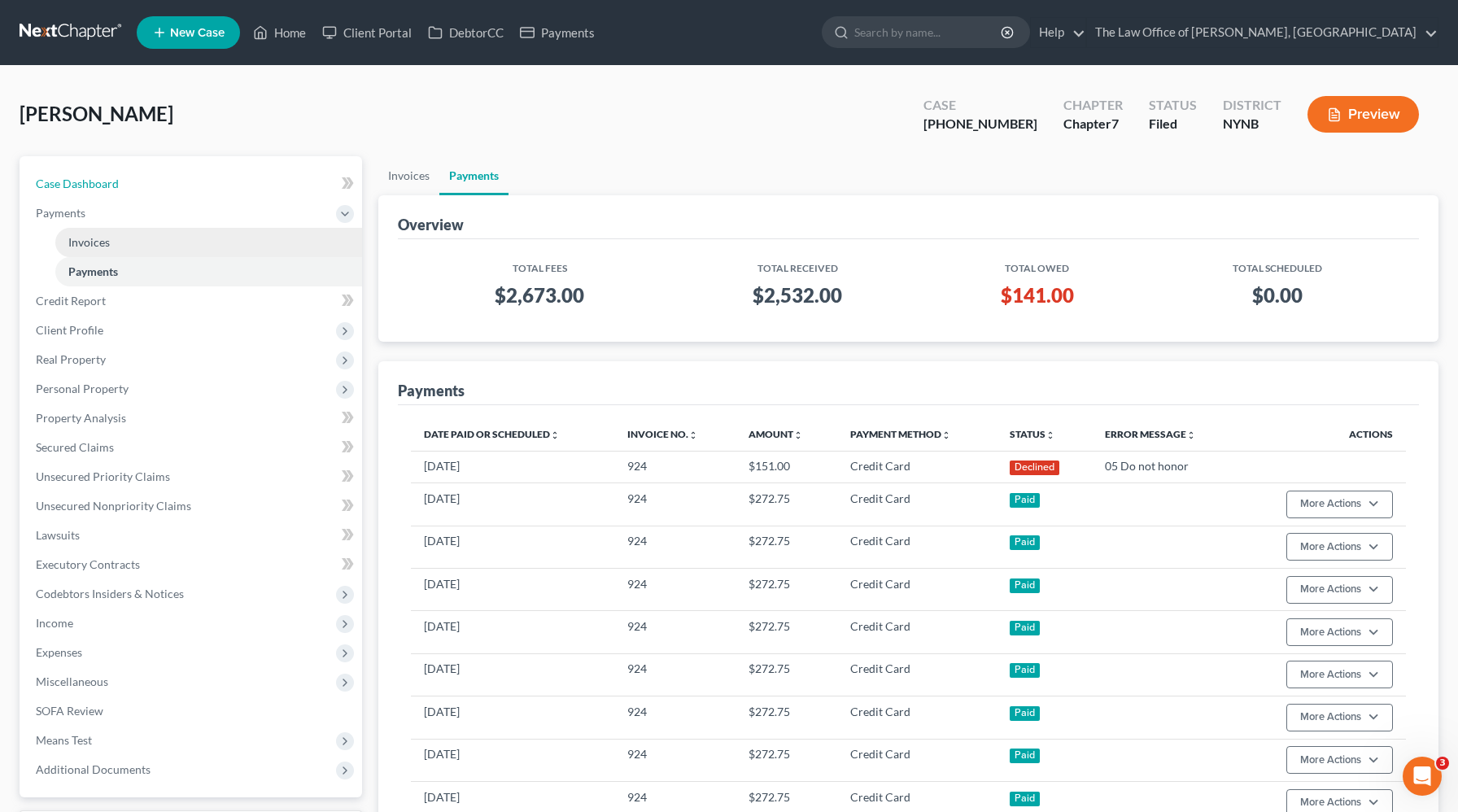
select select "6"
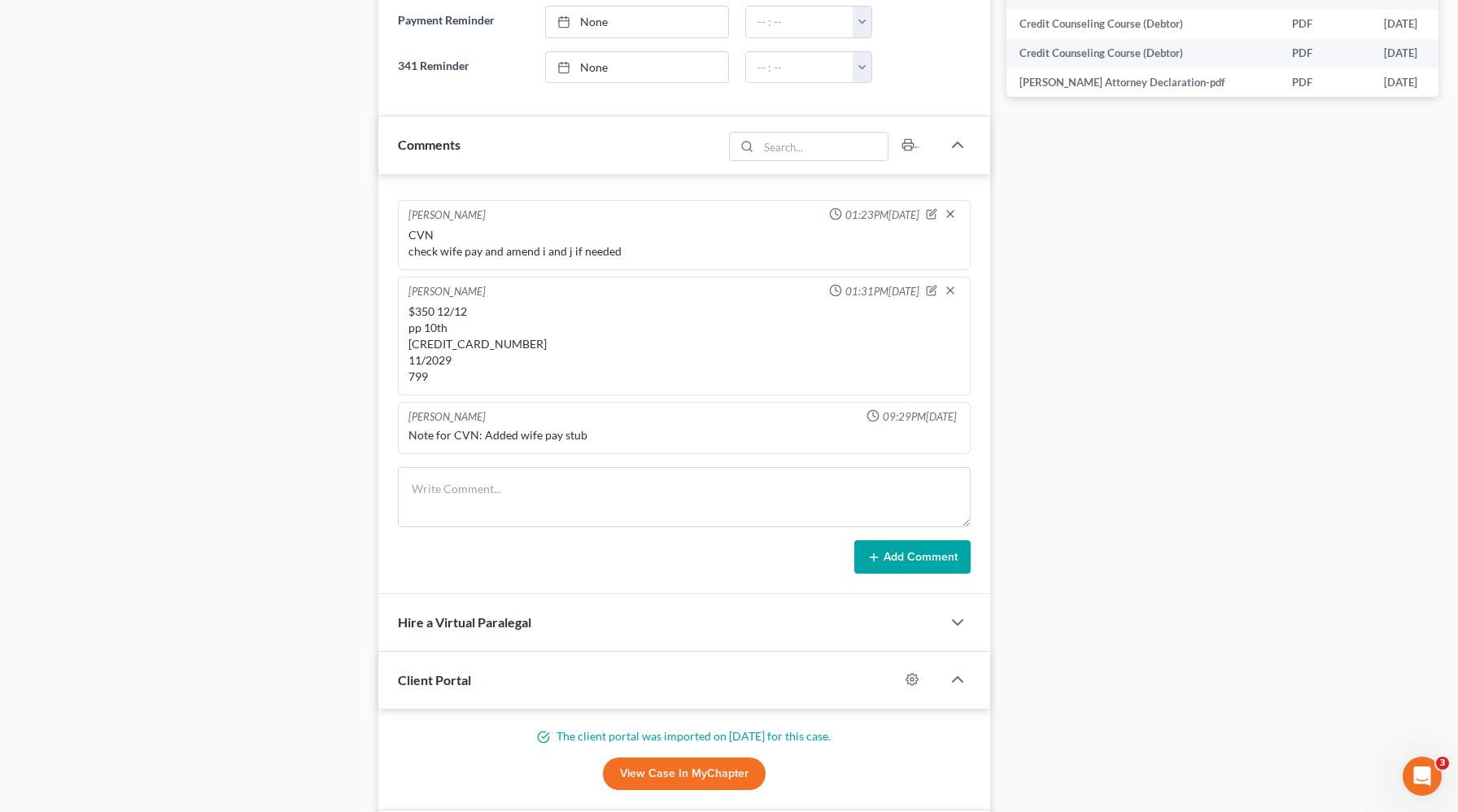
scroll to position [857, 0]
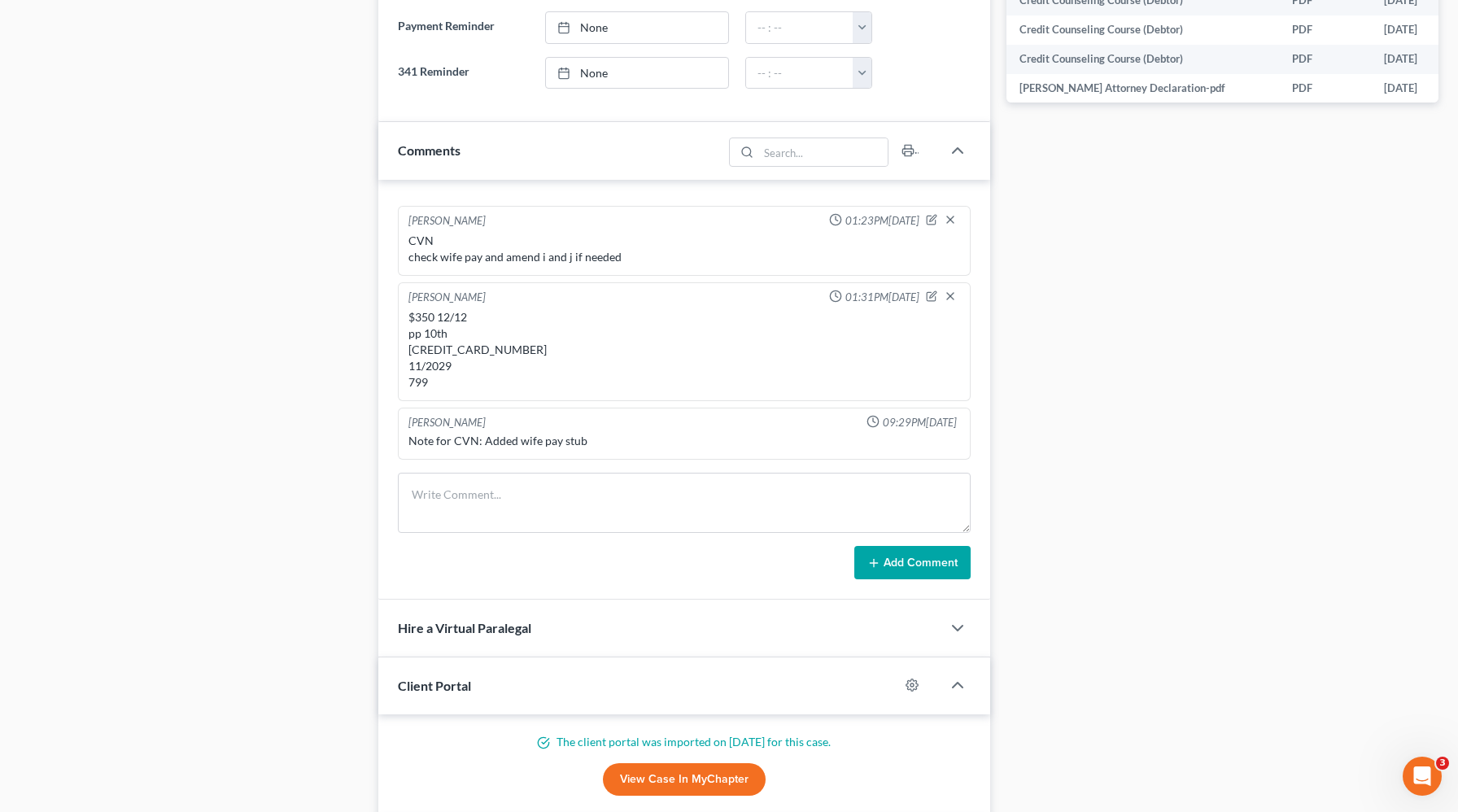
click at [444, 345] on div "$350 12/12 pp 10th [CREDIT_CARD_NUMBER] 11/2029 799" at bounding box center [684, 349] width 552 height 81
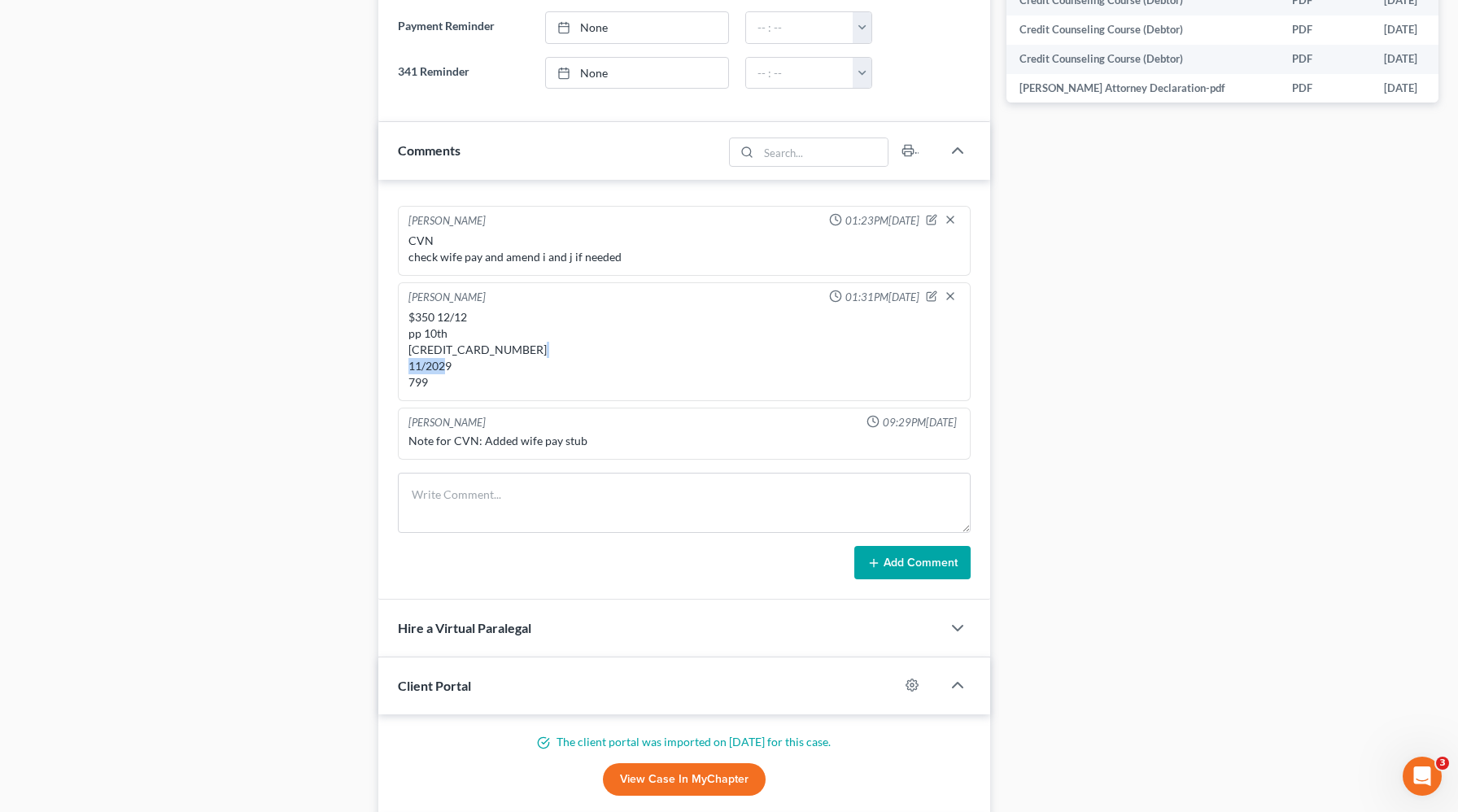
drag, startPoint x: 462, startPoint y: 369, endPoint x: 400, endPoint y: 368, distance: 62.0
click at [400, 368] on div "[PERSON_NAME] 01:31PM[DATE] $350 12/12 pp 10th [CREDIT_CARD_NUMBER] 11/2029 799" at bounding box center [683, 341] width 572 height 119
copy div "11/2029"
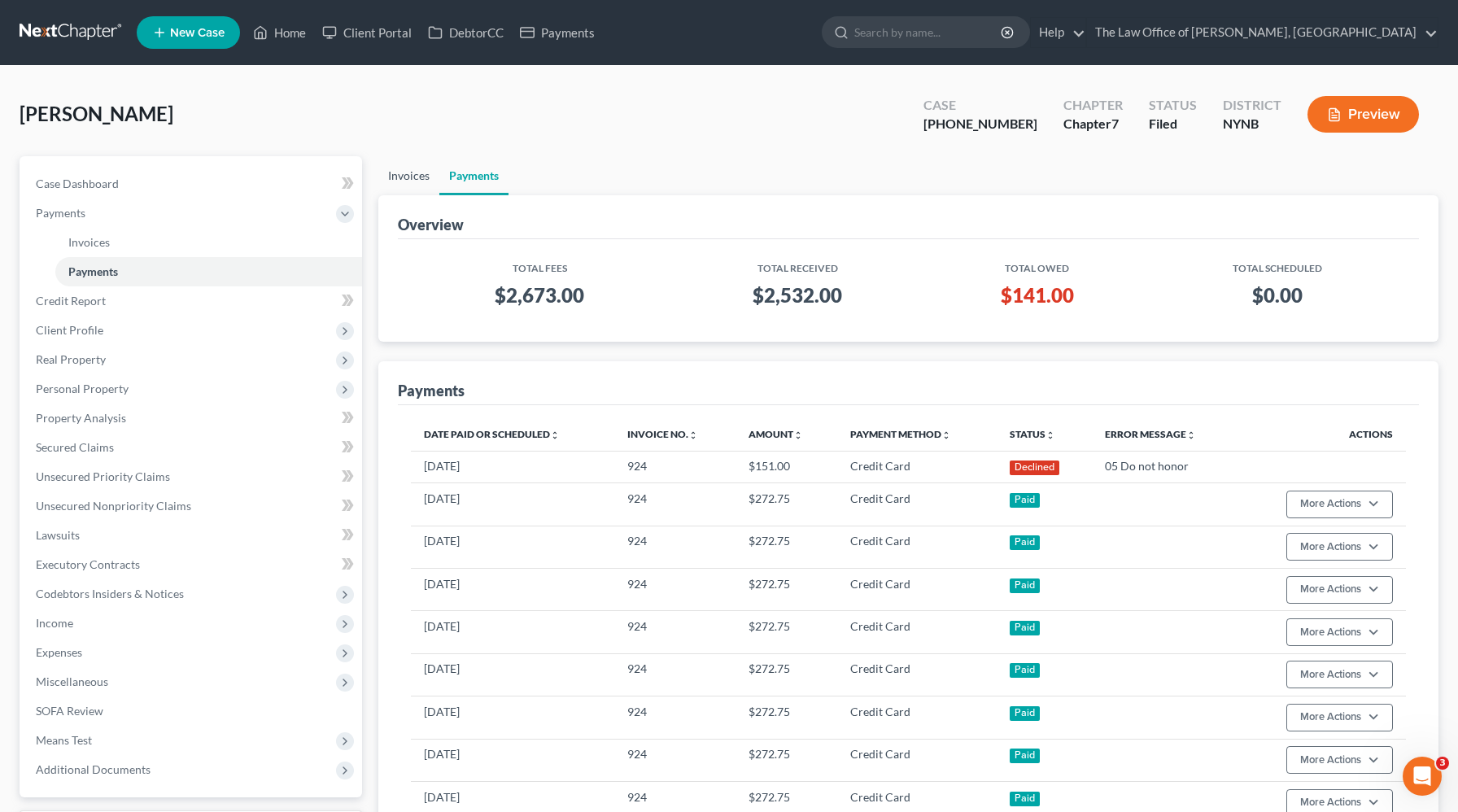
click at [418, 176] on link "Invoices" at bounding box center [410, 176] width 61 height 39
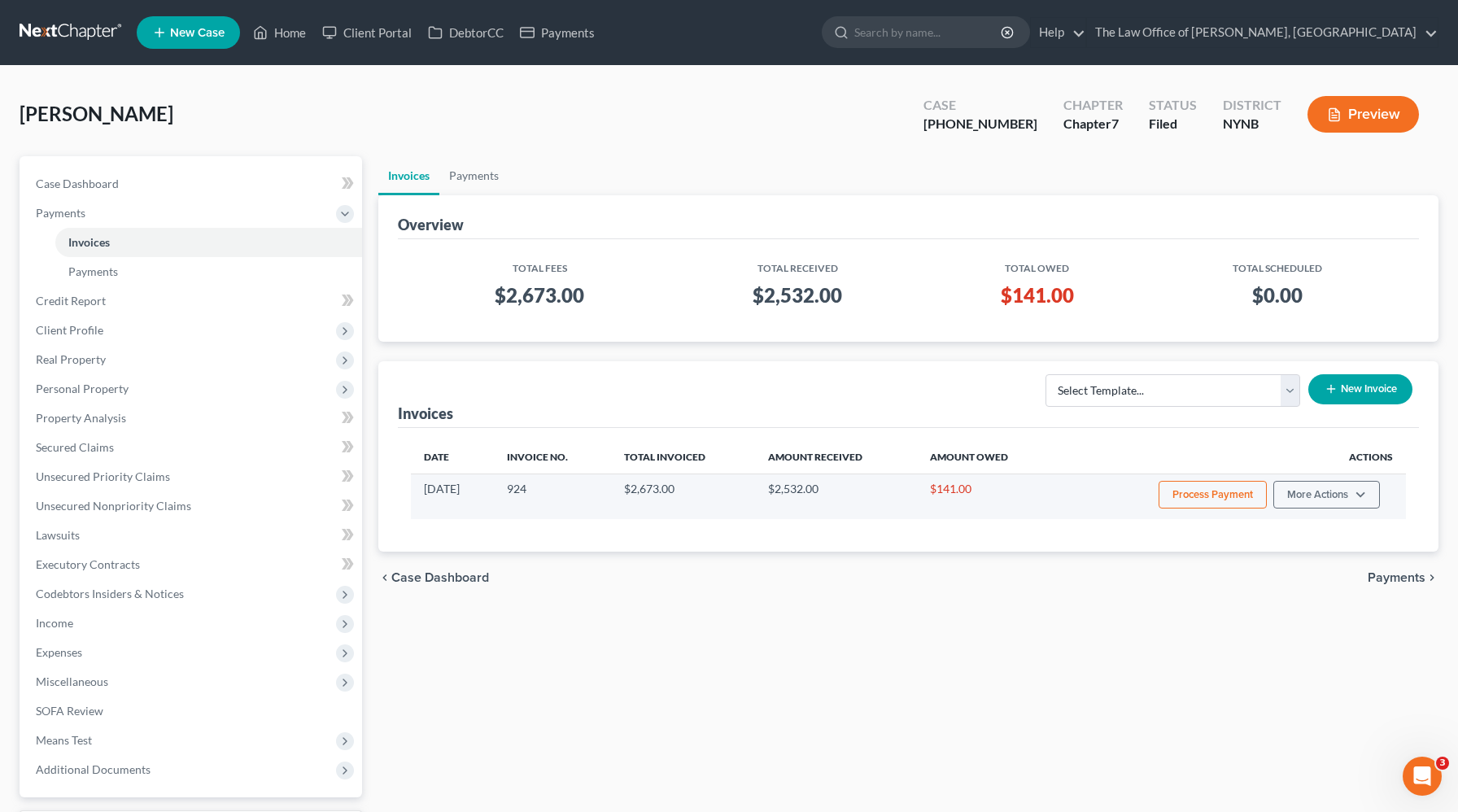
click at [1200, 498] on button "Process Payment" at bounding box center [1212, 495] width 108 height 27
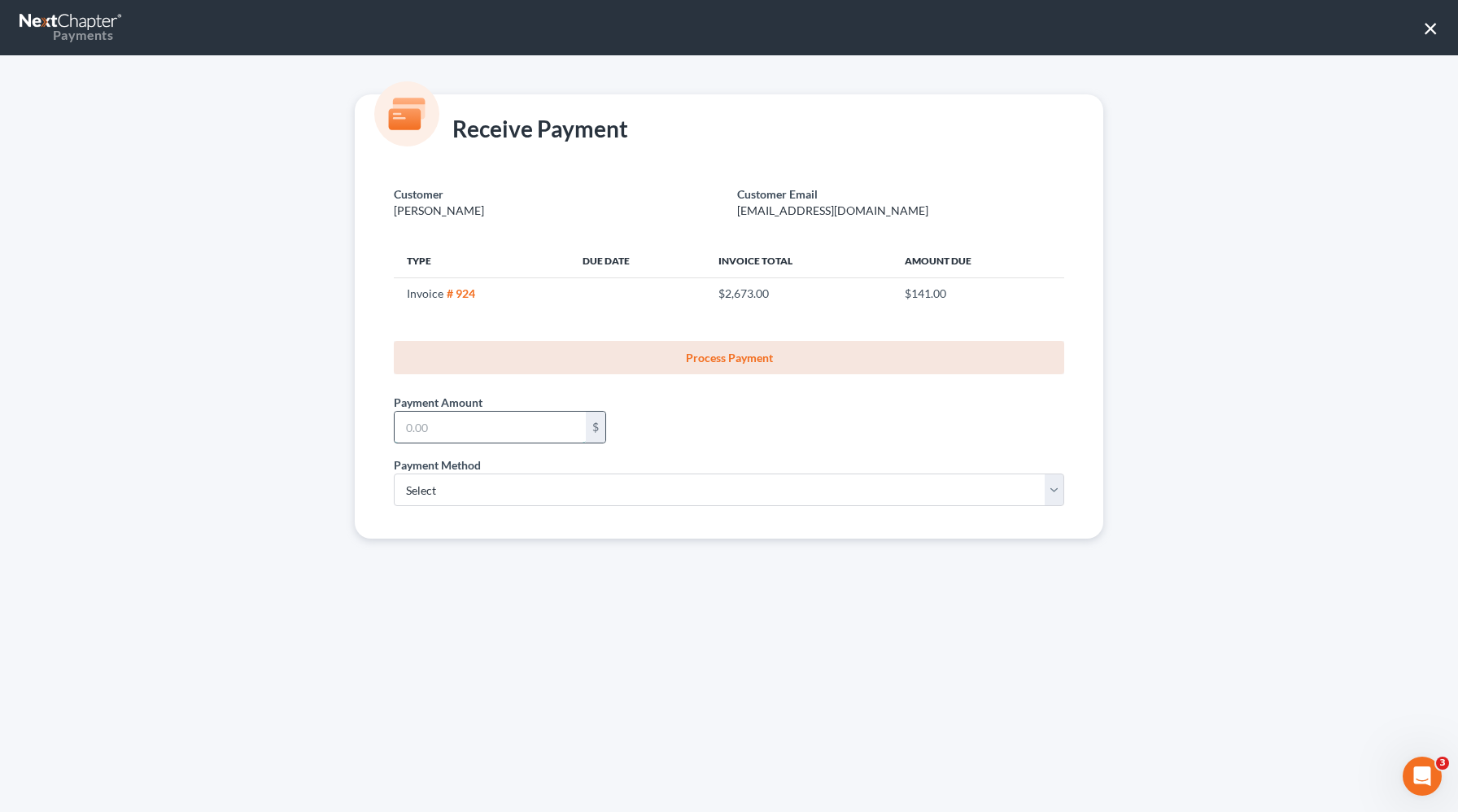
click at [549, 428] on input "text" at bounding box center [491, 427] width 191 height 31
type input "0"
type input "141"
click at [482, 502] on select "Select ACH Credit Card" at bounding box center [729, 490] width 671 height 32
select select "1"
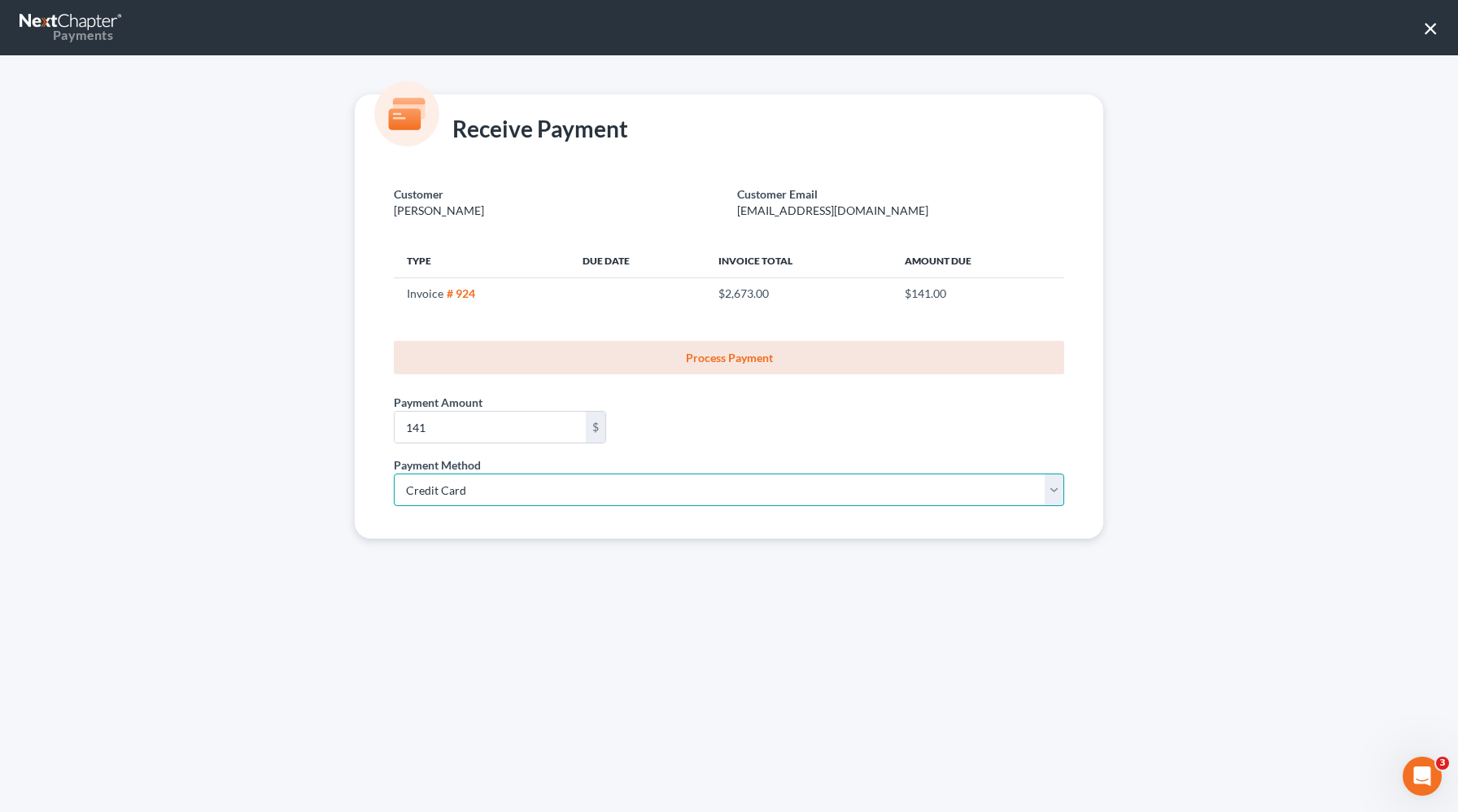
click at [394, 473] on select "Select ACH Credit Card" at bounding box center [729, 490] width 671 height 32
select select "35"
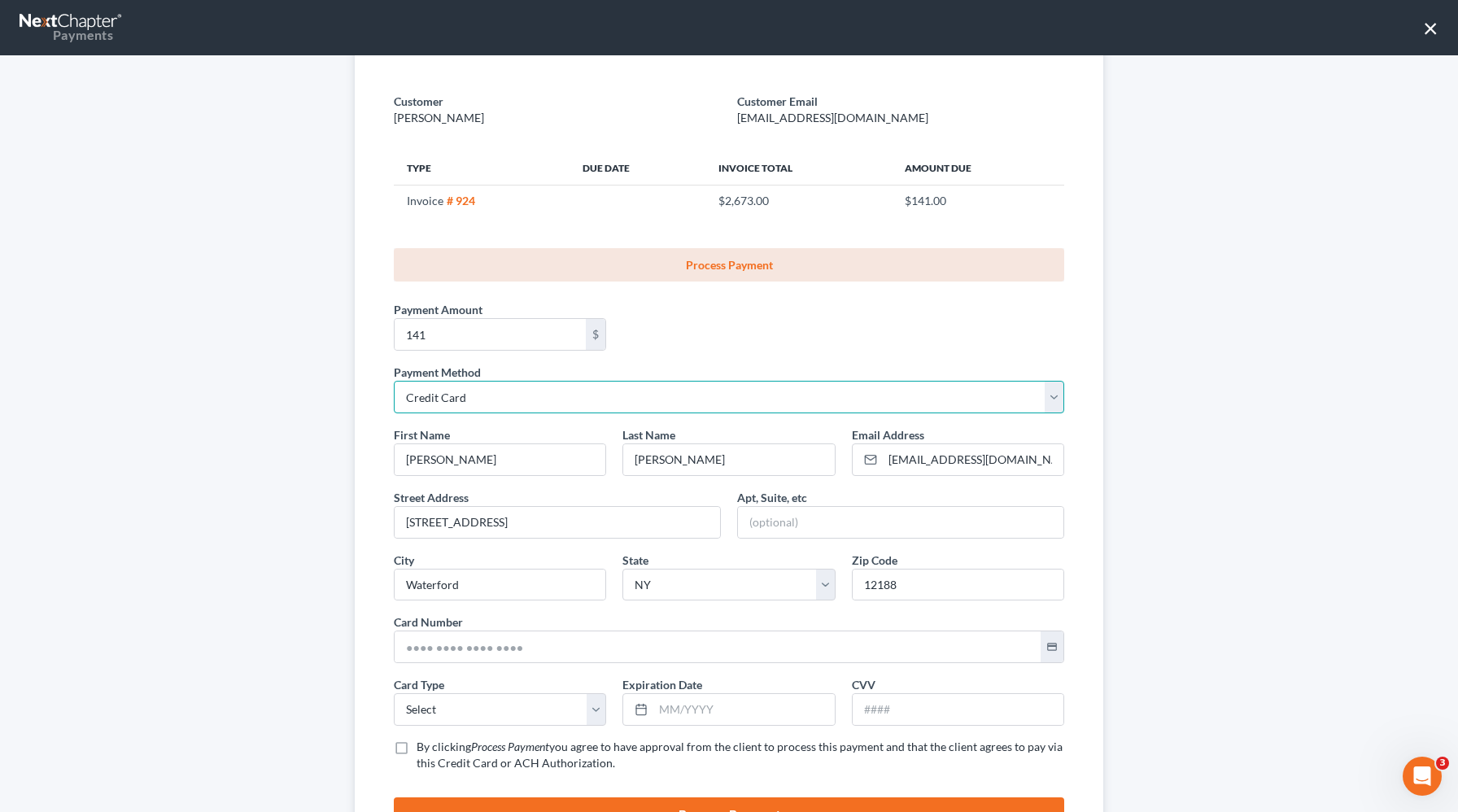
scroll to position [172, 0]
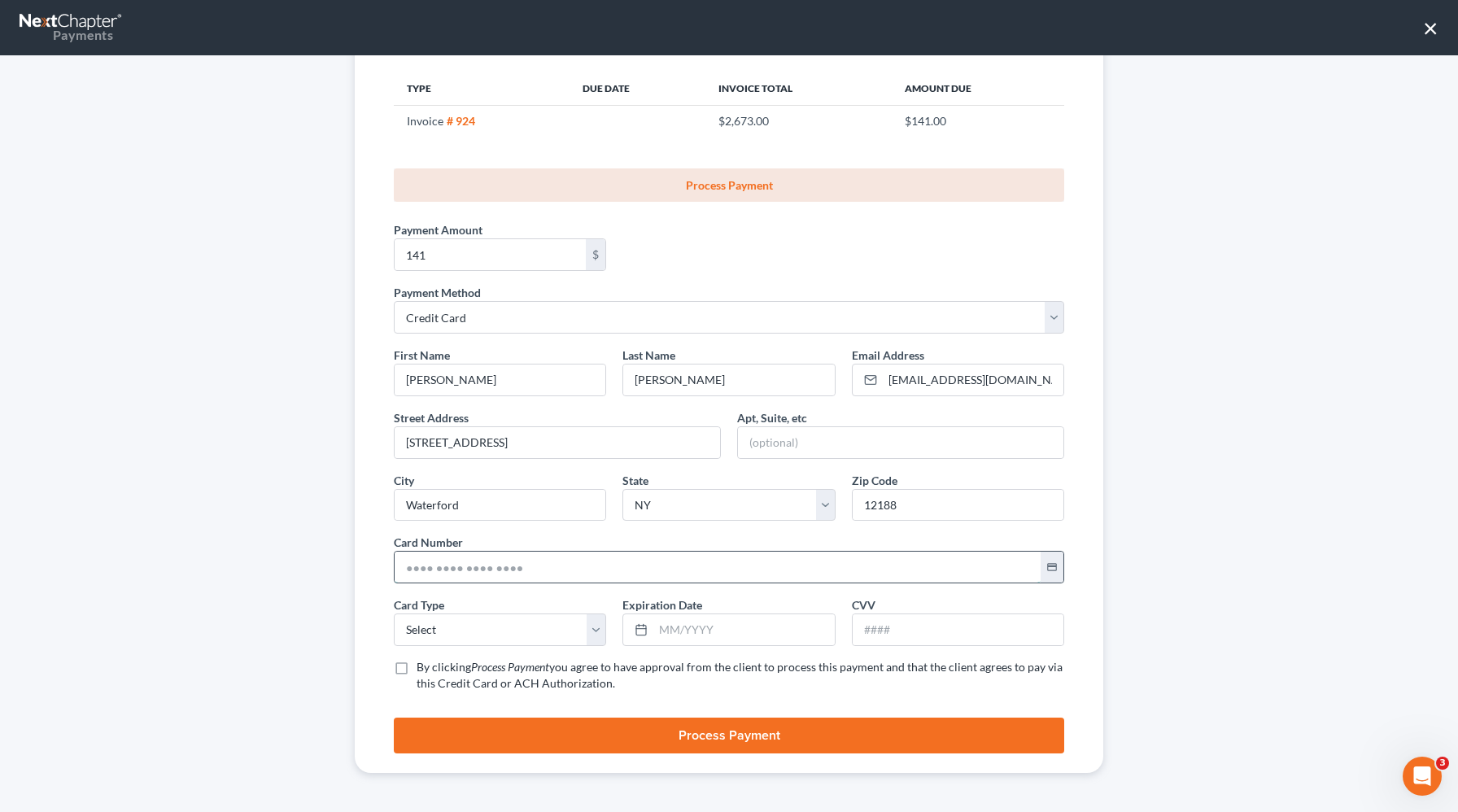
click at [415, 569] on input "text" at bounding box center [717, 567] width 646 height 31
paste input "[CREDIT_CARD_NUMBER]"
type input "[CREDIT_CARD_NUMBER]"
click at [418, 628] on select "Select Visa MasterCard Discover American Express" at bounding box center [500, 629] width 212 height 32
select select "1"
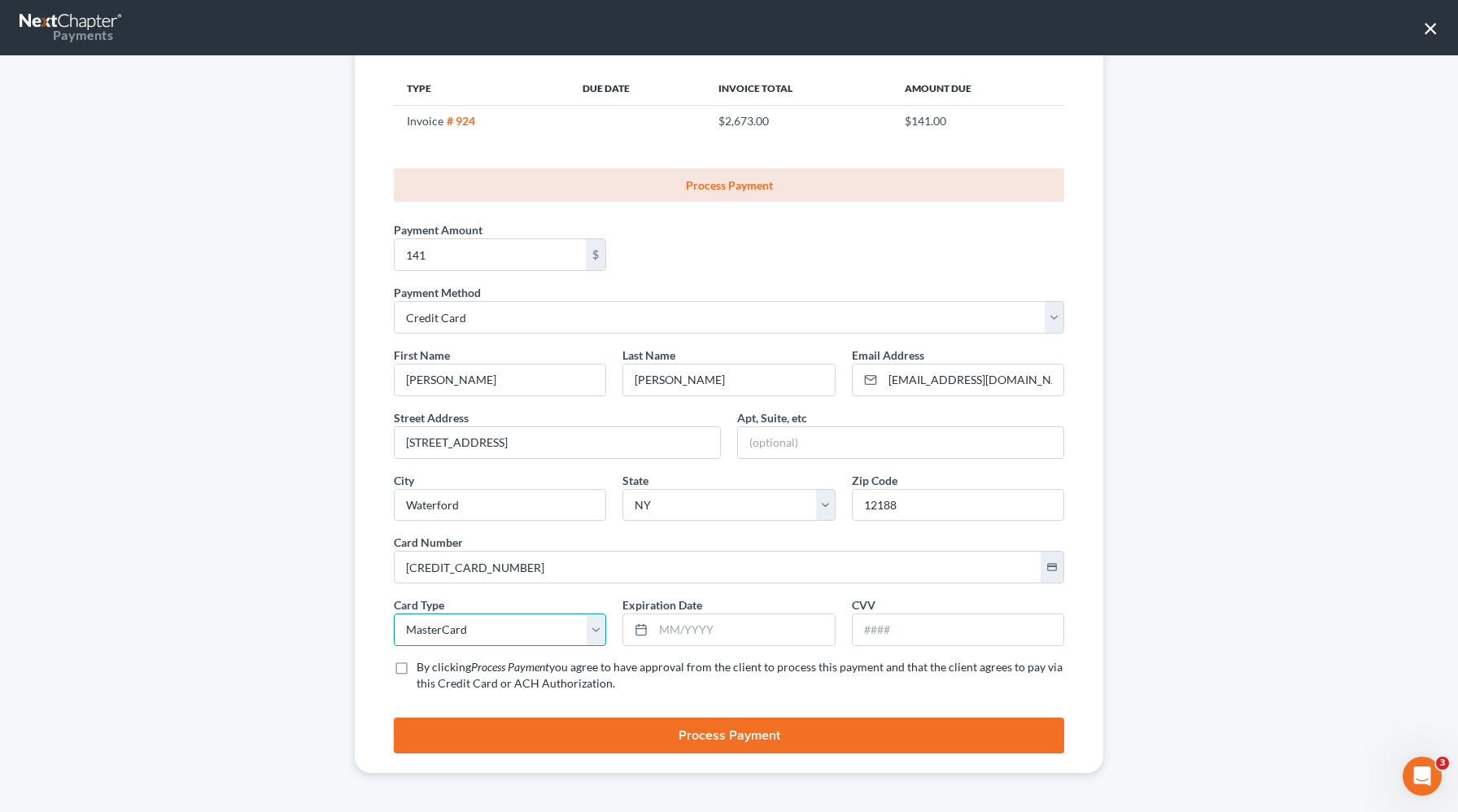
click at [394, 613] on select "Select Visa MasterCard Discover American Express" at bounding box center [500, 629] width 212 height 32
click at [673, 639] on input "text" at bounding box center [744, 629] width 181 height 31
paste input "11/2029"
type input "11/2029"
click at [886, 629] on input "text" at bounding box center [958, 629] width 211 height 31
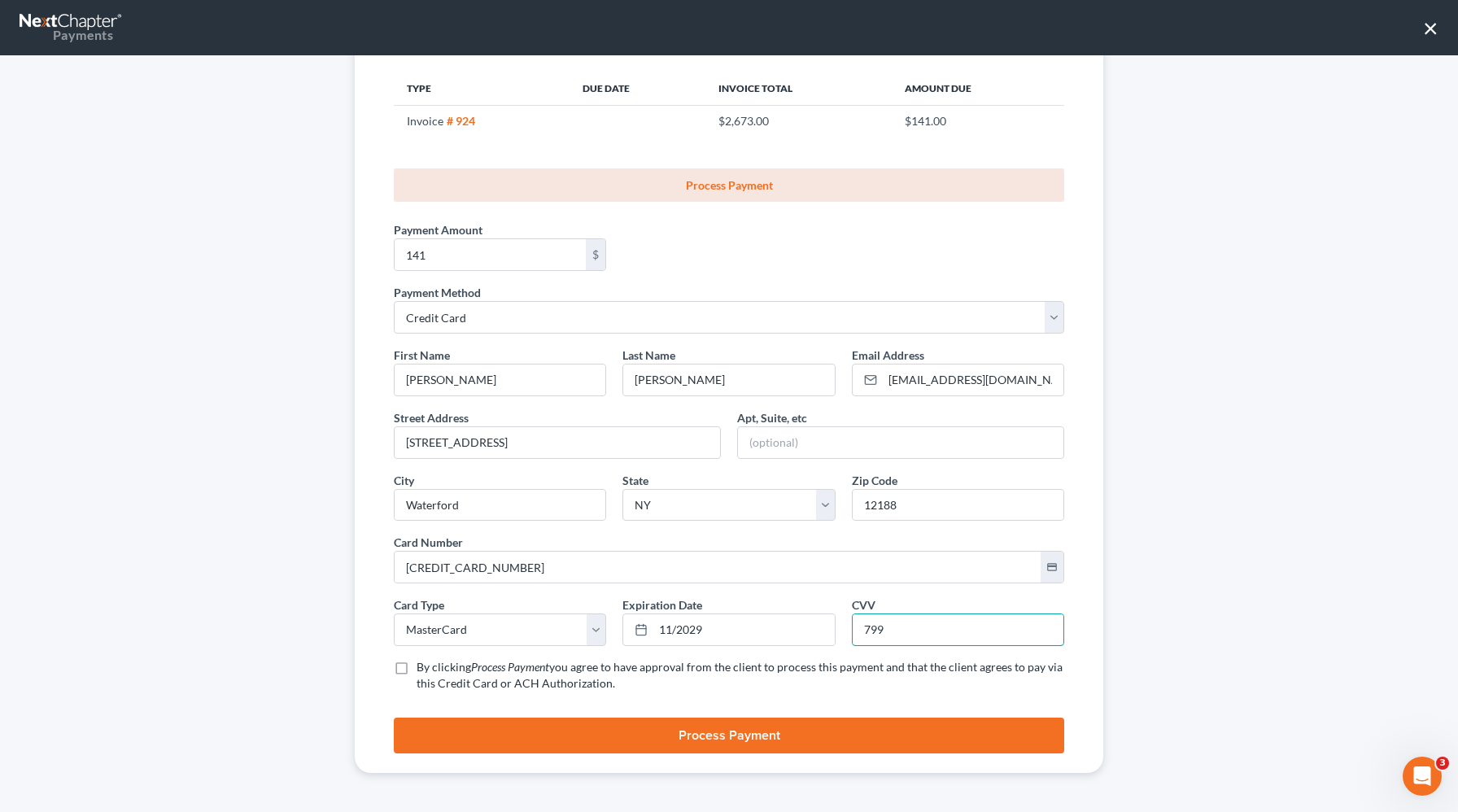
type input "799"
click at [416, 672] on label "By clicking Process Payment you agree to have approval from the client to proce…" at bounding box center [740, 676] width 648 height 32
click at [423, 670] on input "By clicking Process Payment you agree to have approval from the client to proce…" at bounding box center [428, 664] width 10 height 10
checkbox input "true"
click at [498, 744] on button "Process Payment" at bounding box center [729, 735] width 671 height 36
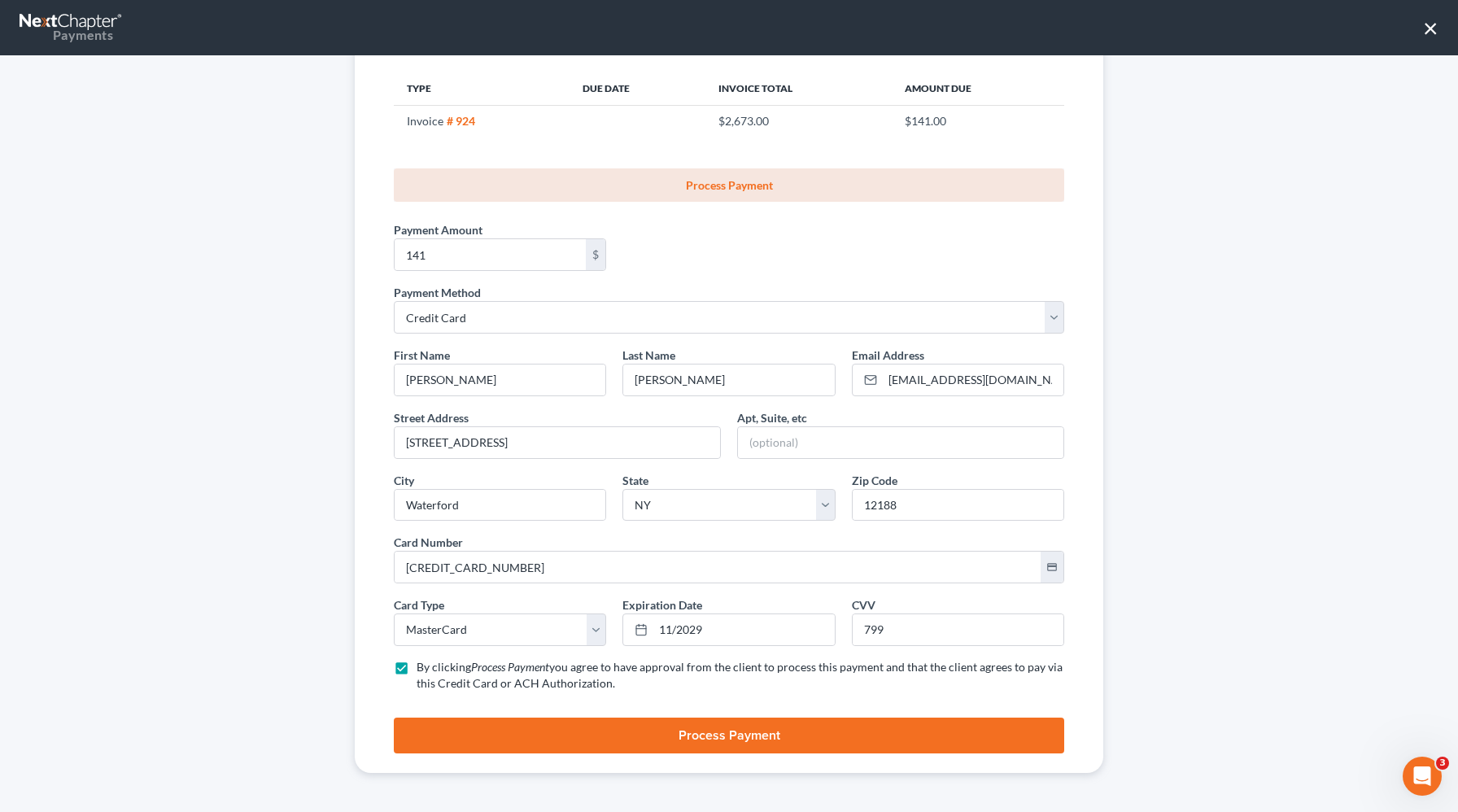
scroll to position [0, 0]
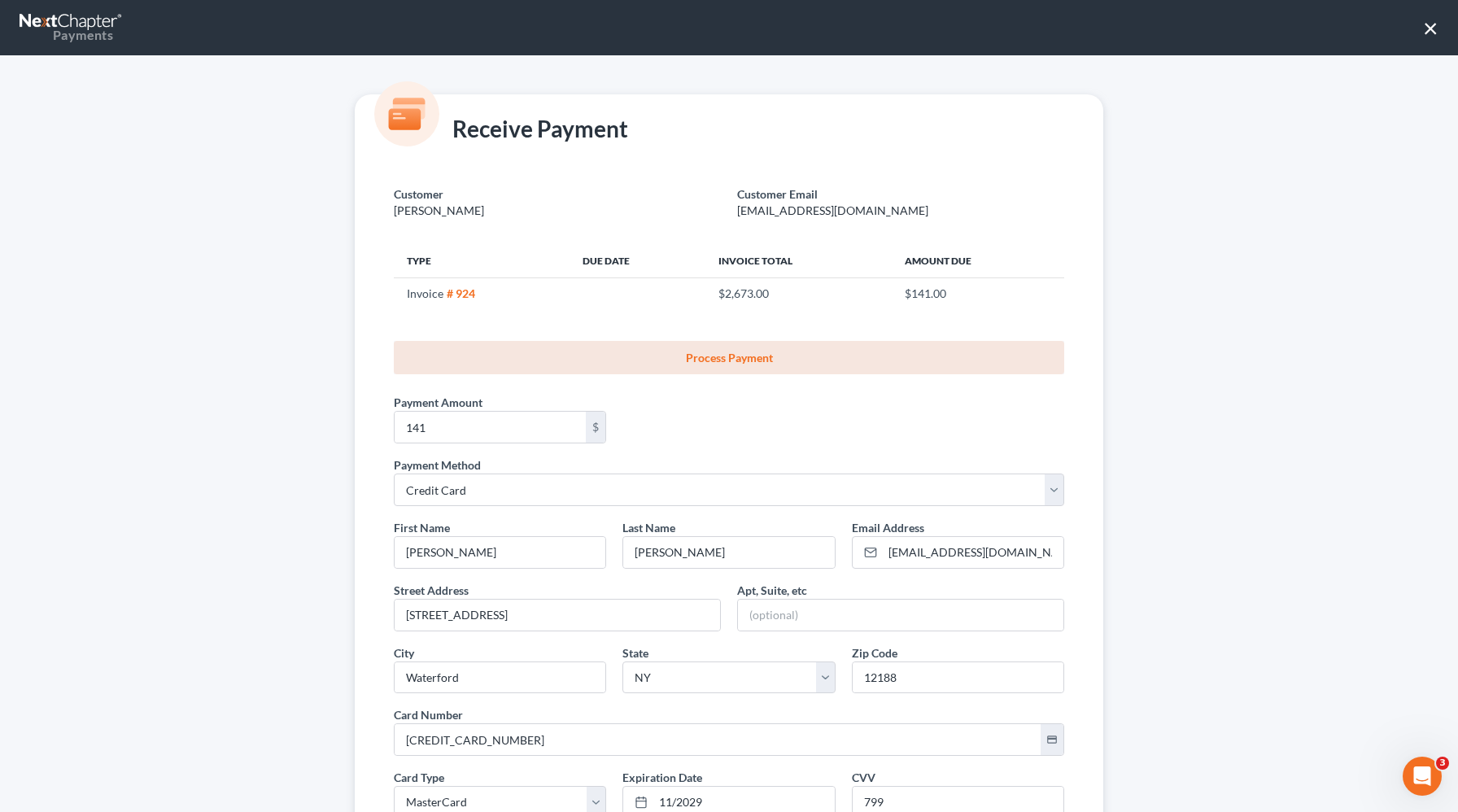
click at [1433, 31] on button "×" at bounding box center [1431, 27] width 15 height 26
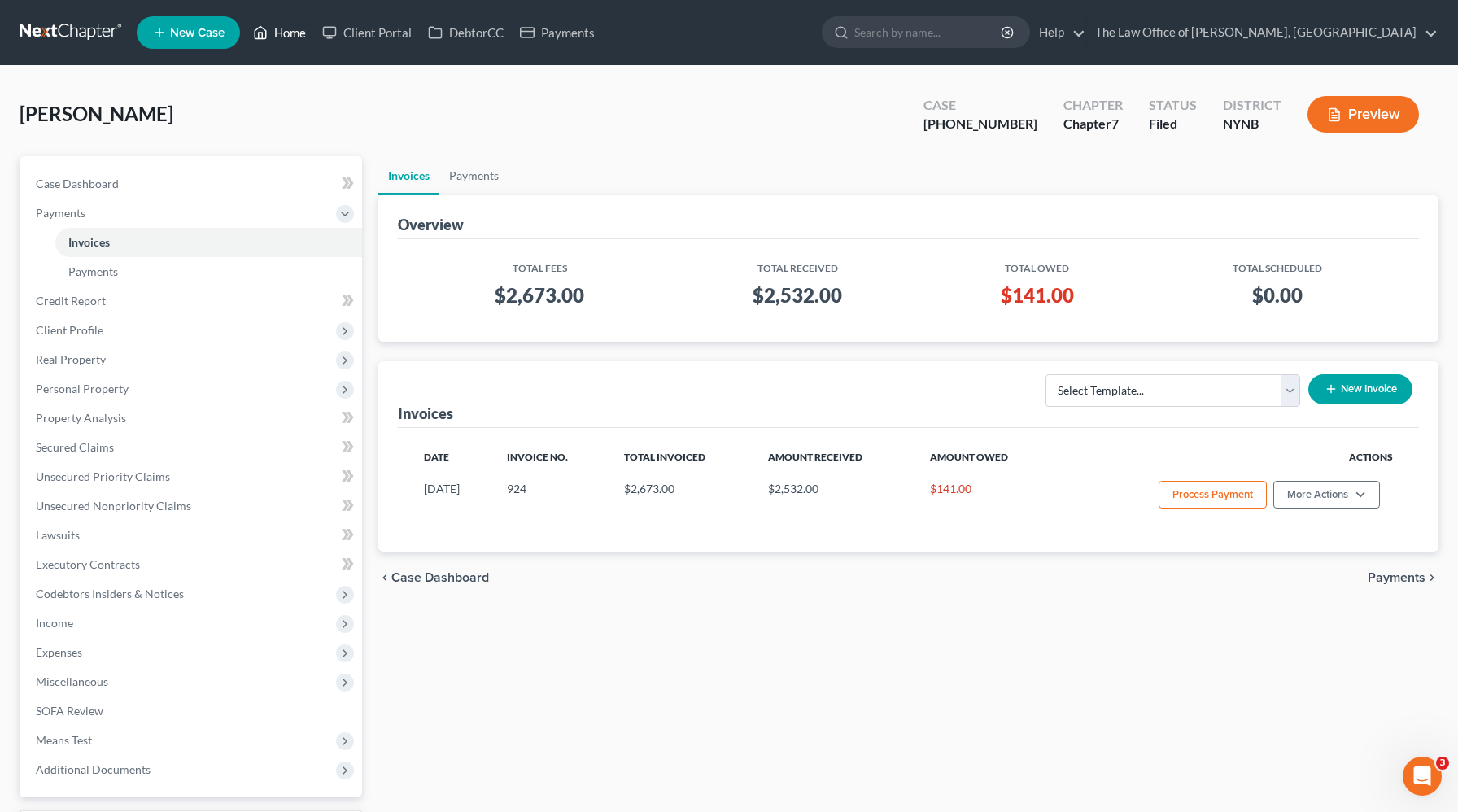
click at [298, 43] on link "Home" at bounding box center [279, 32] width 69 height 29
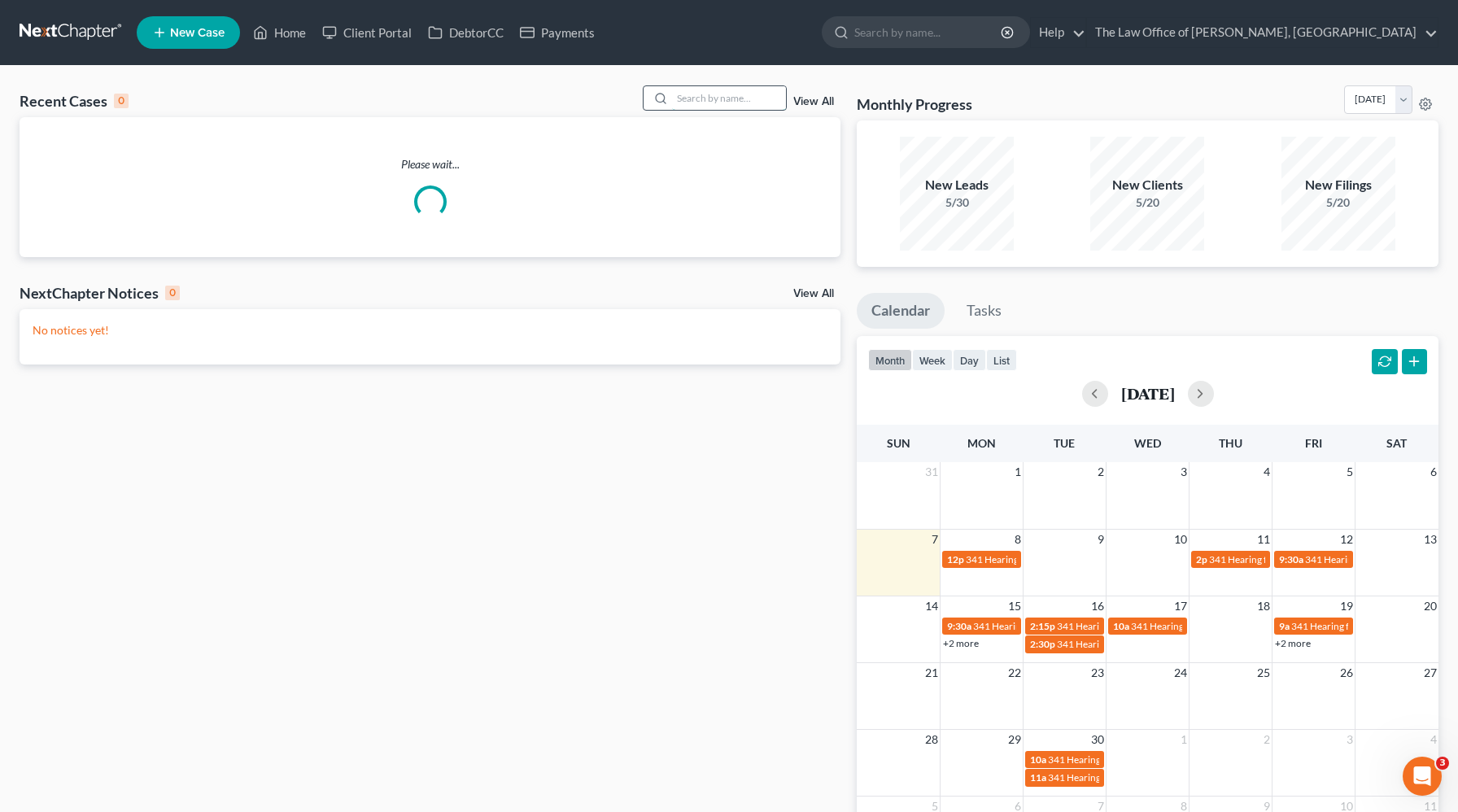
click at [746, 96] on input "search" at bounding box center [729, 98] width 114 height 24
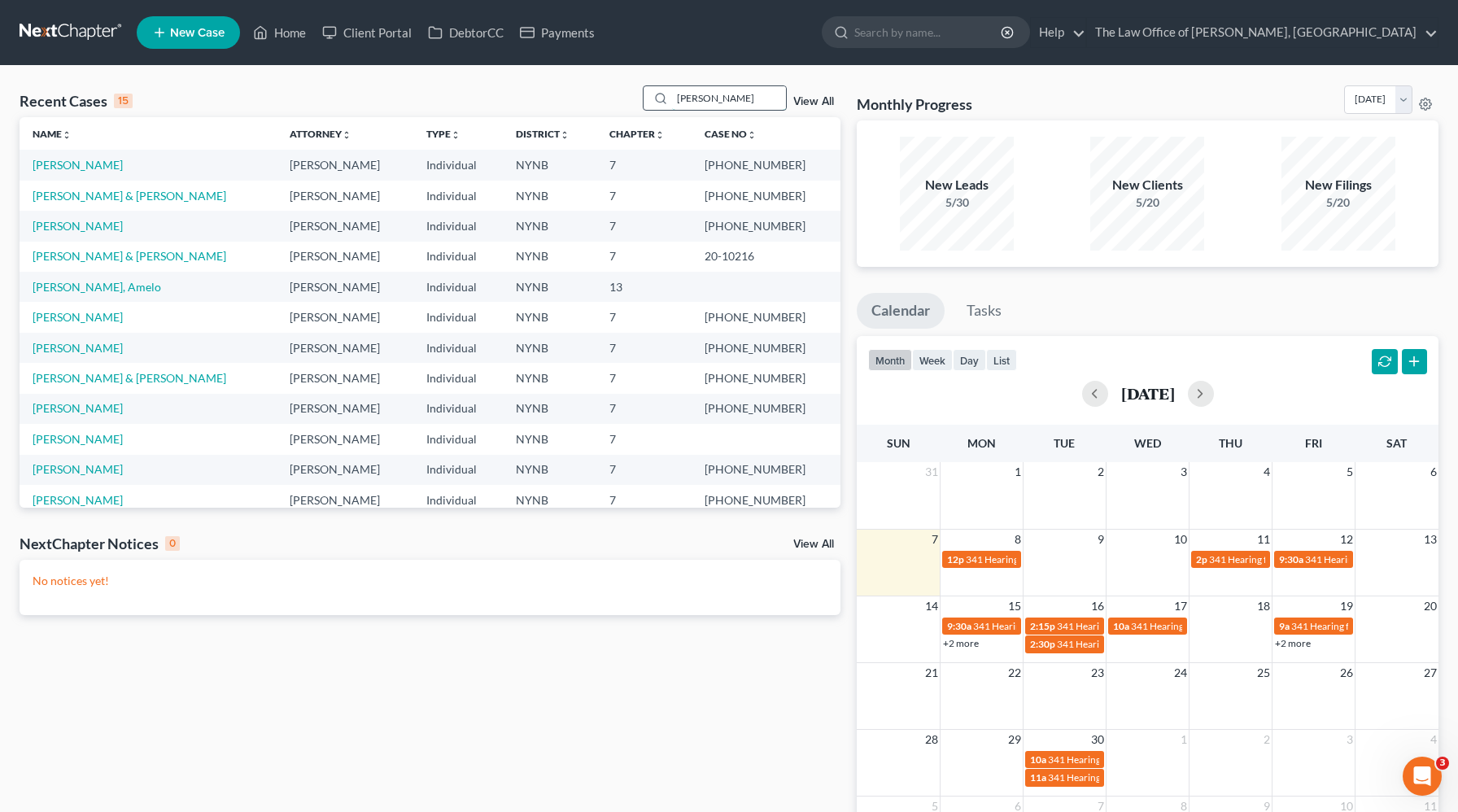
type input "[PERSON_NAME]"
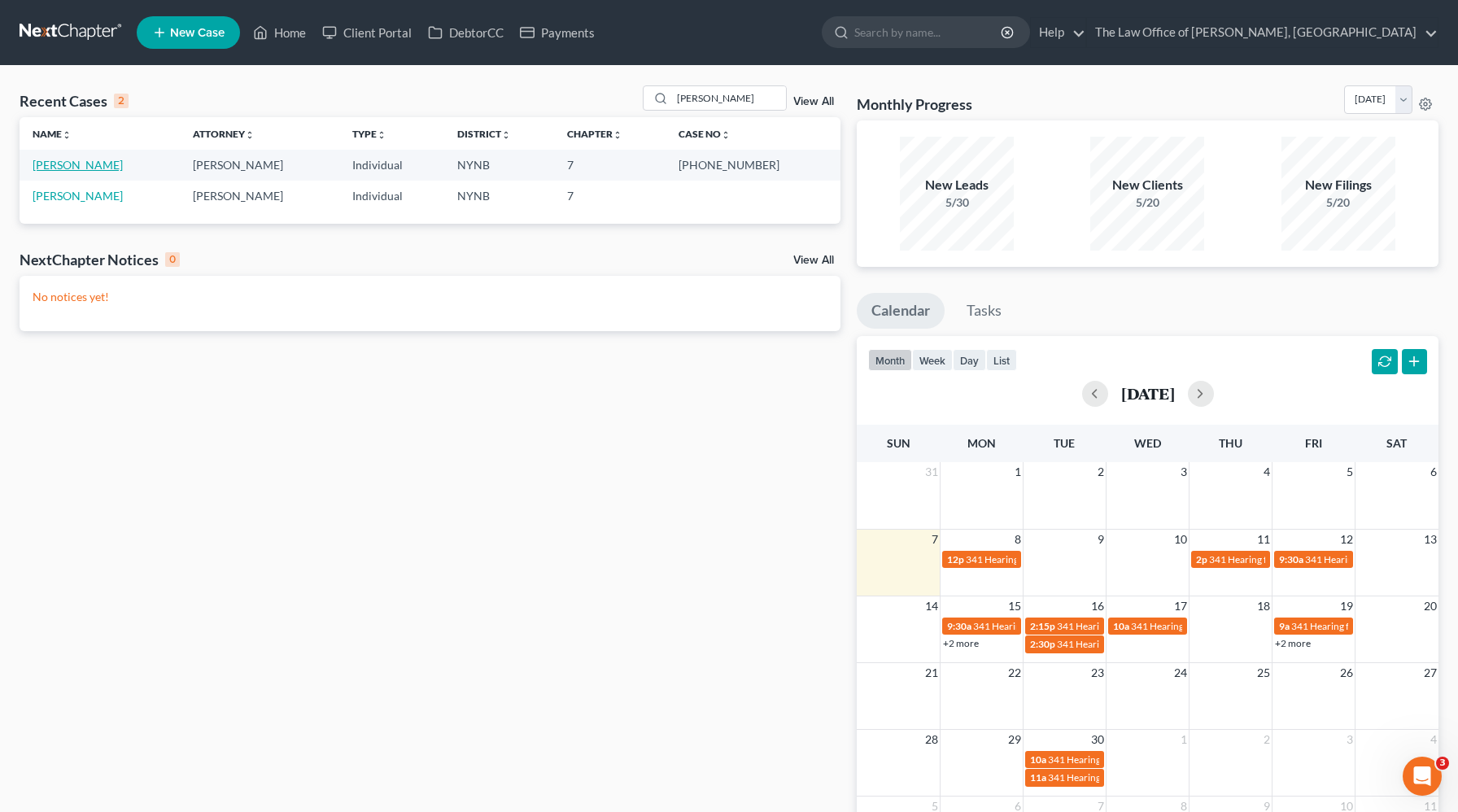
click at [107, 162] on link "[PERSON_NAME]" at bounding box center [78, 165] width 90 height 14
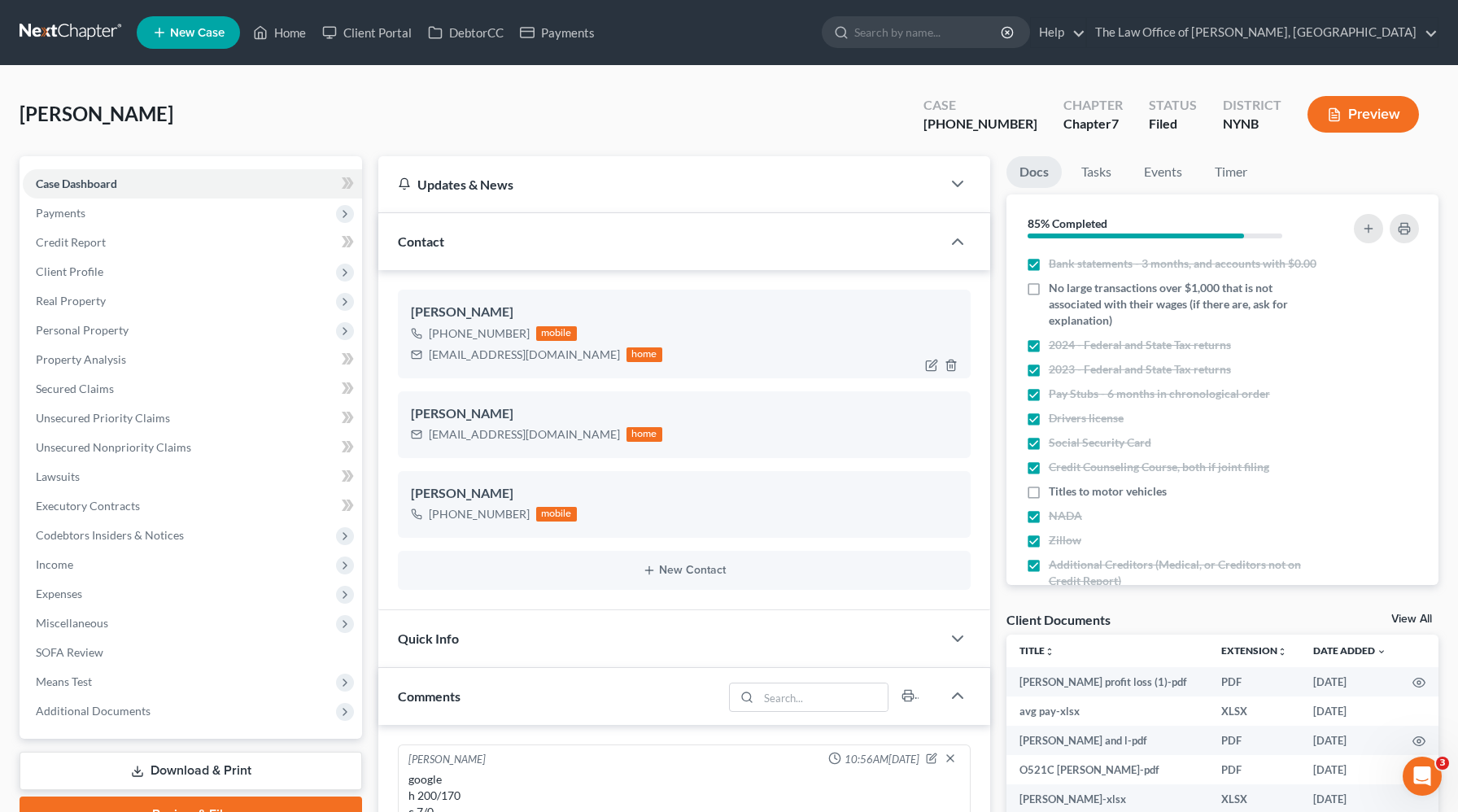
click at [446, 355] on div "[EMAIL_ADDRESS][DOMAIN_NAME]" at bounding box center [525, 354] width 191 height 16
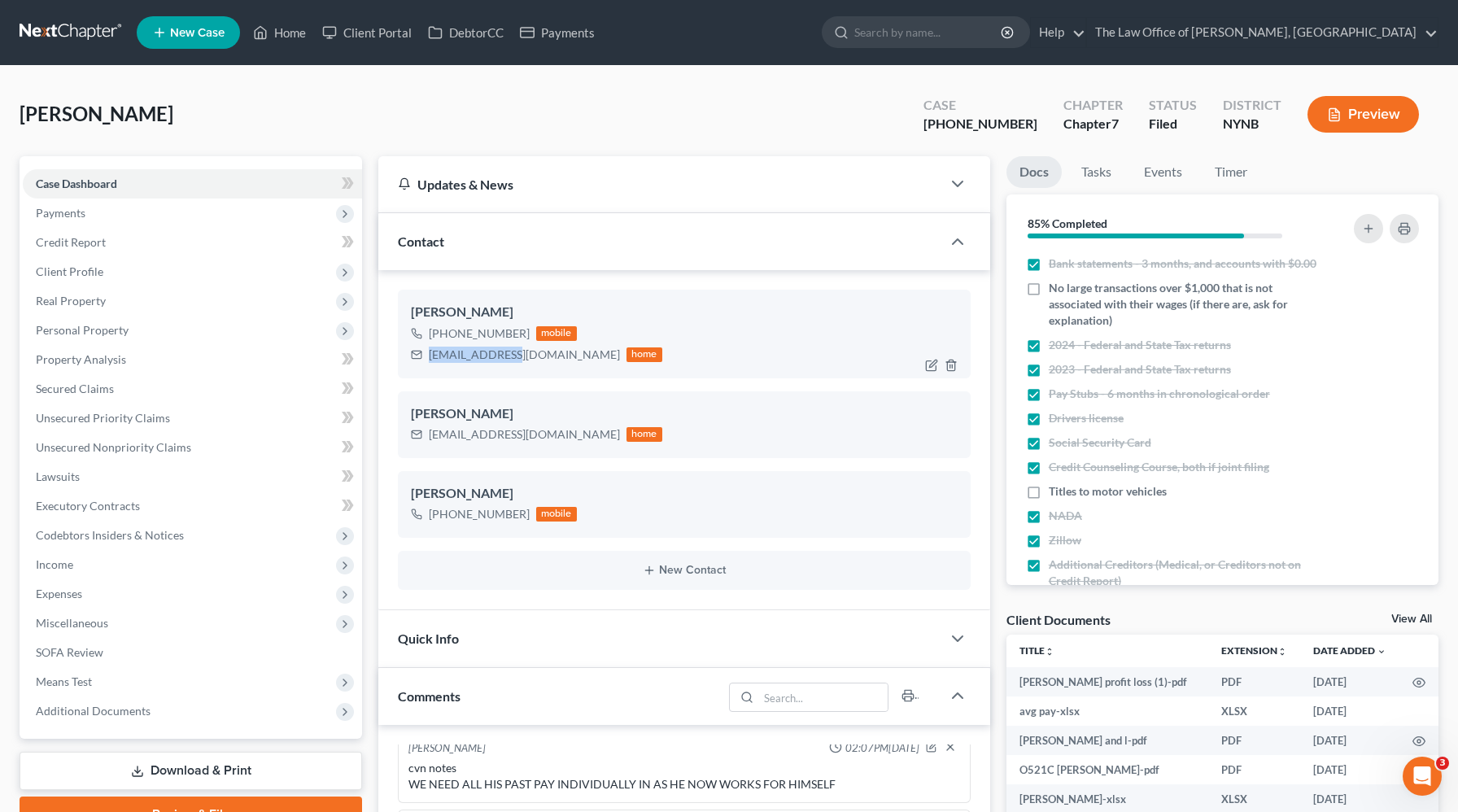
click at [446, 355] on div "[EMAIL_ADDRESS][DOMAIN_NAME]" at bounding box center [525, 354] width 191 height 16
copy div "[EMAIL_ADDRESS][DOMAIN_NAME]"
click at [303, 32] on link "Home" at bounding box center [279, 32] width 69 height 29
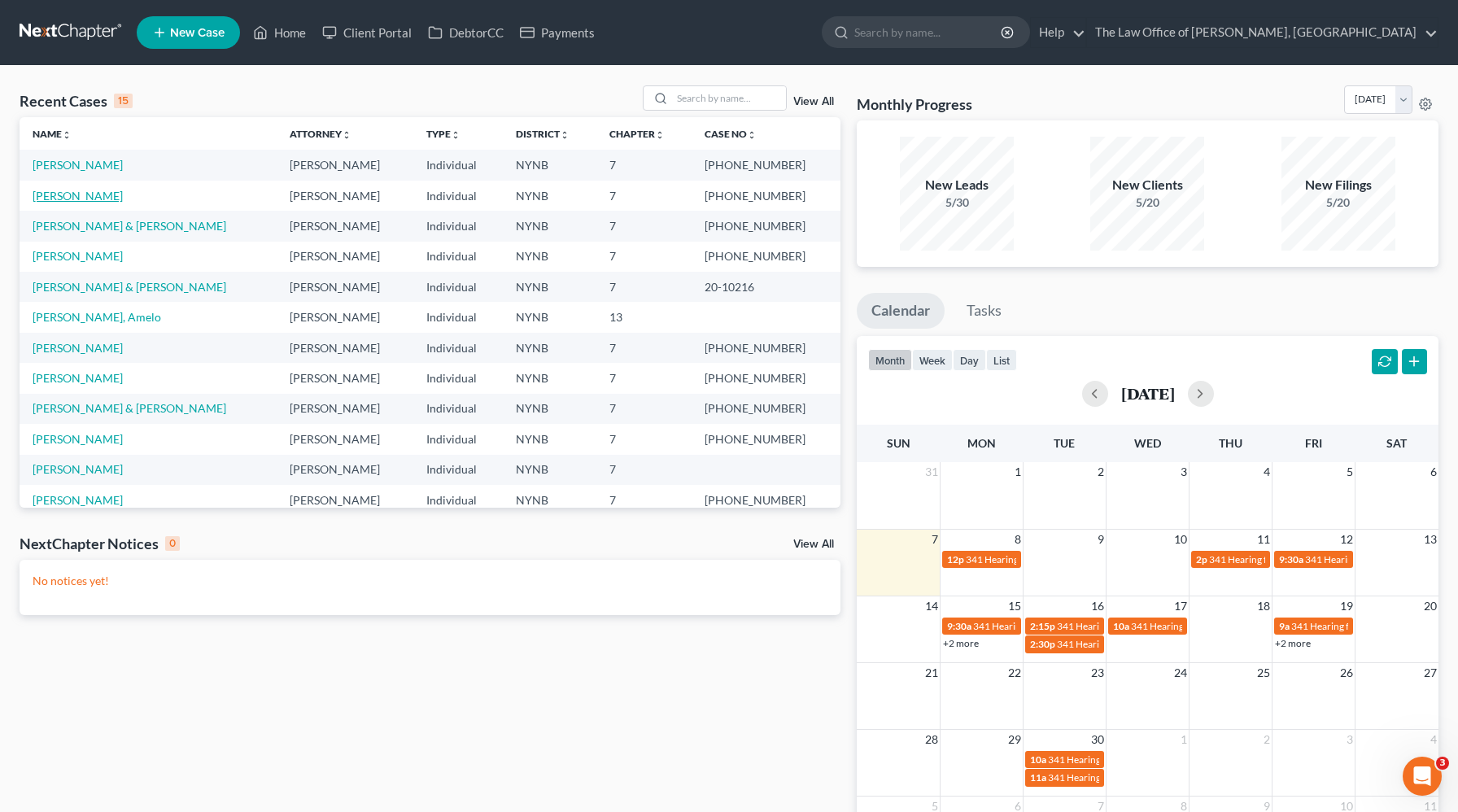
click at [63, 188] on link "[PERSON_NAME]" at bounding box center [78, 195] width 90 height 14
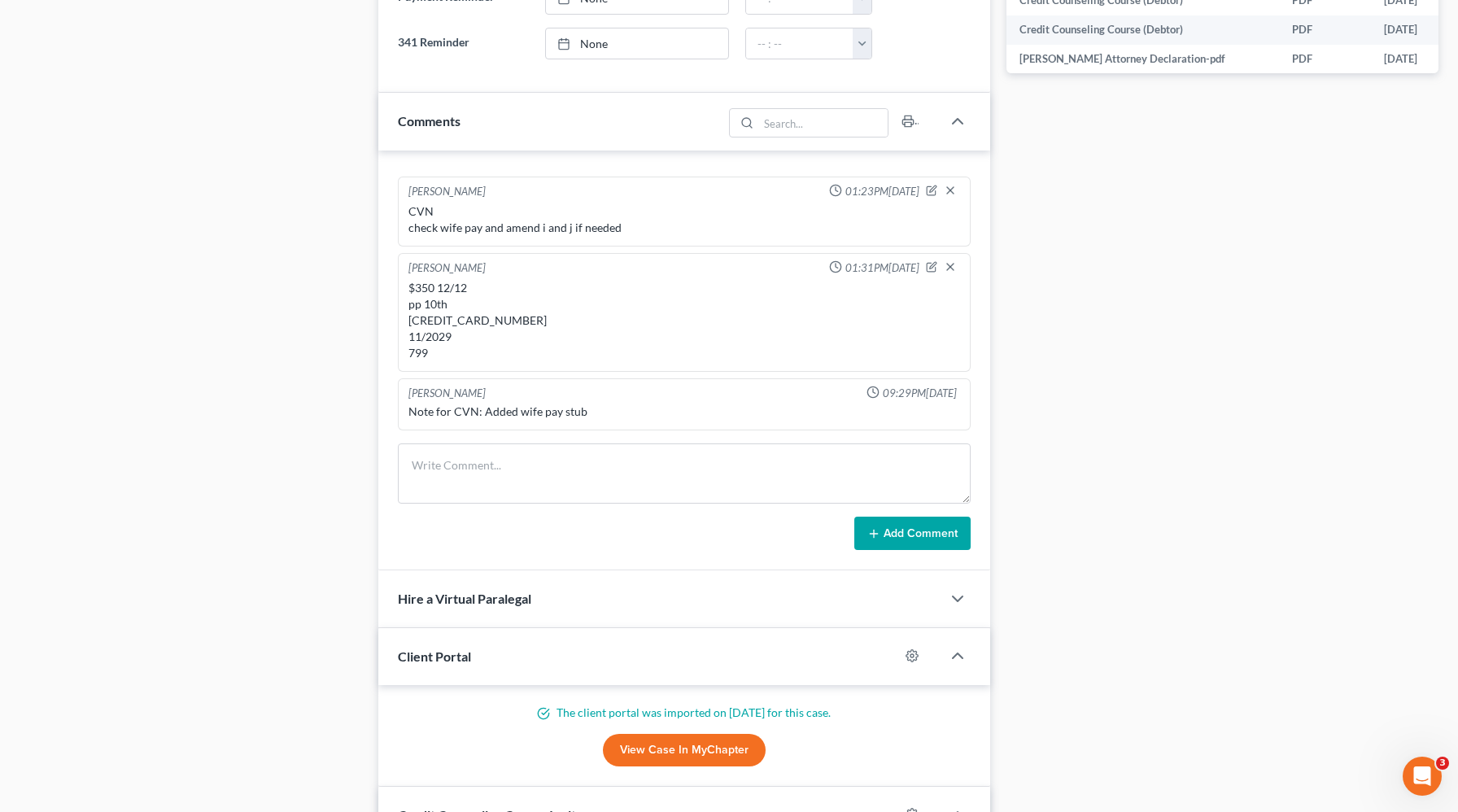
scroll to position [906, 0]
